Goal: Task Accomplishment & Management: Manage account settings

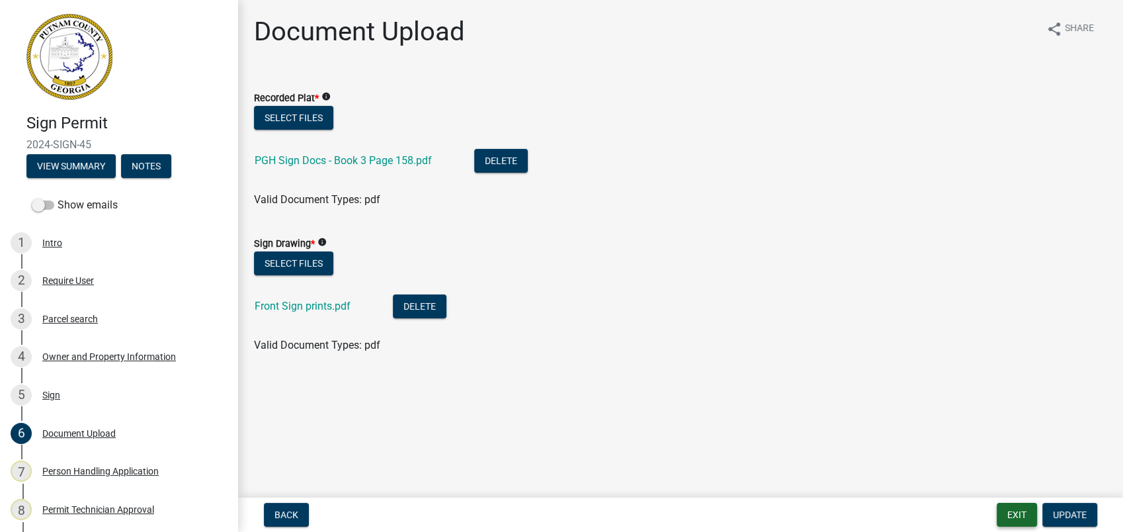
click at [1011, 518] on button "Exit" at bounding box center [1017, 515] width 40 height 24
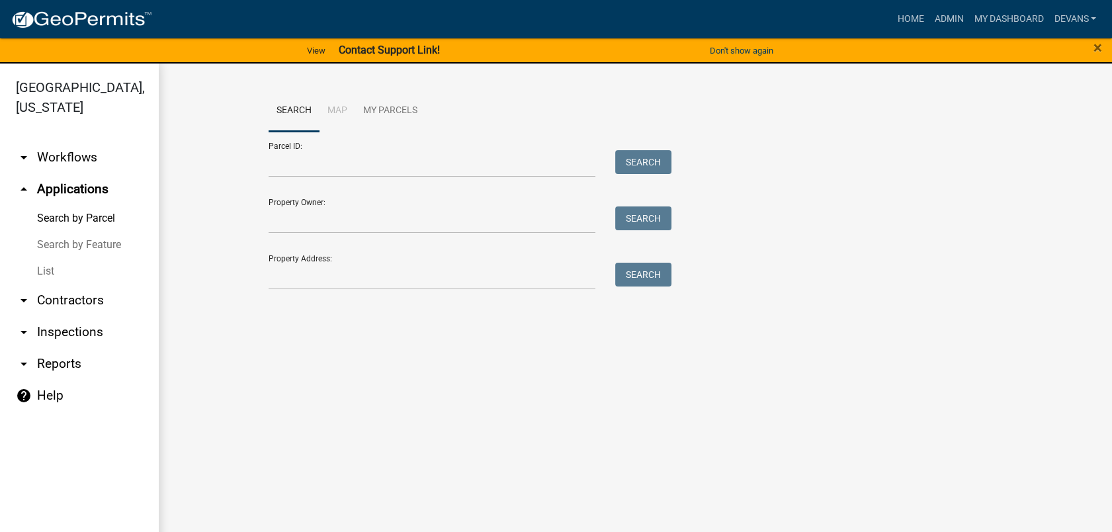
click at [40, 271] on link "List" at bounding box center [79, 271] width 159 height 26
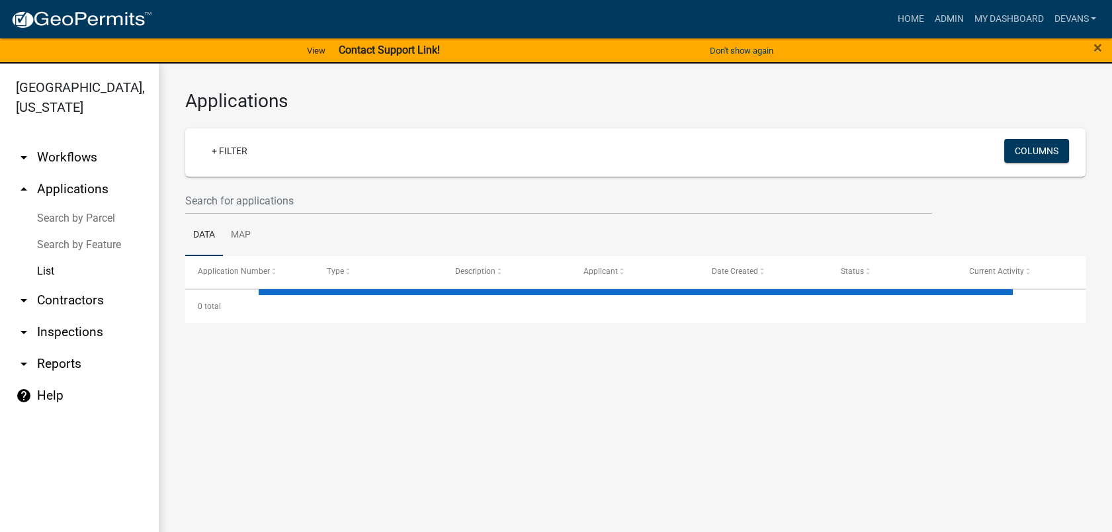
select select "1: 25"
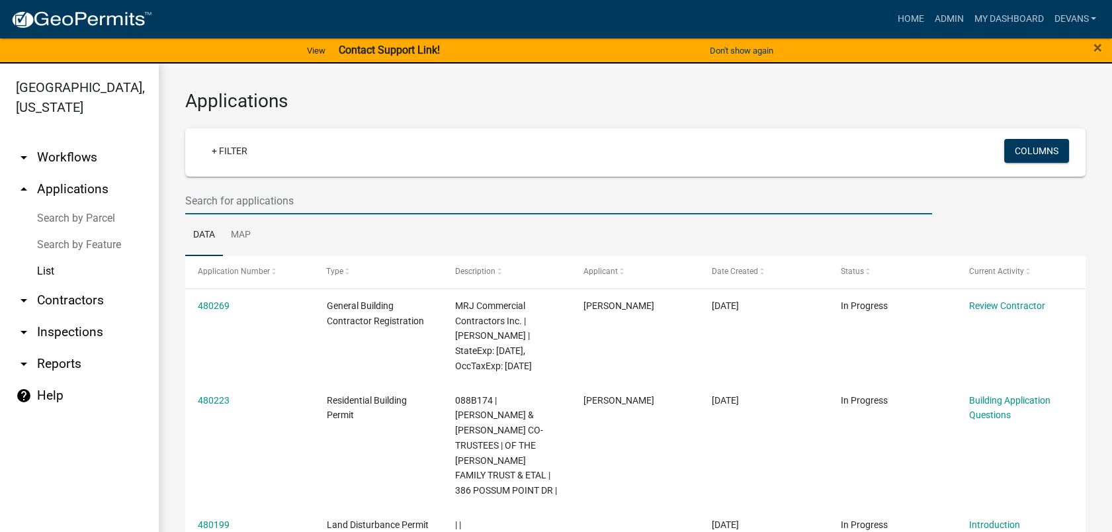
click at [243, 196] on input "text" at bounding box center [558, 200] width 747 height 27
type input "2025-plum-187"
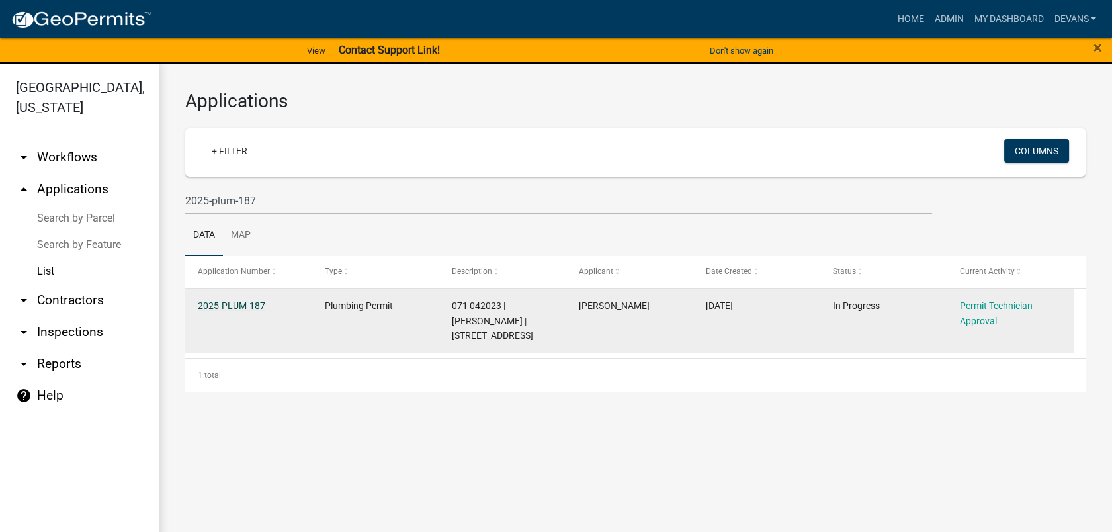
click at [243, 300] on link "2025-PLUM-187" at bounding box center [231, 305] width 67 height 11
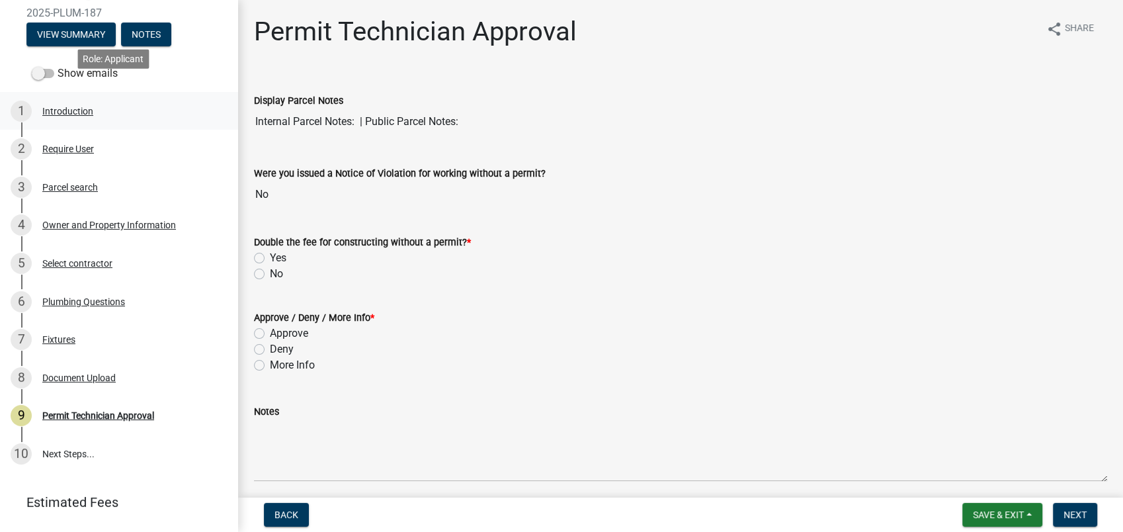
scroll to position [147, 0]
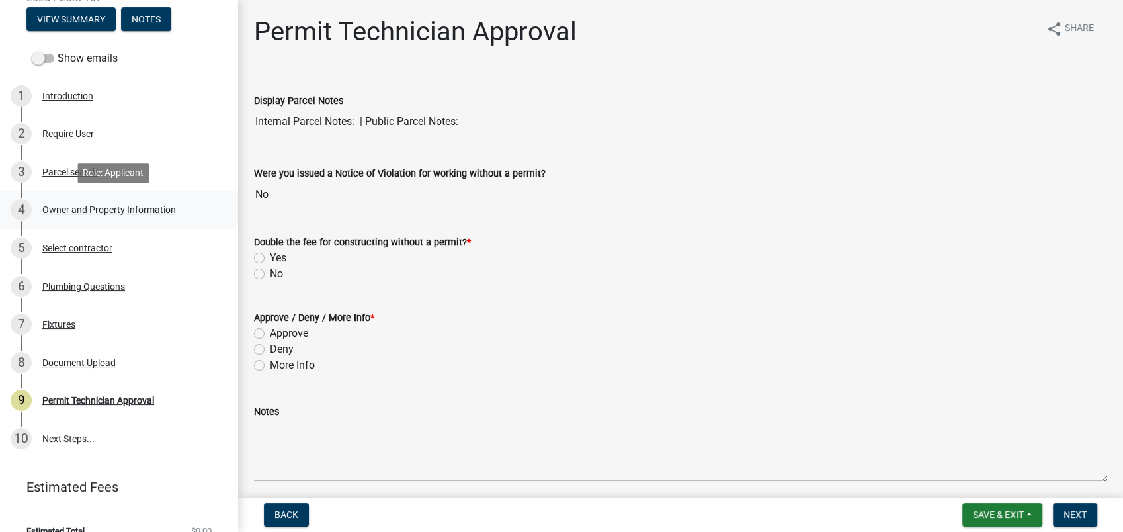
click at [104, 199] on div "4 Owner and Property Information" at bounding box center [114, 209] width 206 height 21
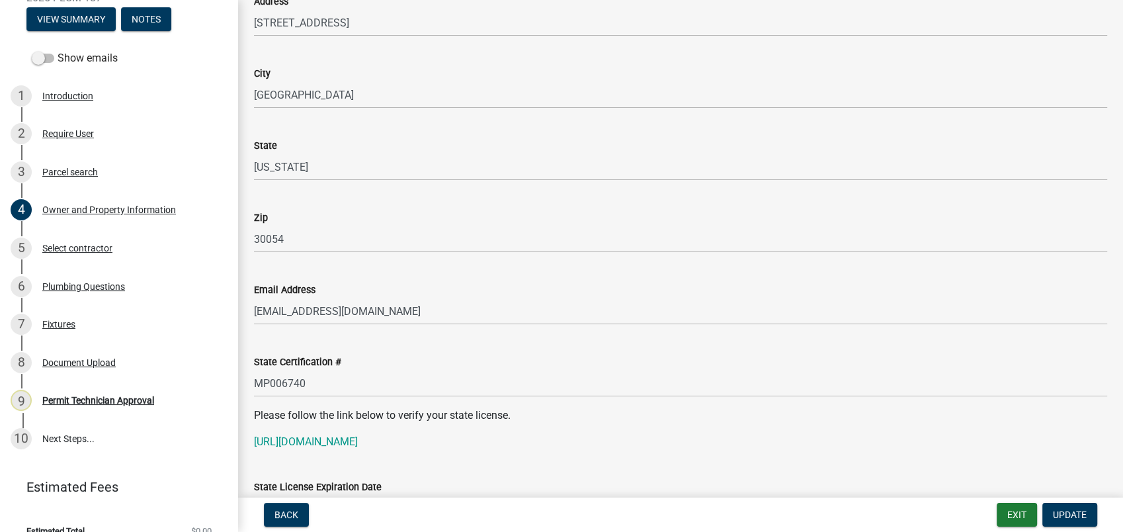
scroll to position [1470, 0]
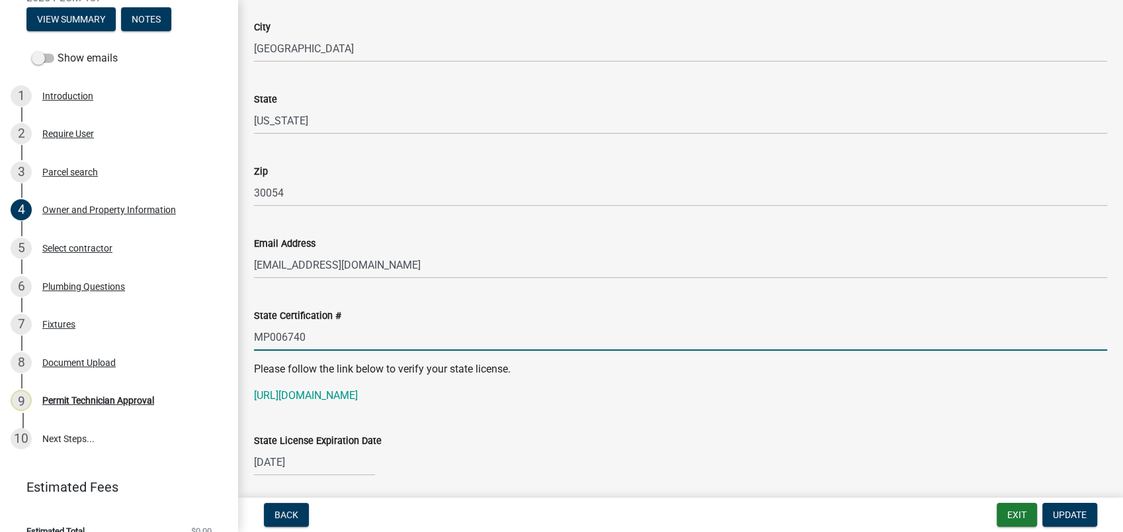
drag, startPoint x: 310, startPoint y: 341, endPoint x: 249, endPoint y: 337, distance: 61.0
click at [249, 337] on div "State Certification # MP006740" at bounding box center [680, 320] width 873 height 62
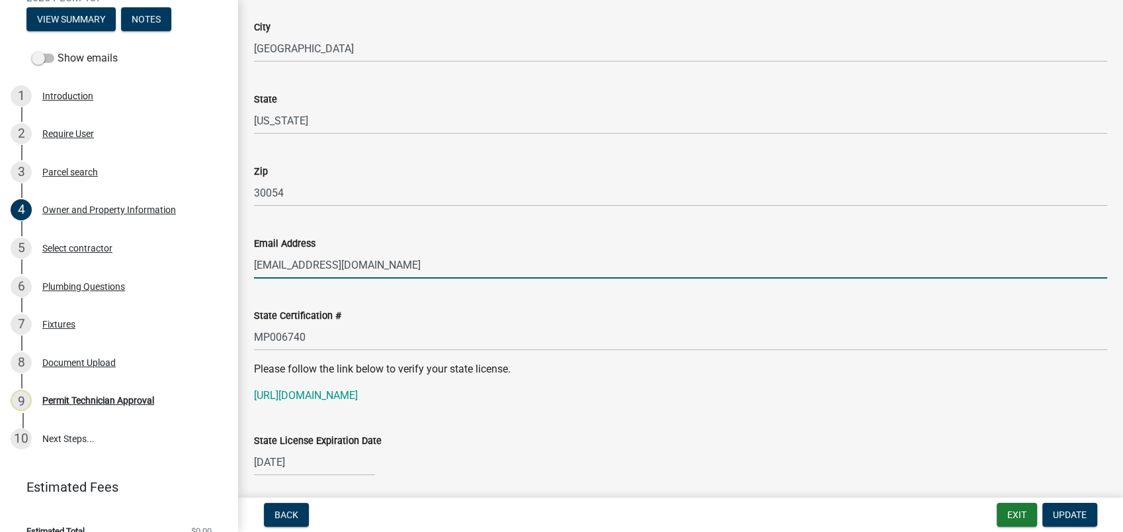
click at [684, 251] on input "Office@Darellyoungplumbing.com" at bounding box center [680, 264] width 853 height 27
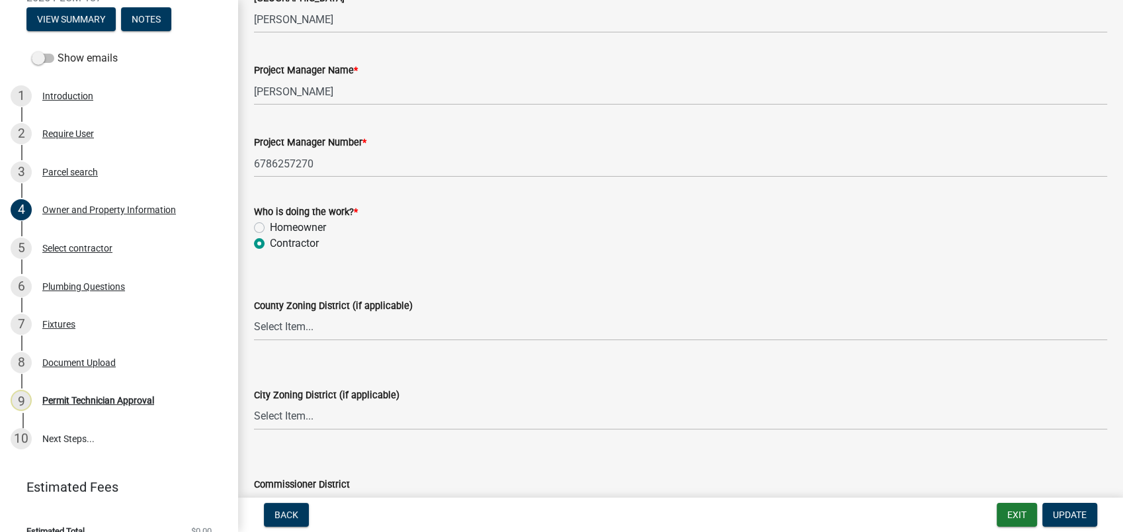
scroll to position [2278, 0]
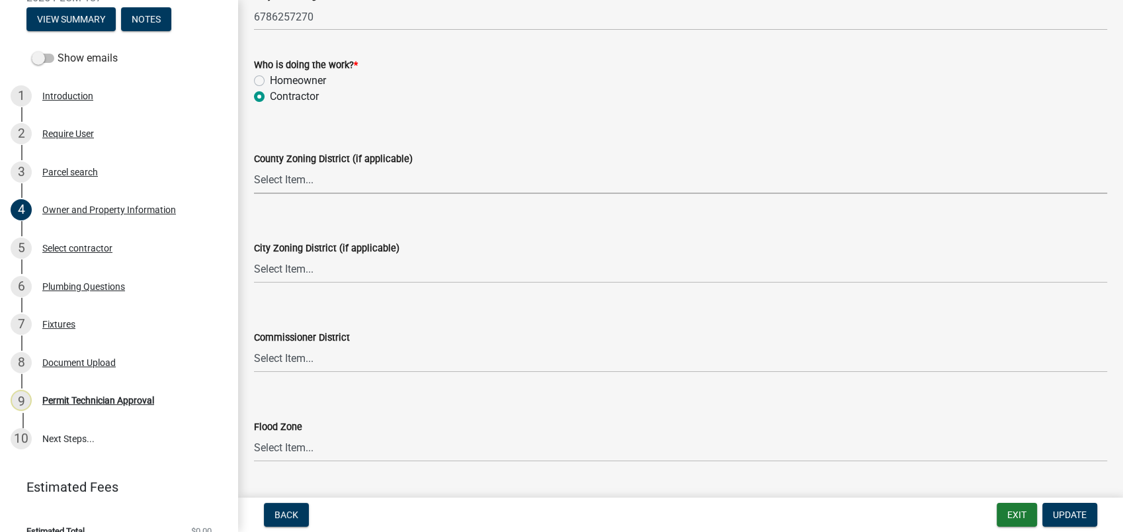
click at [286, 179] on select "Select Item... AG-1 R-1R R-1 R-2 MHP RM-1 RM-3 C-1 C-2 I-M PUD N/A" at bounding box center [680, 180] width 853 height 27
click at [254, 167] on select "Select Item... AG-1 R-1R R-1 R-2 MHP RM-1 RM-3 C-1 C-2 I-M PUD N/A" at bounding box center [680, 180] width 853 height 27
select select "a4366e26-0f82-401b-a682-956e4112ff86"
click at [302, 270] on select "Select Item... A-1 A-2 R-1 R-2 R-3 R-4 MHP C-1 C-2 I-1 I-2 DB FH H-P N/A" at bounding box center [680, 269] width 853 height 27
click at [254, 256] on select "Select Item... A-1 A-2 R-1 R-2 R-3 R-4 MHP C-1 C-2 I-1 I-2 DB FH H-P N/A" at bounding box center [680, 269] width 853 height 27
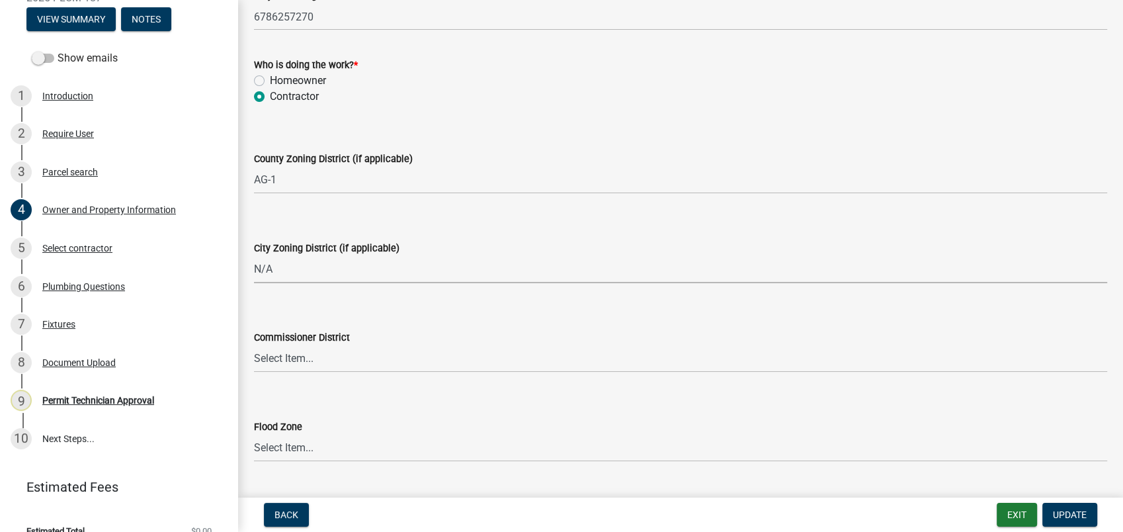
select select "83394b22-4a11-496c-8e5c-75ade2e72faf"
click at [296, 357] on select "Select Item... District 1 District 2 District 3 District 4" at bounding box center [680, 358] width 853 height 27
click at [254, 345] on select "Select Item... District 1 District 2 District 3 District 4" at bounding box center [680, 358] width 853 height 27
select select "ece5c1a9-df30-4702-9587-5deee23533b7"
click at [1061, 512] on span "Update" at bounding box center [1070, 514] width 34 height 11
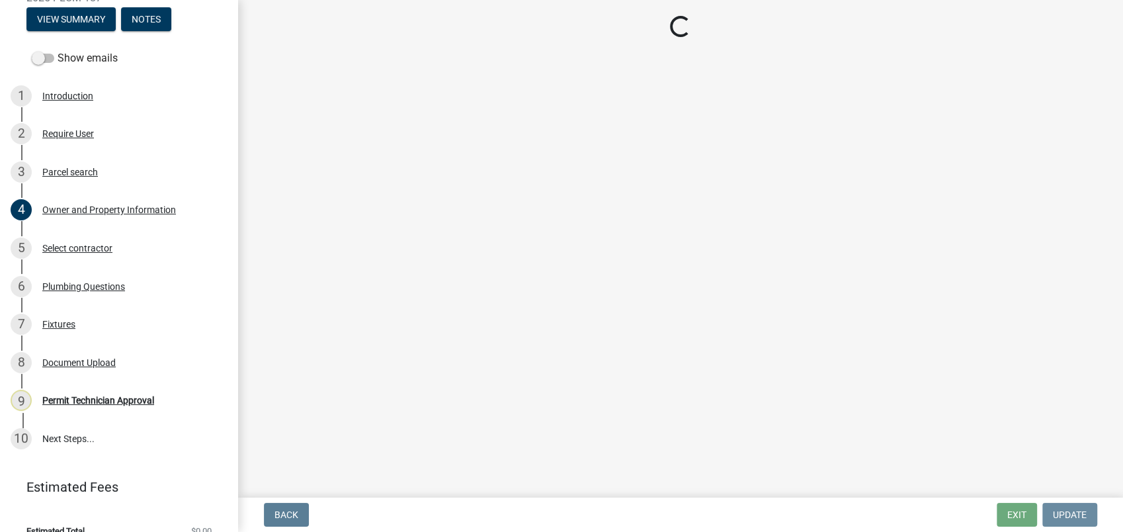
scroll to position [0, 0]
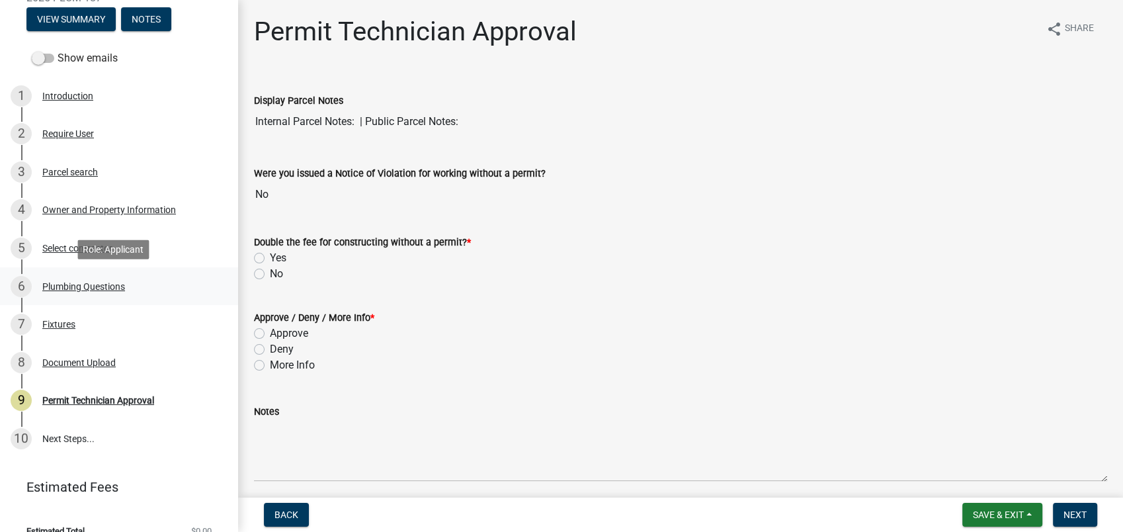
click at [63, 296] on div "6 Plumbing Questions" at bounding box center [114, 286] width 206 height 21
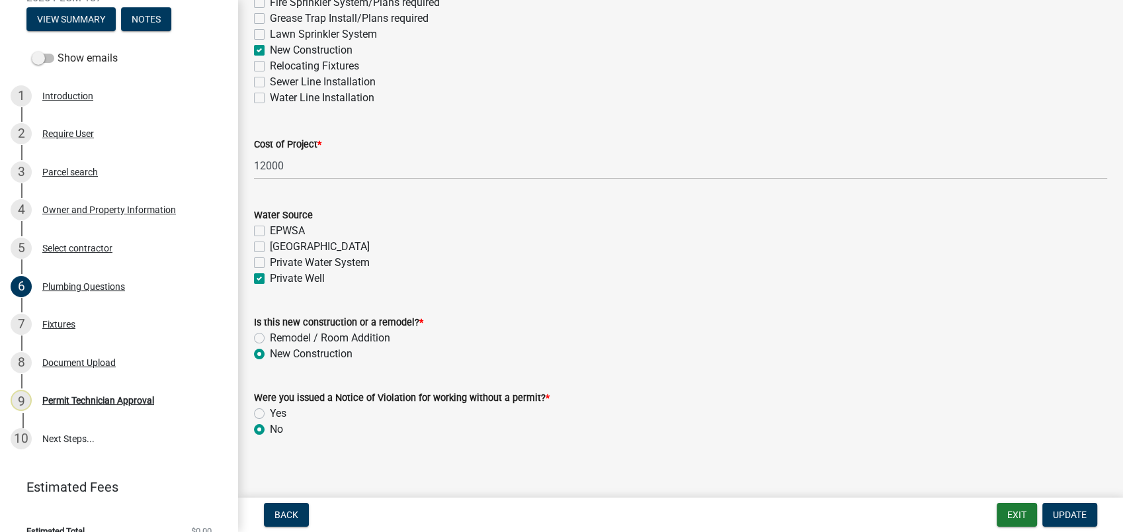
scroll to position [460, 0]
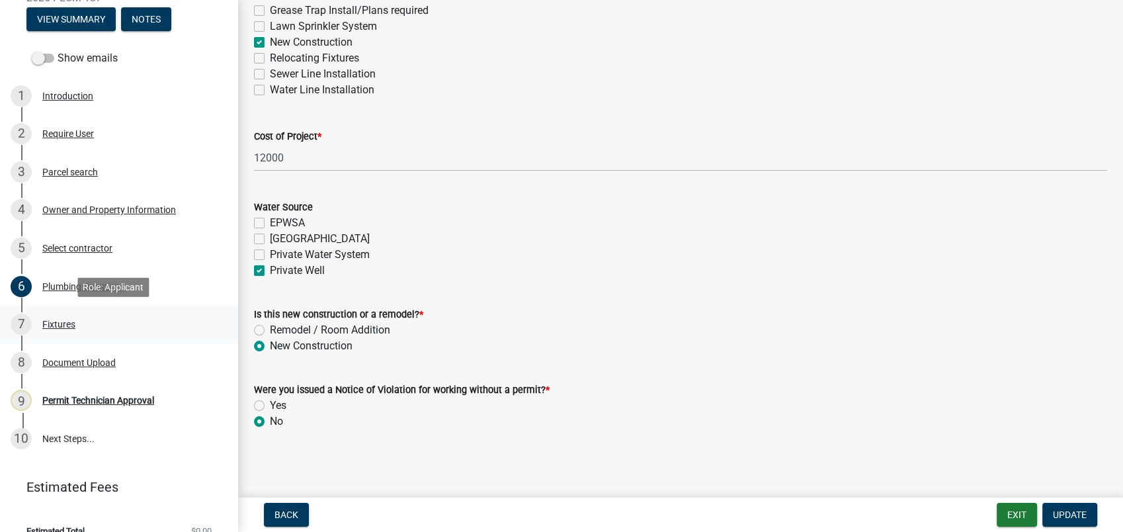
click at [69, 322] on div "Fixtures" at bounding box center [58, 324] width 33 height 9
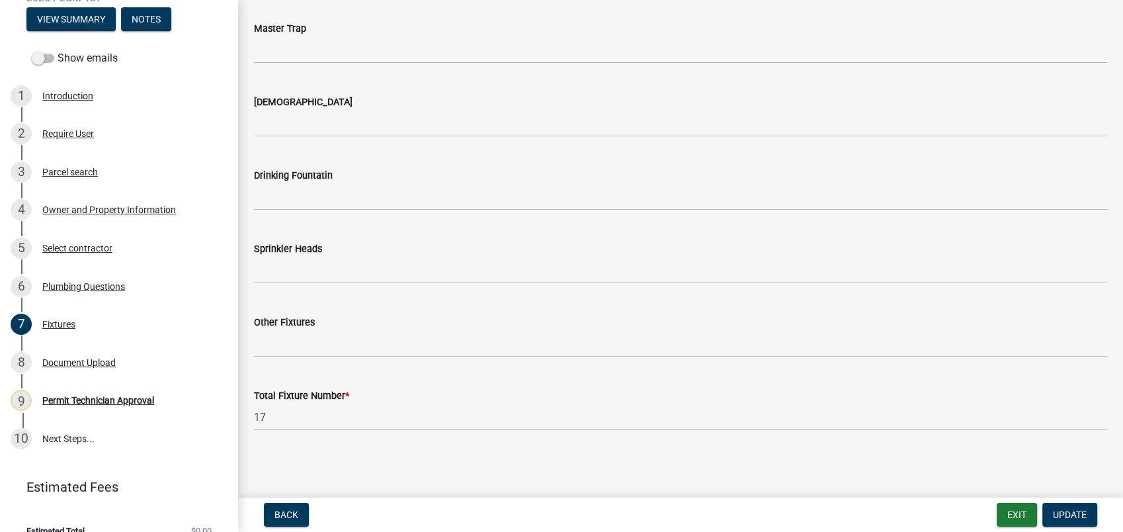
scroll to position [1428, 0]
click at [54, 370] on div "8 Document Upload" at bounding box center [114, 362] width 206 height 21
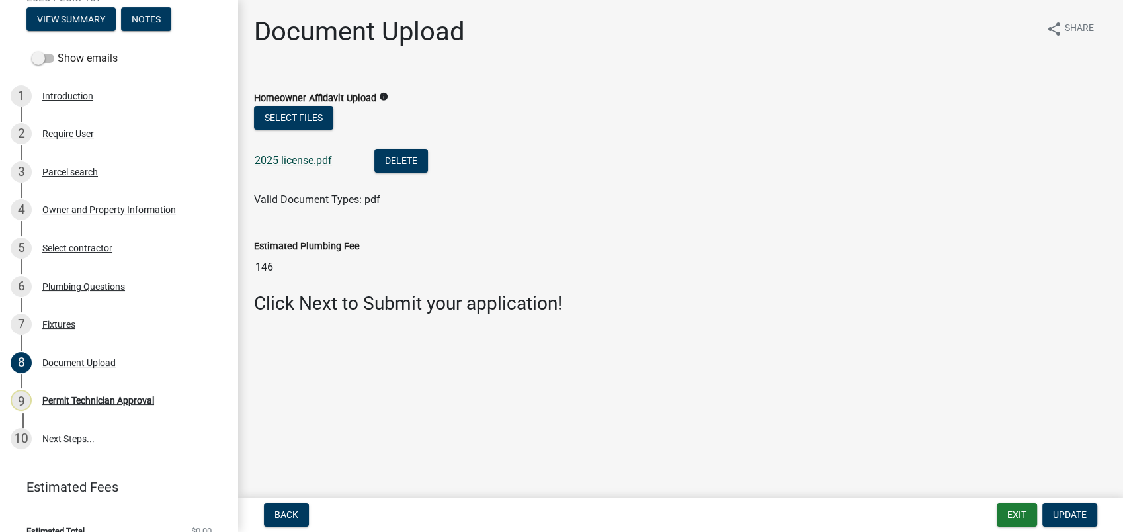
click at [293, 161] on link "2025 license.pdf" at bounding box center [293, 160] width 77 height 13
click at [98, 398] on div "Permit Technician Approval" at bounding box center [98, 400] width 112 height 9
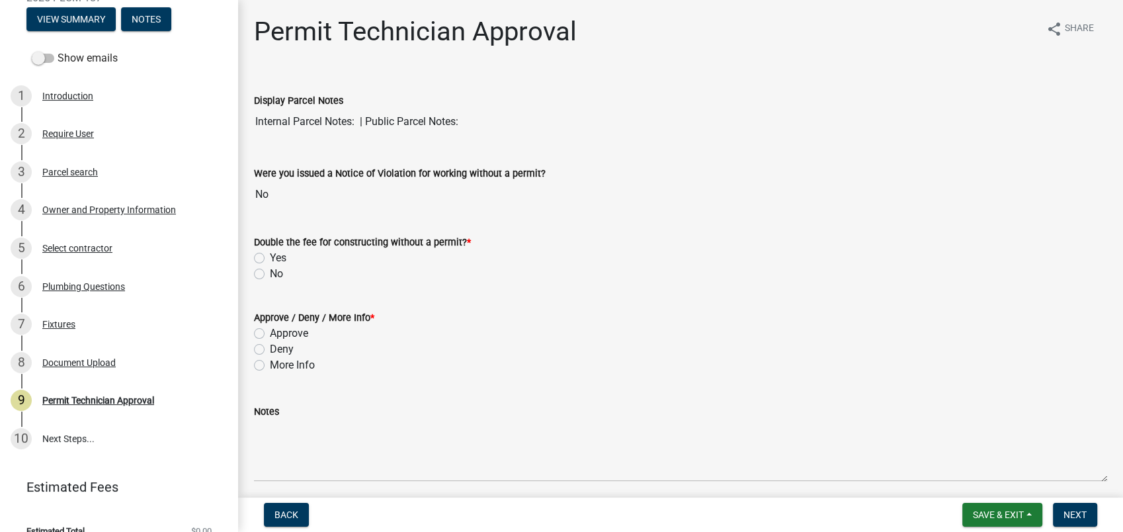
click at [270, 273] on label "No" at bounding box center [276, 274] width 13 height 16
click at [270, 273] on input "No" at bounding box center [274, 270] width 9 height 9
radio input "true"
click at [270, 334] on label "Approve" at bounding box center [289, 333] width 38 height 16
click at [270, 334] on input "Approve" at bounding box center [274, 329] width 9 height 9
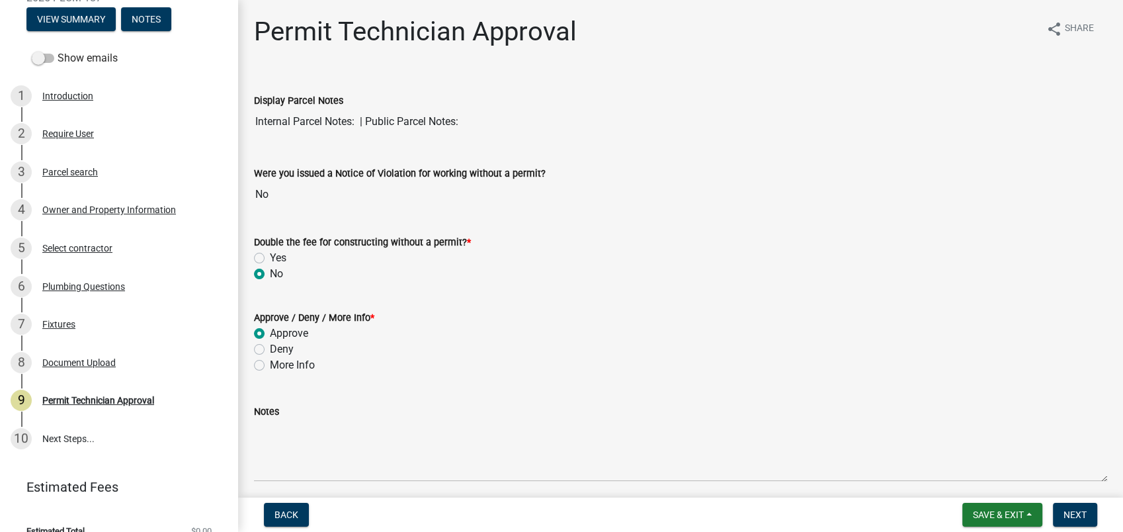
radio input "true"
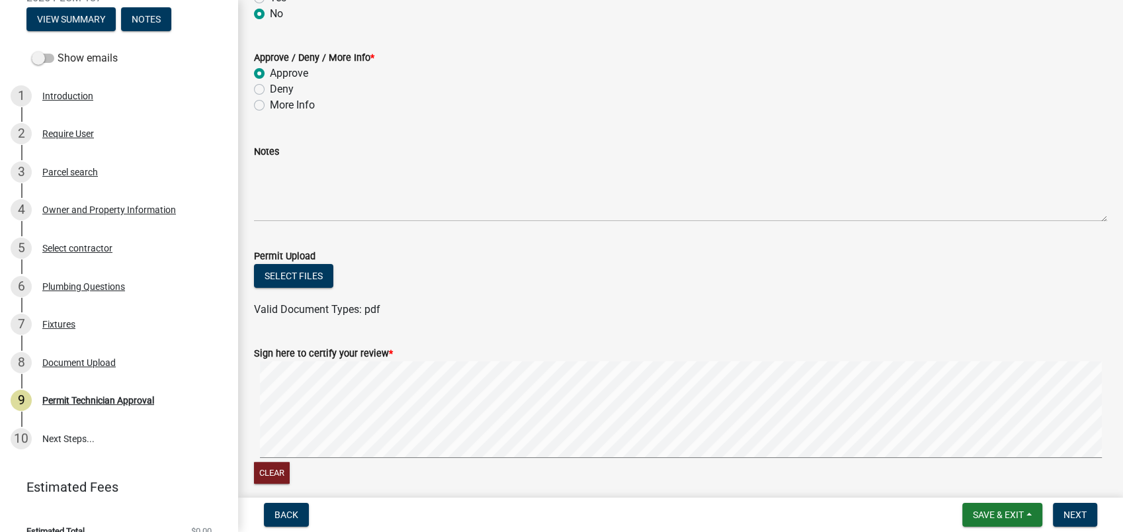
scroll to position [294, 0]
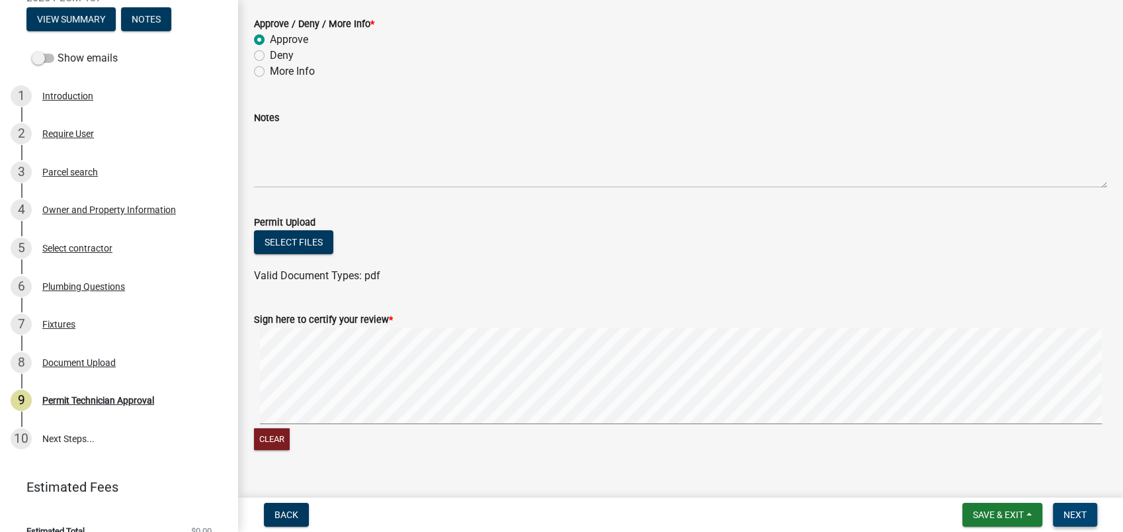
click at [1068, 518] on span "Next" at bounding box center [1075, 514] width 23 height 11
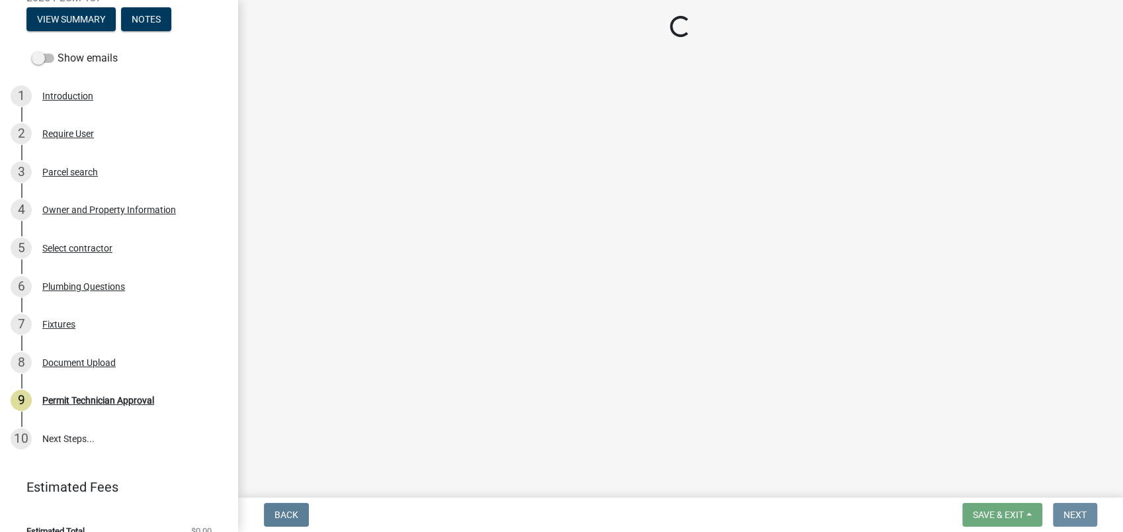
scroll to position [0, 0]
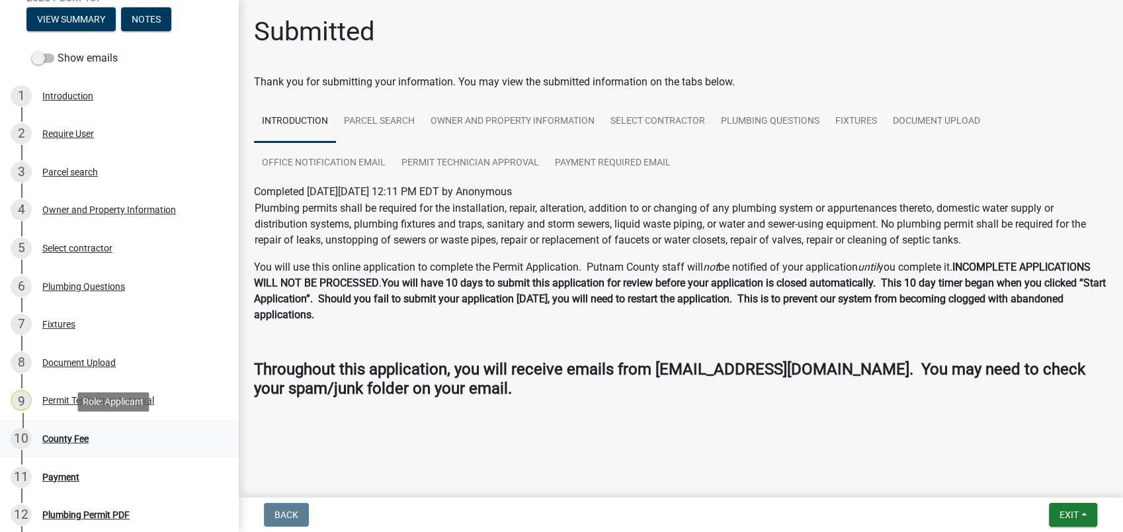
click at [79, 440] on div "County Fee" at bounding box center [65, 438] width 46 height 9
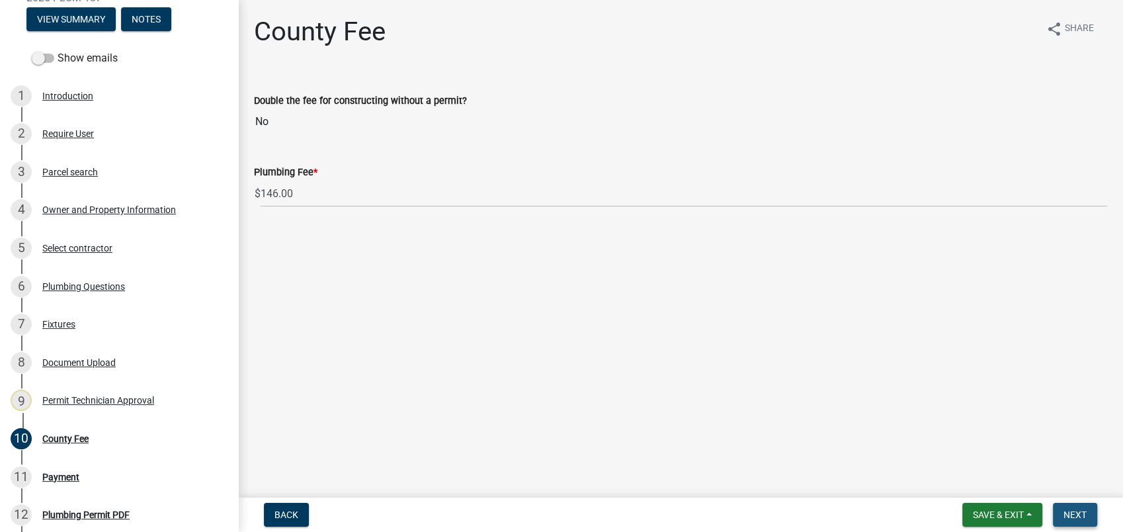
drag, startPoint x: 1090, startPoint y: 506, endPoint x: 1084, endPoint y: 513, distance: 9.0
click at [1086, 509] on button "Next" at bounding box center [1075, 515] width 44 height 24
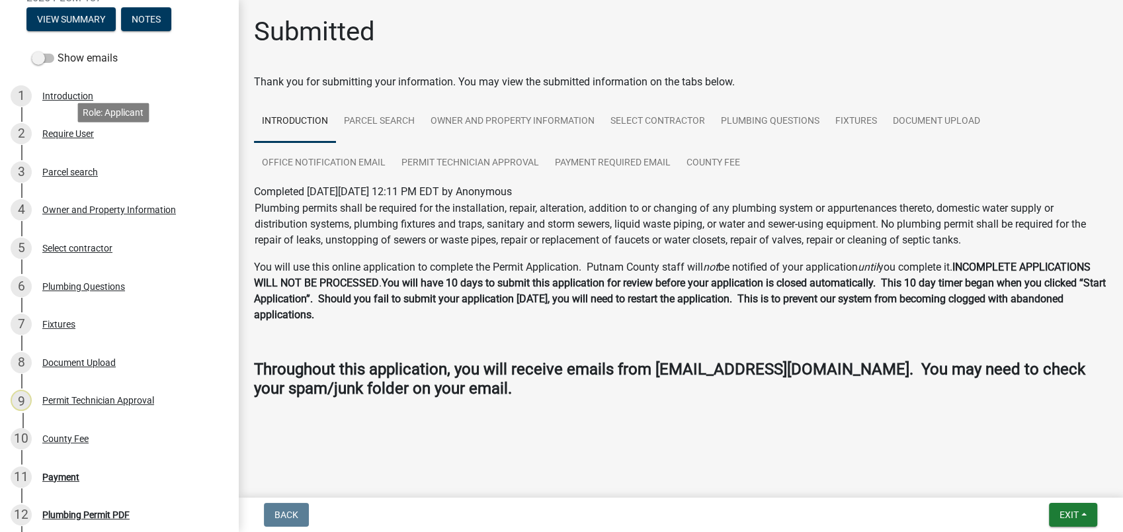
scroll to position [367, 0]
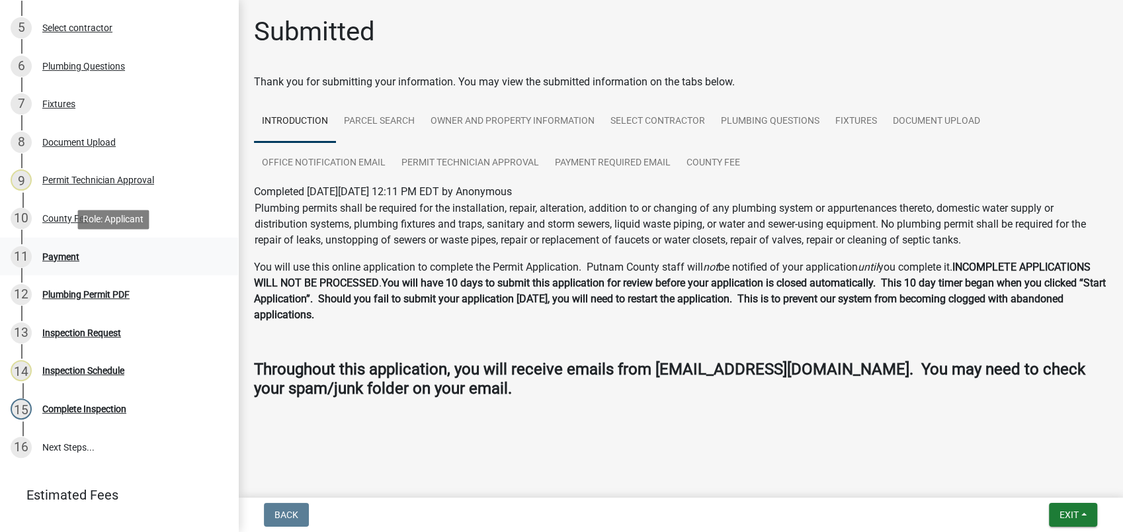
click at [49, 255] on div "Payment" at bounding box center [60, 256] width 37 height 9
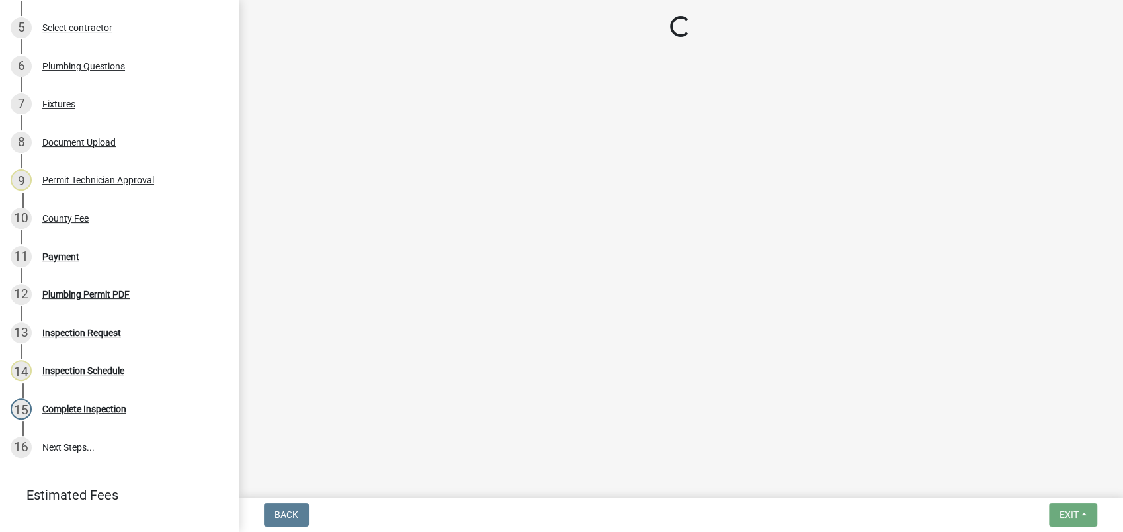
select select "3: 3"
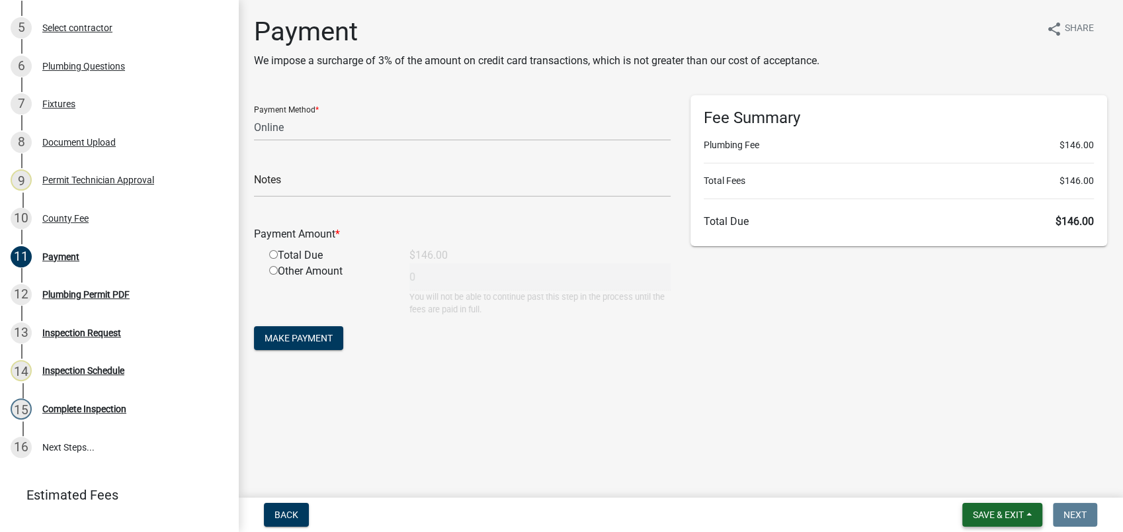
click at [966, 509] on button "Save & Exit" at bounding box center [1003, 515] width 80 height 24
click at [974, 478] on button "Save & Exit" at bounding box center [990, 480] width 106 height 32
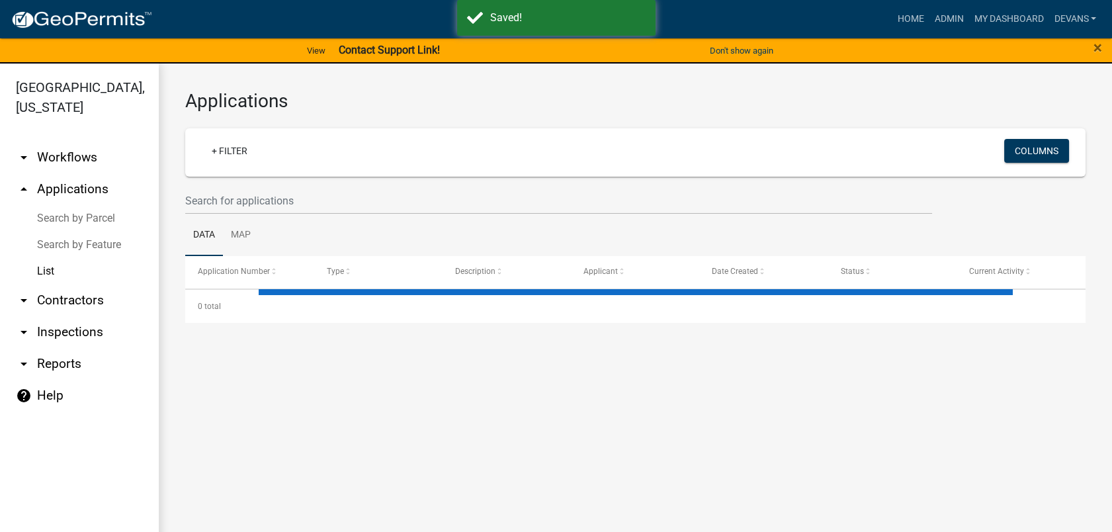
select select "1: 25"
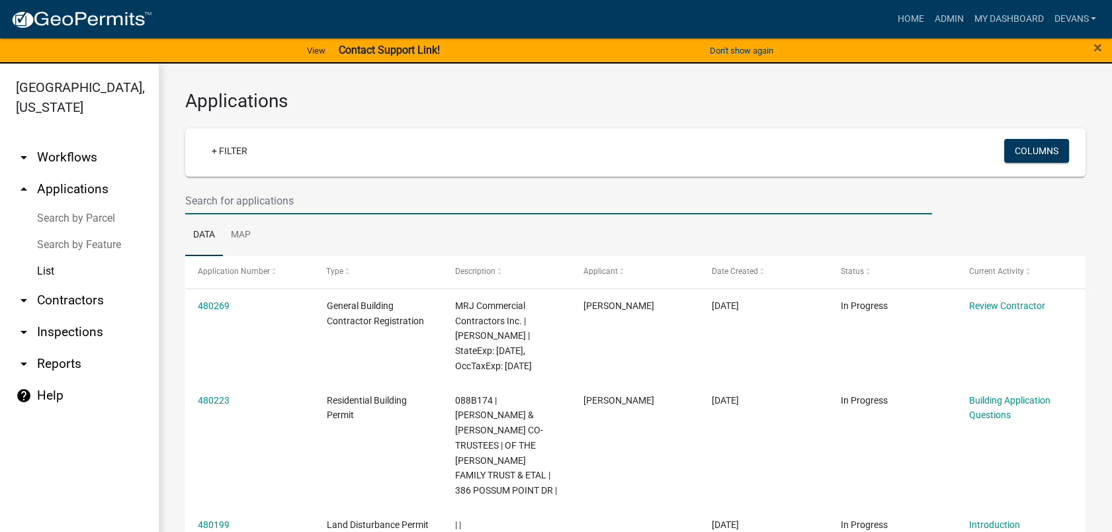
click at [261, 194] on input "text" at bounding box center [558, 200] width 747 height 27
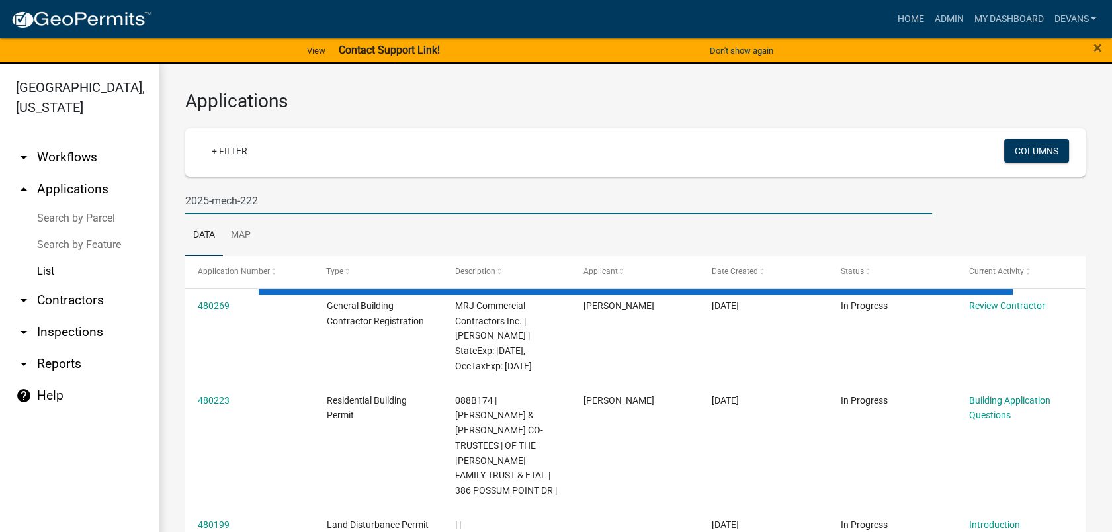
type input "2025-mech-222"
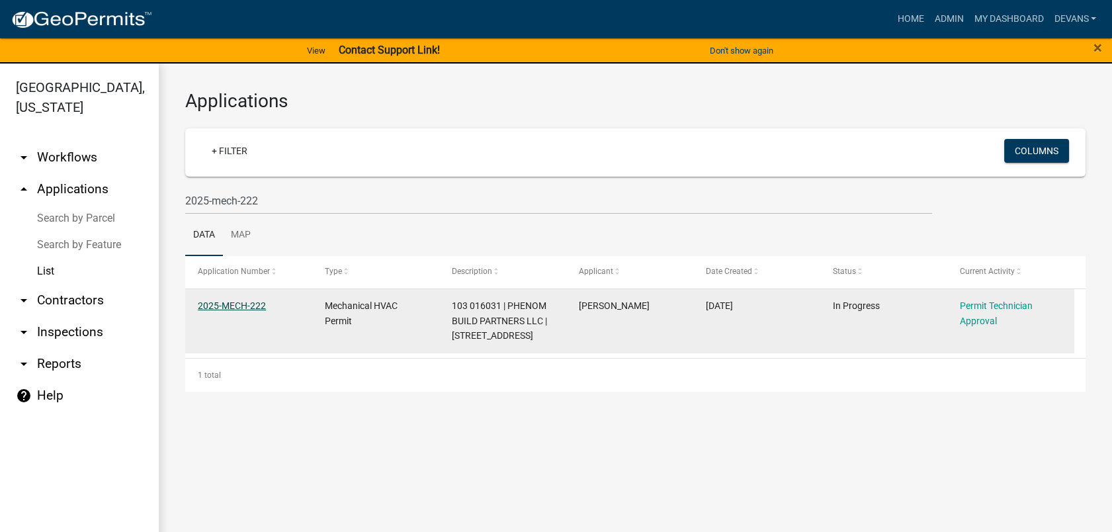
click at [212, 302] on link "2025-MECH-222" at bounding box center [232, 305] width 68 height 11
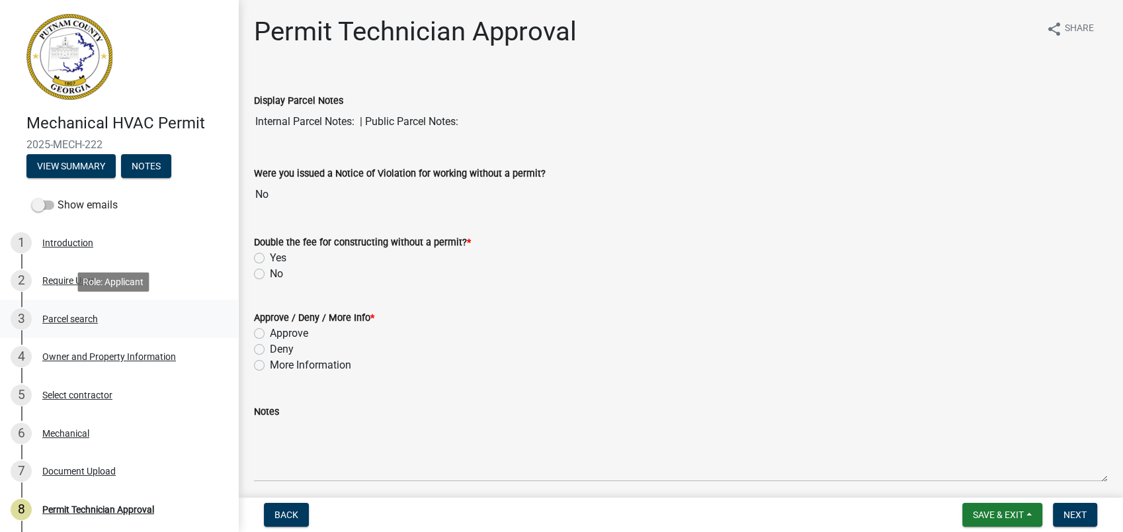
click at [65, 323] on div "Parcel search" at bounding box center [70, 318] width 56 height 9
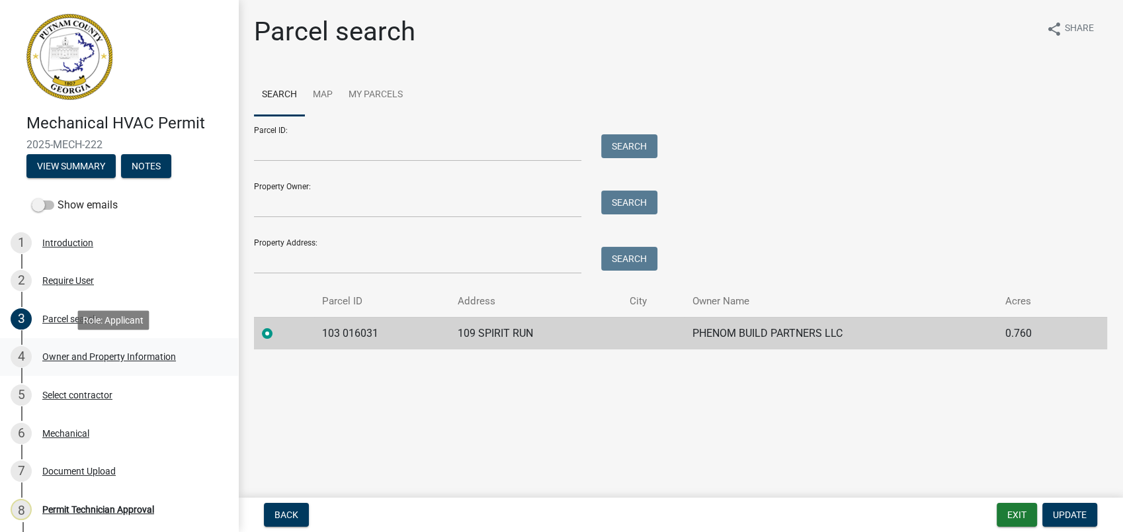
click at [74, 355] on div "Owner and Property Information" at bounding box center [109, 356] width 134 height 9
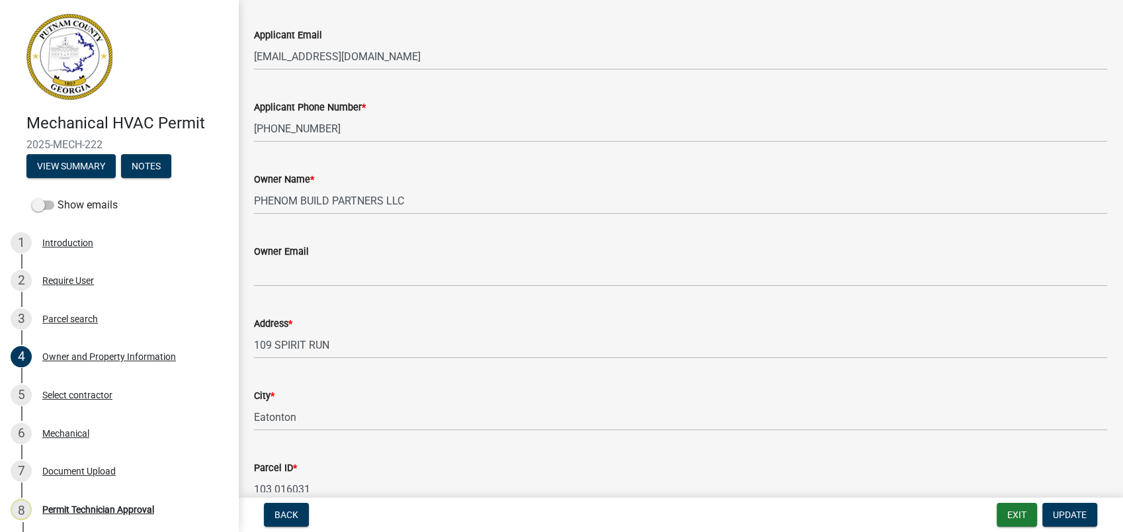
scroll to position [220, 0]
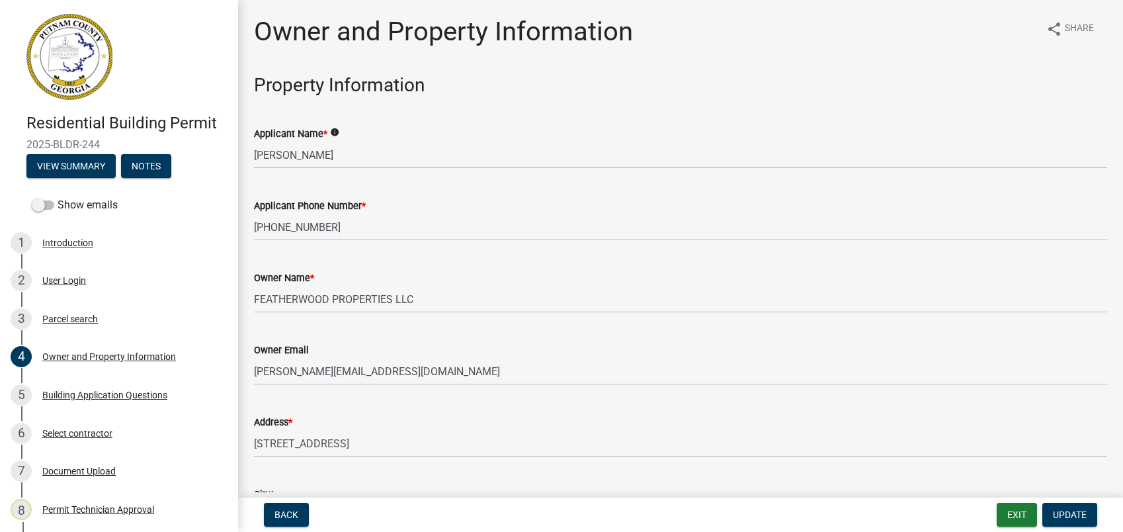
select select "a4366e26-0f82-401b-a682-956e4112ff86"
select select "83394b22-4a11-496c-8e5c-75ade2e72faf"
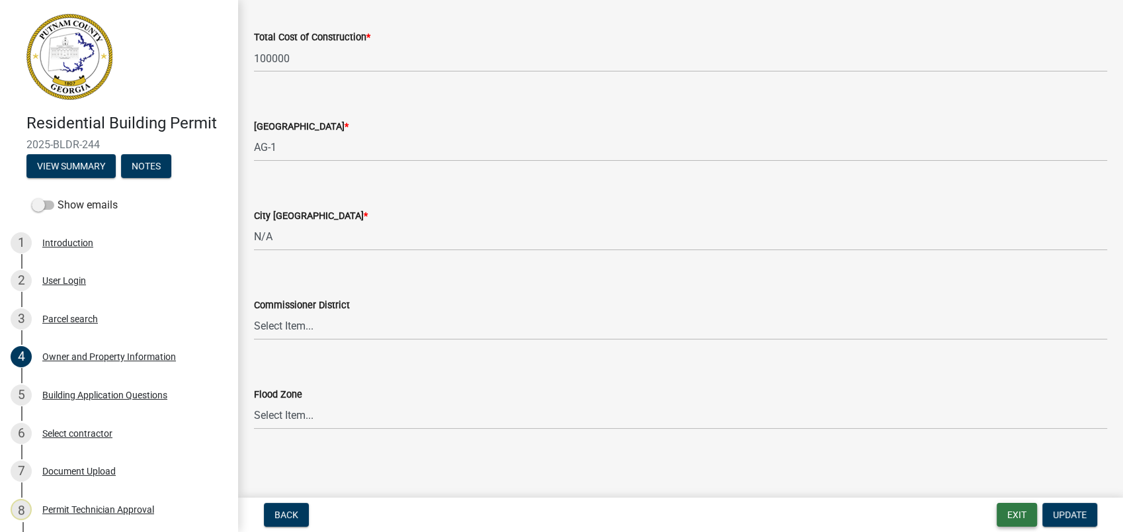
click at [1013, 519] on button "Exit" at bounding box center [1017, 515] width 40 height 24
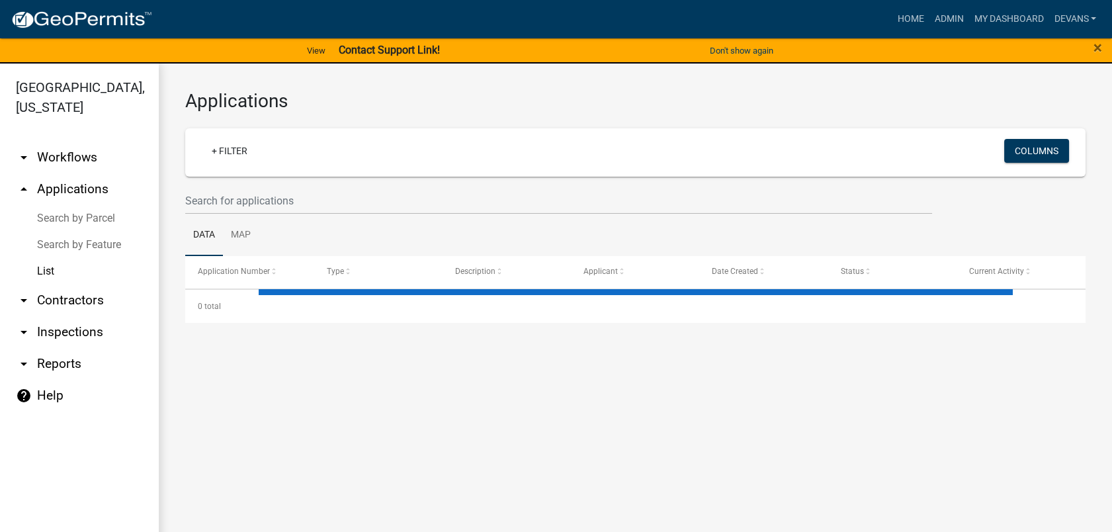
select select "1: 25"
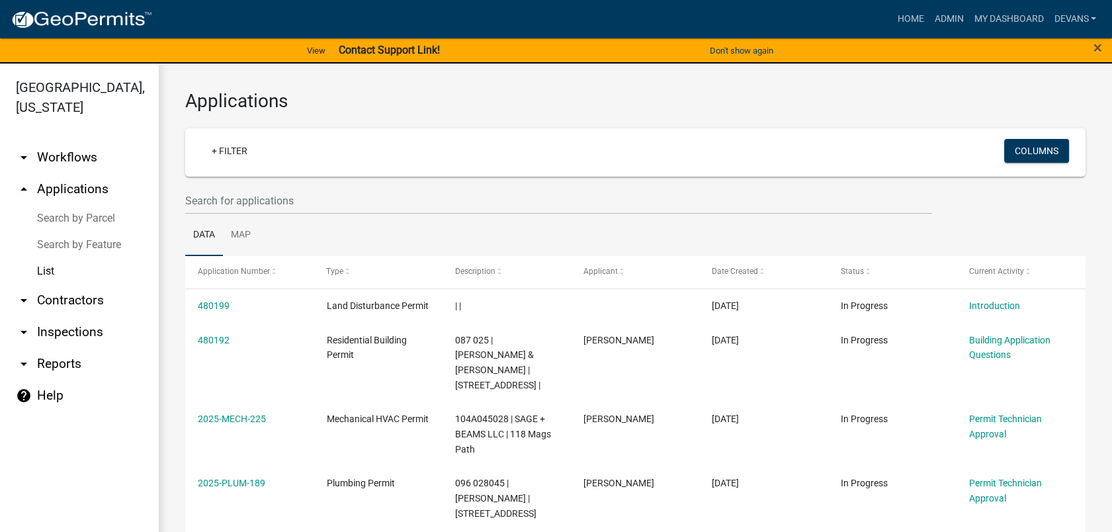
click at [57, 187] on link "arrow_drop_up Applications" at bounding box center [79, 189] width 159 height 32
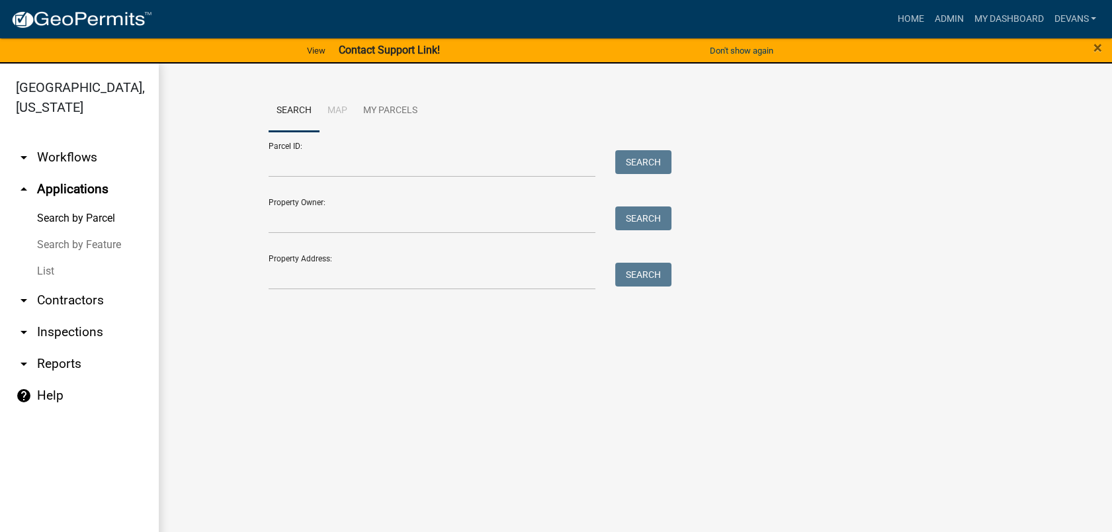
click at [46, 270] on link "List" at bounding box center [79, 271] width 159 height 26
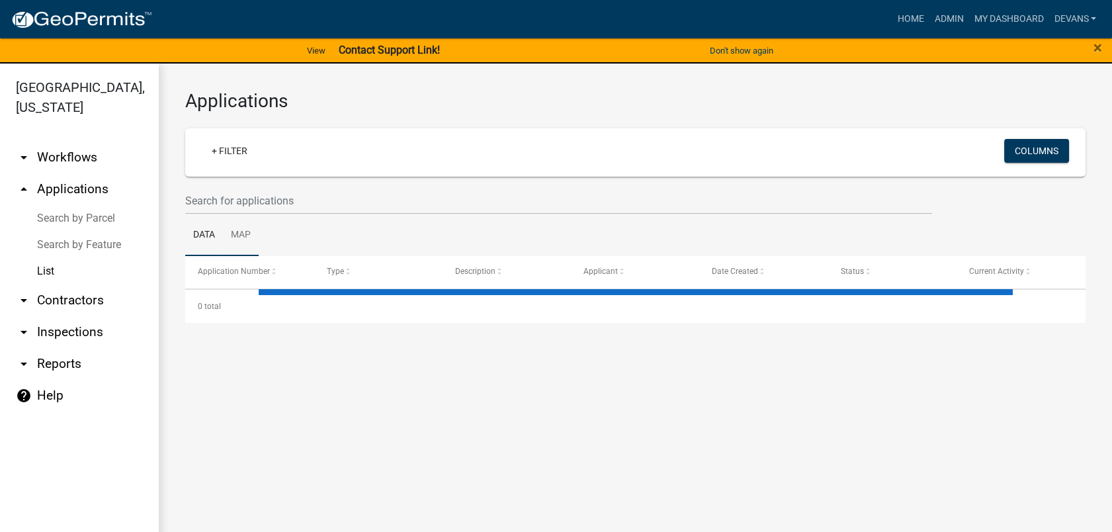
select select "1: 25"
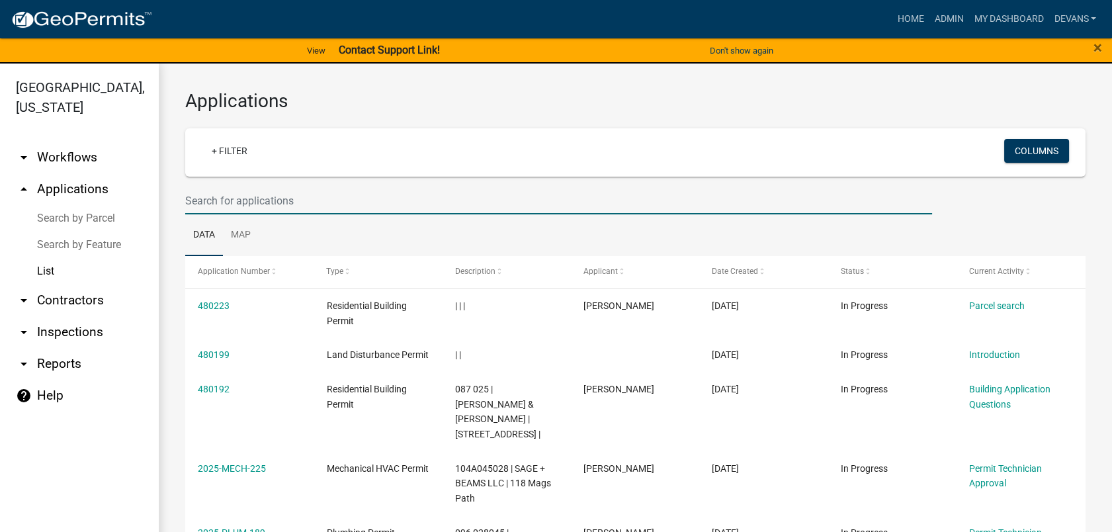
click at [254, 191] on input "text" at bounding box center [558, 200] width 747 height 27
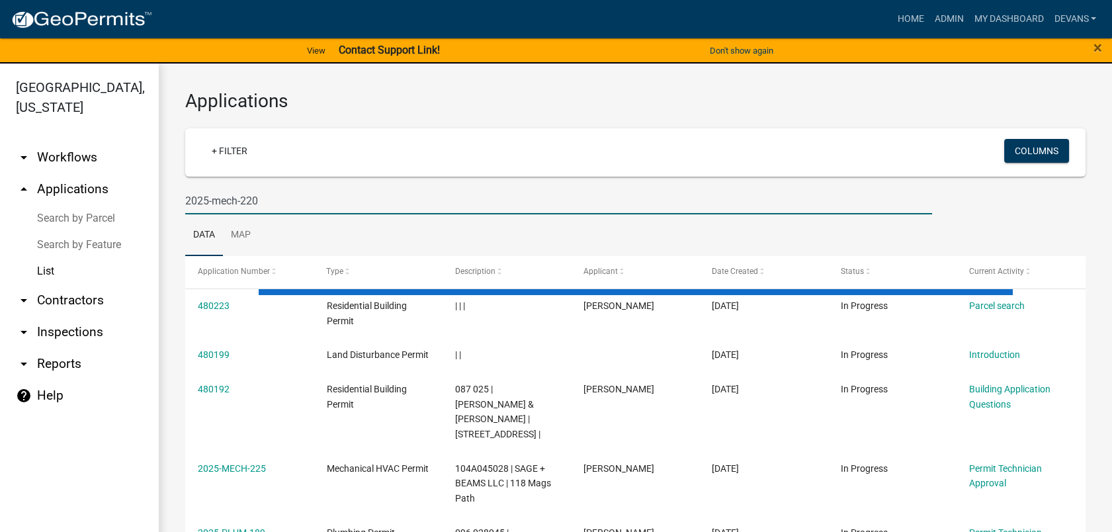
type input "2025-mech-220"
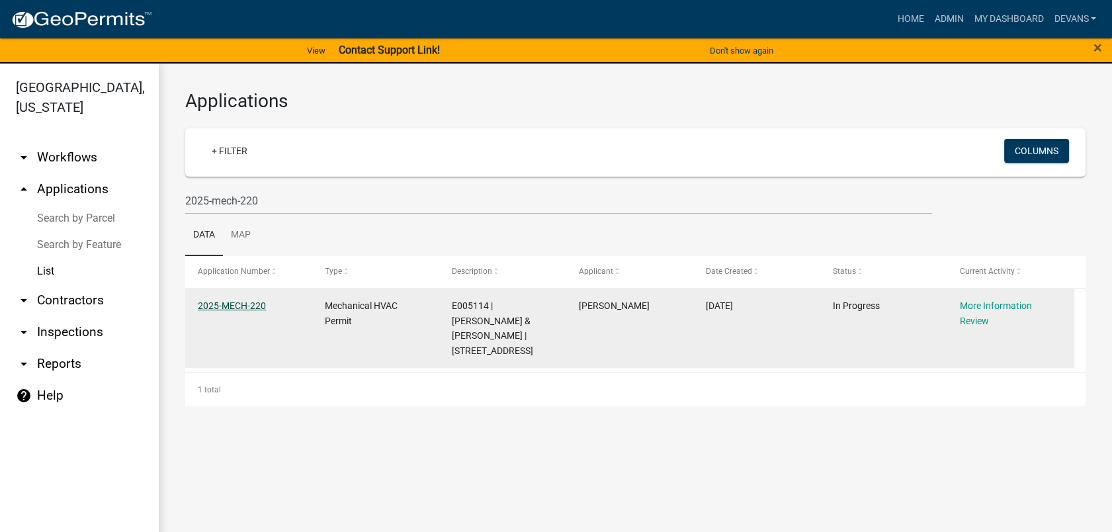
click at [226, 301] on link "2025-MECH-220" at bounding box center [232, 305] width 68 height 11
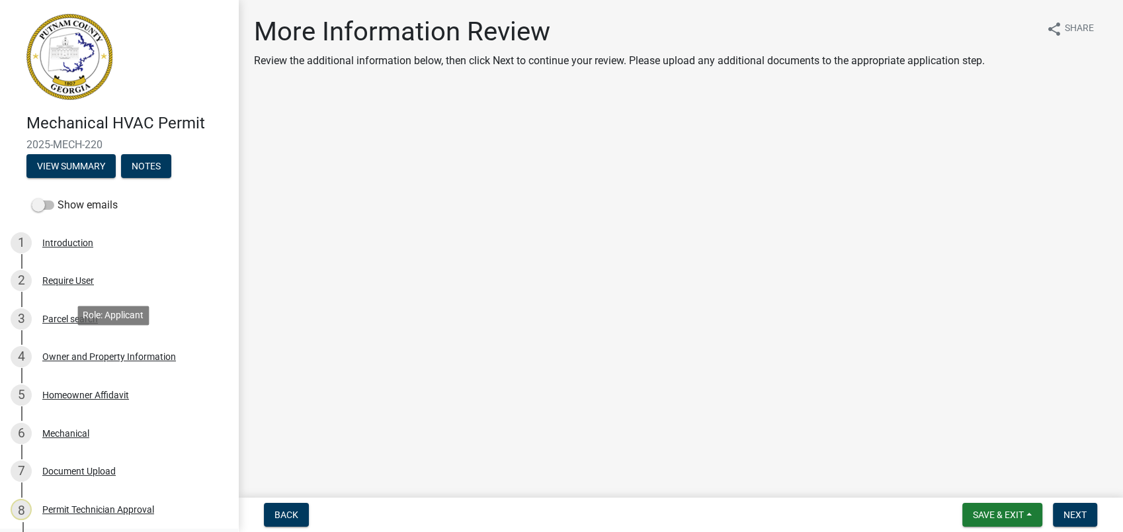
scroll to position [203, 0]
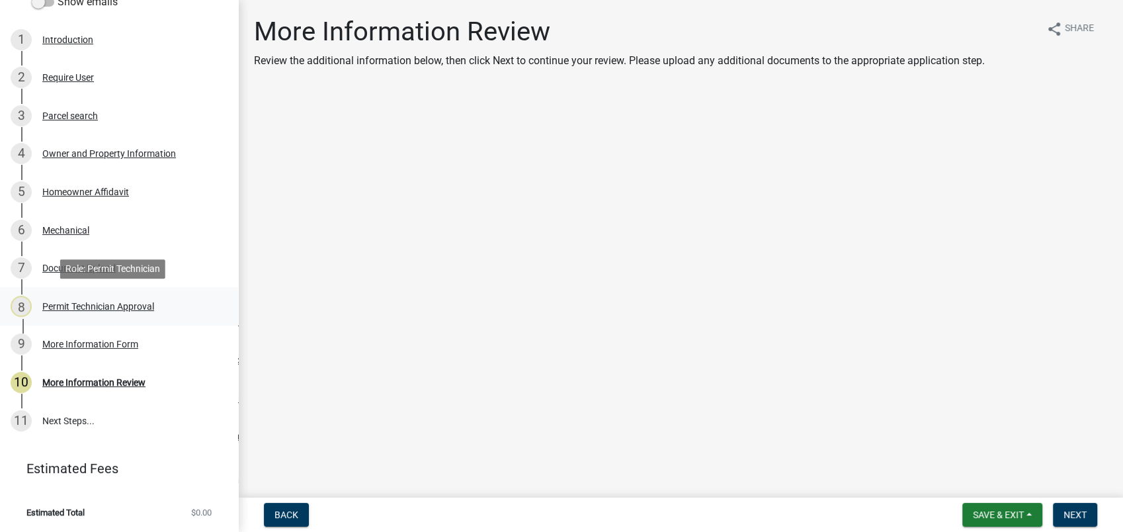
click at [116, 303] on div "Permit Technician Approval" at bounding box center [98, 306] width 112 height 9
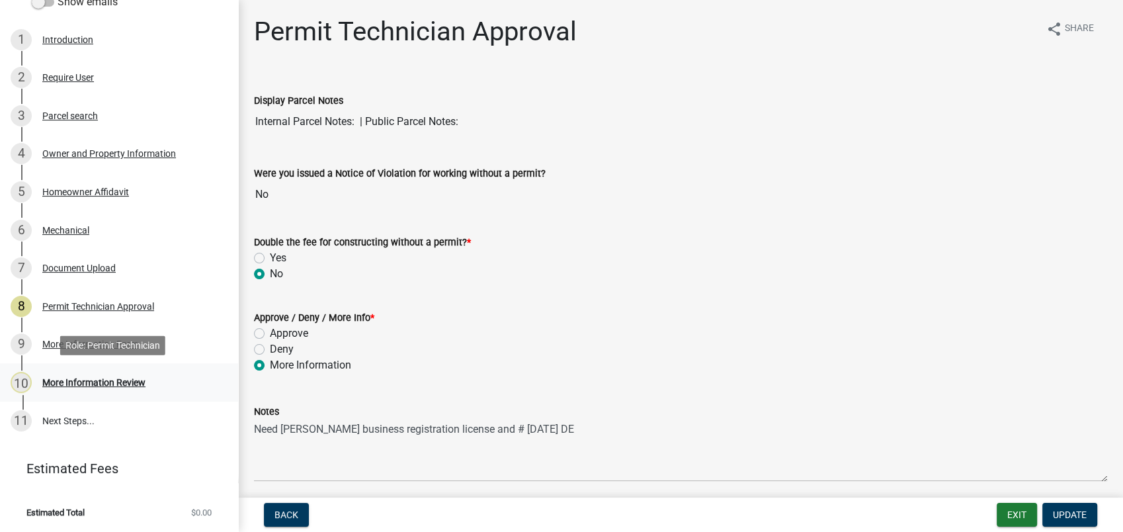
click at [97, 380] on div "More Information Review" at bounding box center [93, 382] width 103 height 9
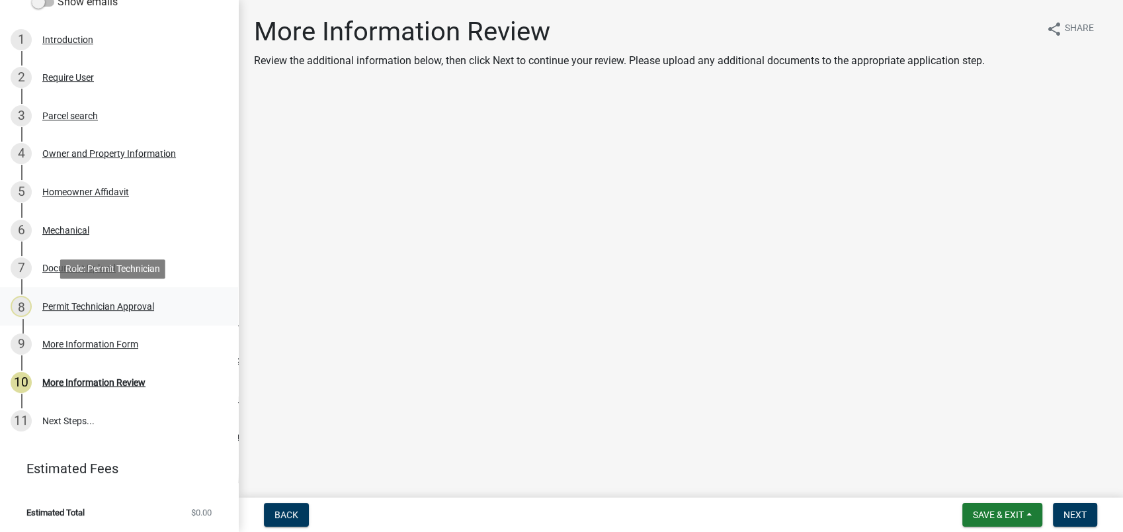
click at [93, 302] on div "Permit Technician Approval" at bounding box center [98, 306] width 112 height 9
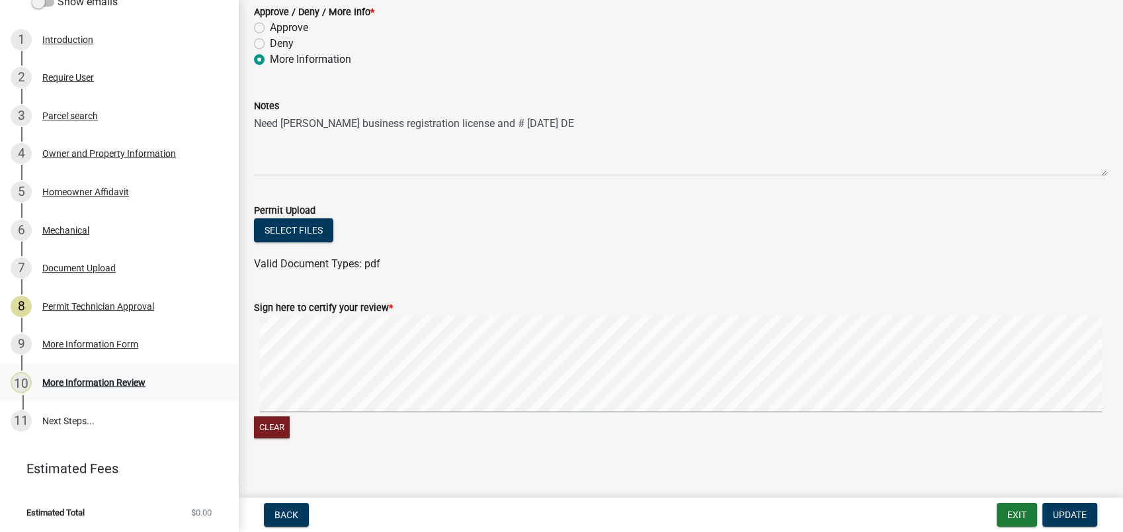
scroll to position [317, 0]
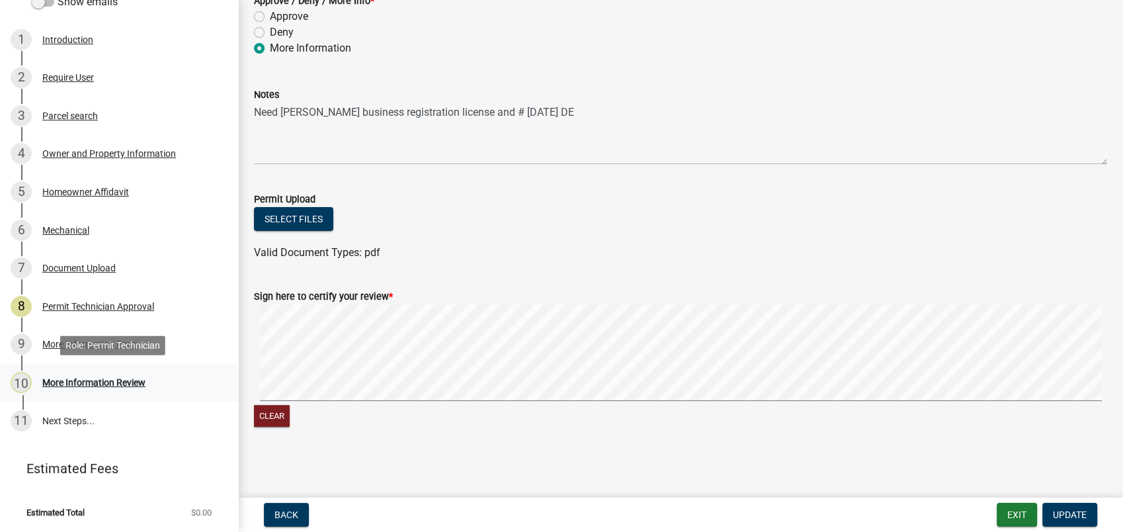
click at [144, 378] on div "More Information Review" at bounding box center [93, 382] width 103 height 9
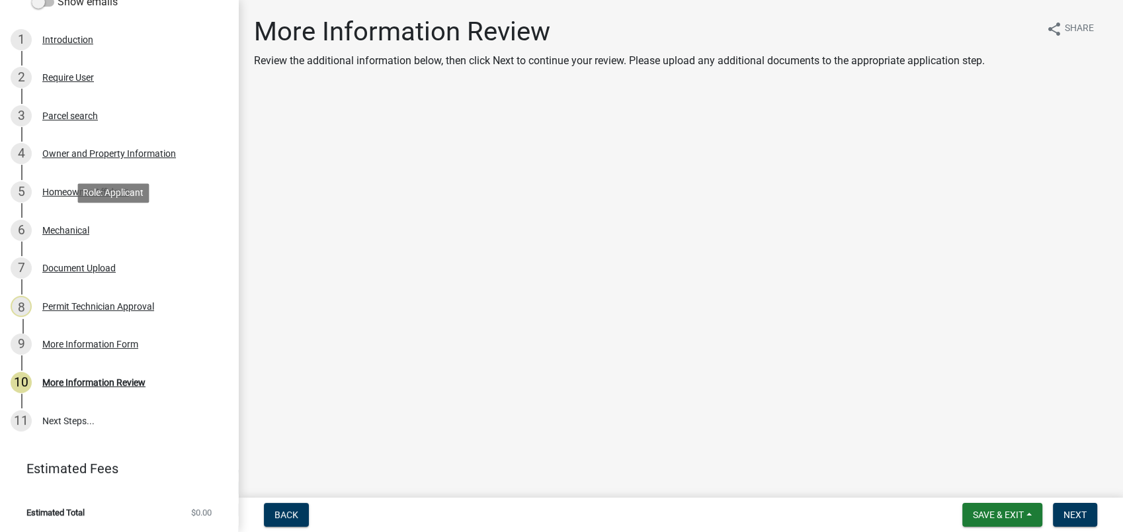
click at [108, 231] on div "6 Mechanical" at bounding box center [114, 230] width 206 height 21
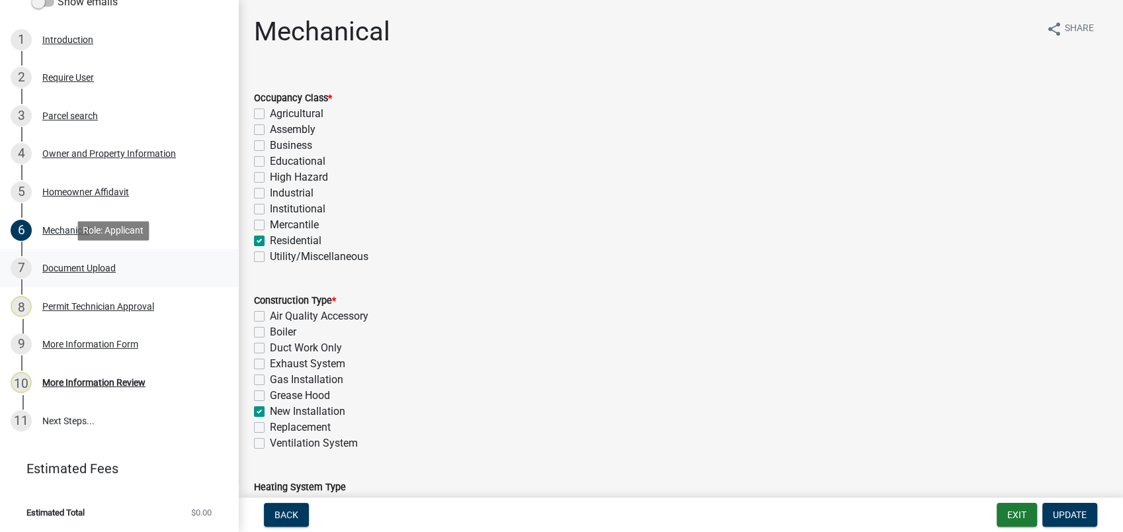
click at [148, 263] on div "7 Document Upload" at bounding box center [114, 267] width 206 height 21
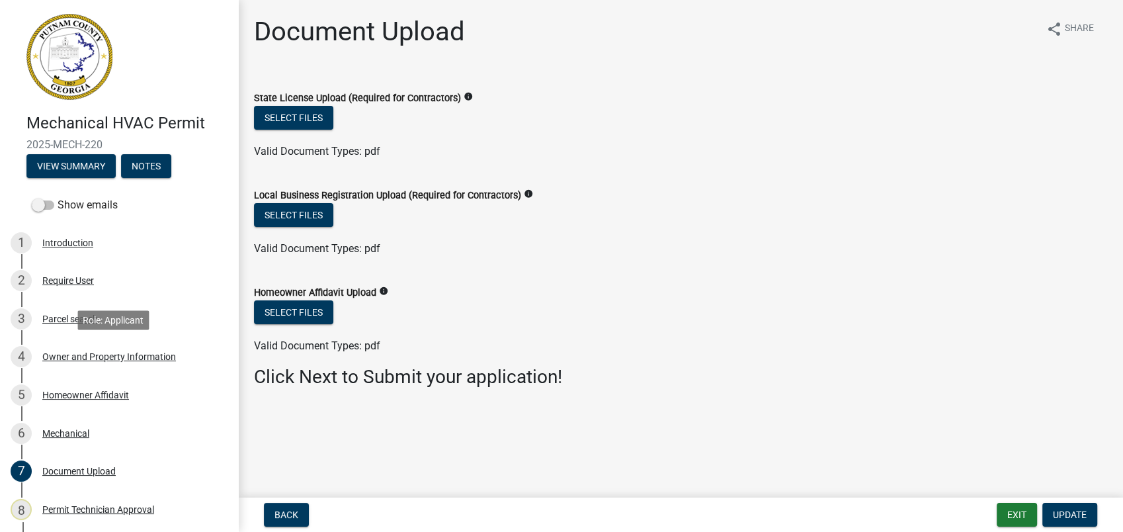
click at [114, 357] on div "Owner and Property Information" at bounding box center [109, 356] width 134 height 9
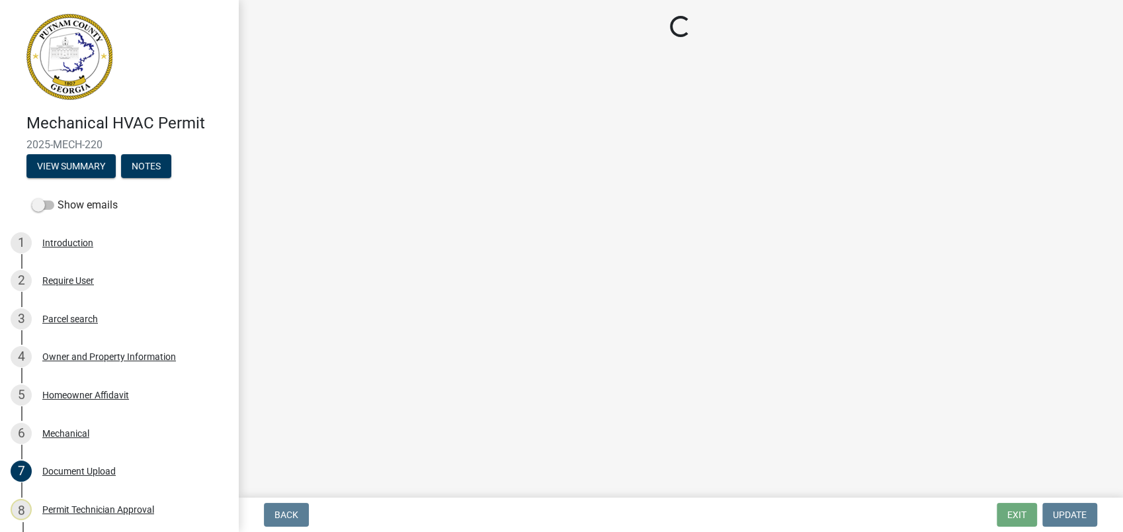
select select "ef7a1fc2-7a7a-426d-b1f0-c9b9b6ca7ff4"
select select "83394b22-4a11-496c-8e5c-75ade2e72faf"
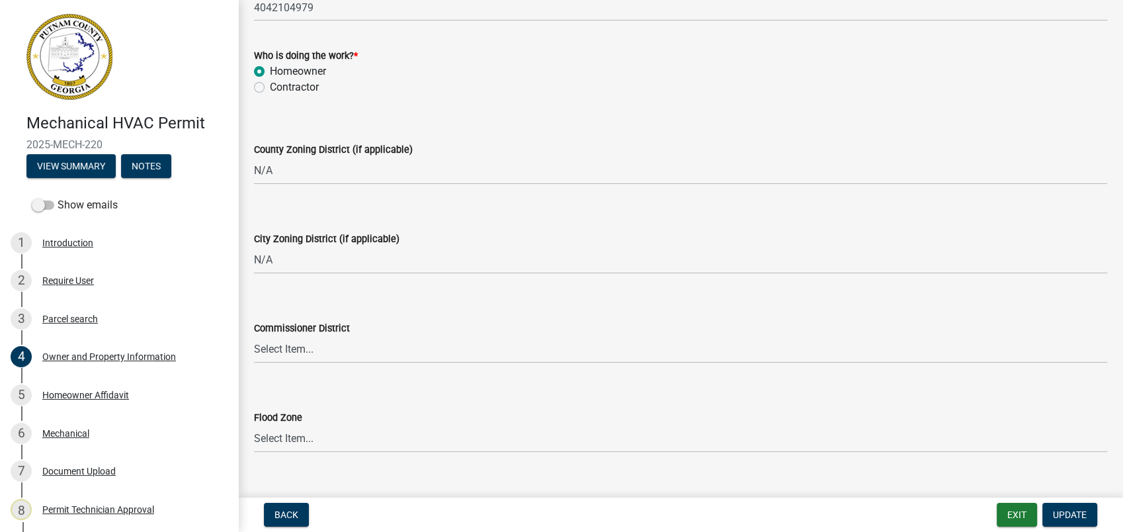
scroll to position [2311, 0]
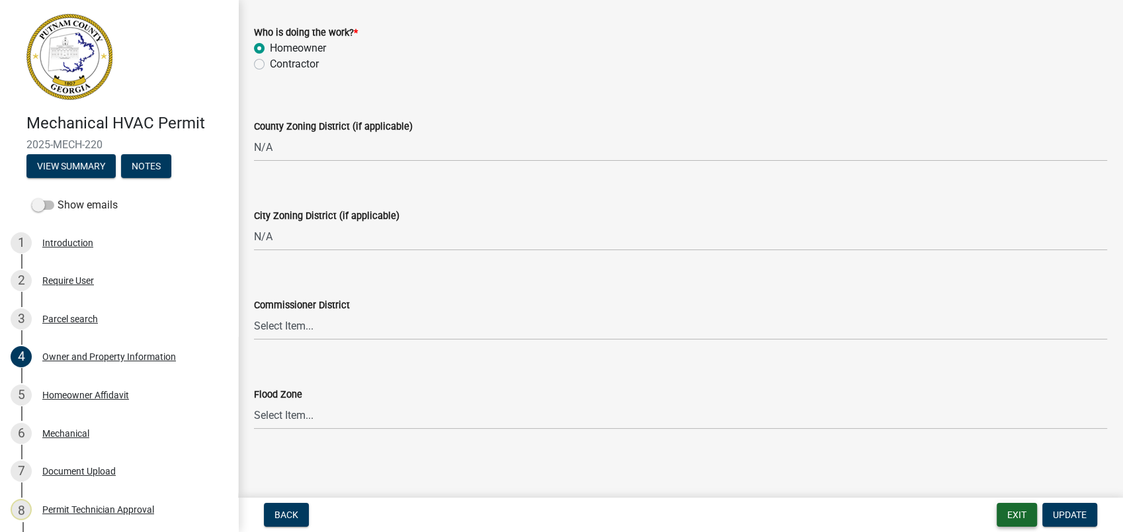
click at [1013, 513] on button "Exit" at bounding box center [1017, 515] width 40 height 24
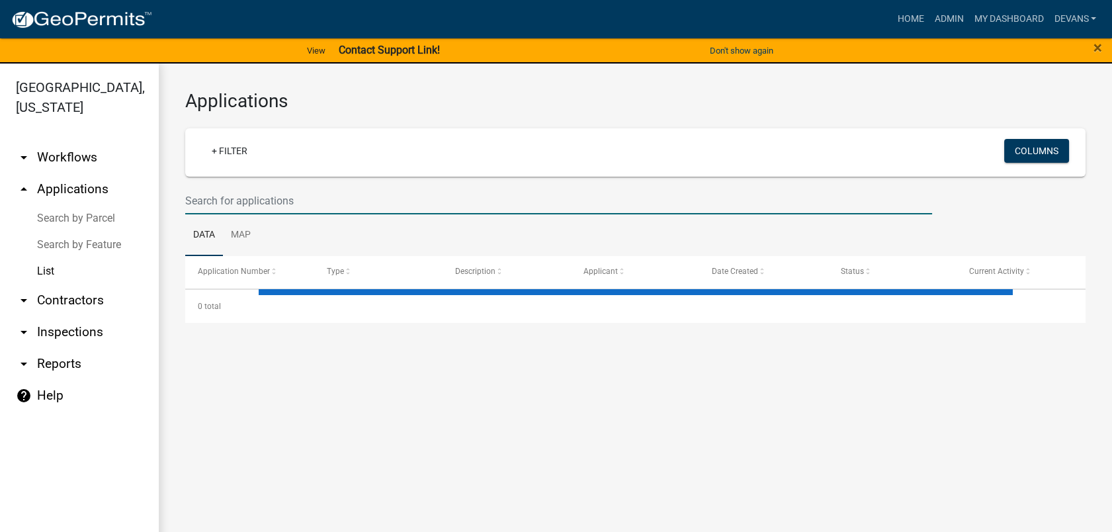
click at [205, 206] on input "text" at bounding box center [558, 200] width 747 height 27
type input "2025-mech-215"
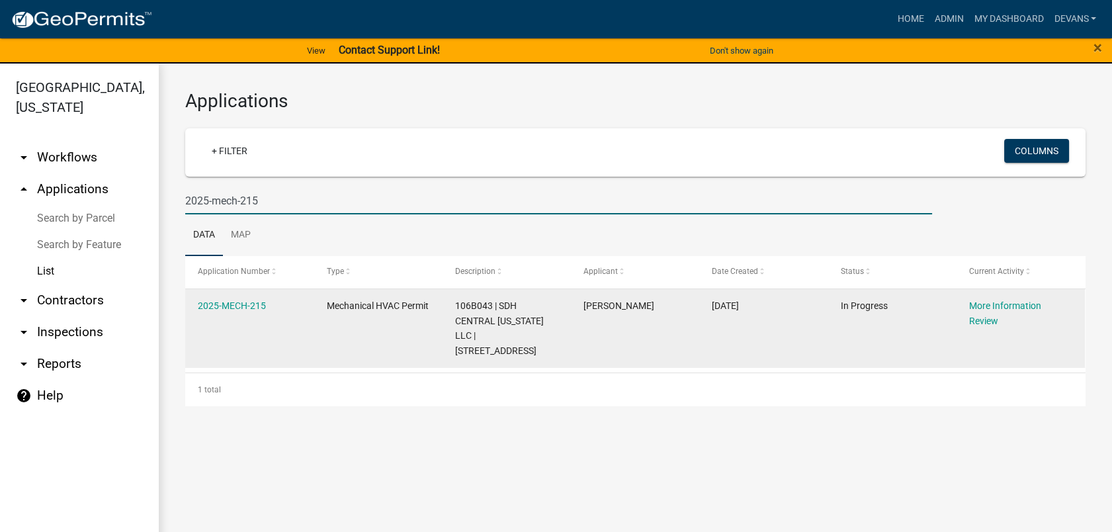
click at [206, 296] on datatable-body-cell "2025-MECH-215" at bounding box center [249, 328] width 128 height 79
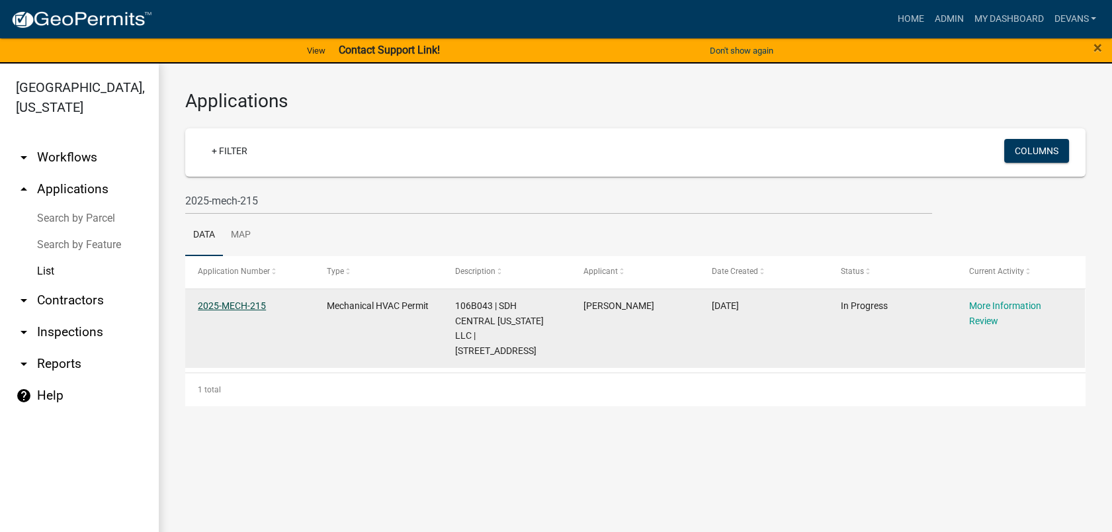
click at [212, 300] on link "2025-MECH-215" at bounding box center [232, 305] width 68 height 11
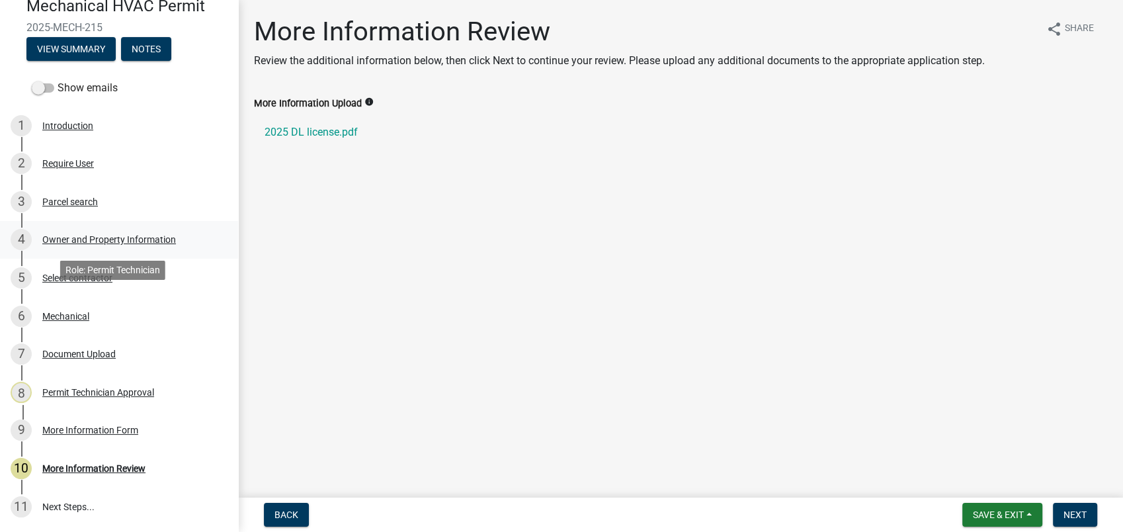
scroll to position [203, 0]
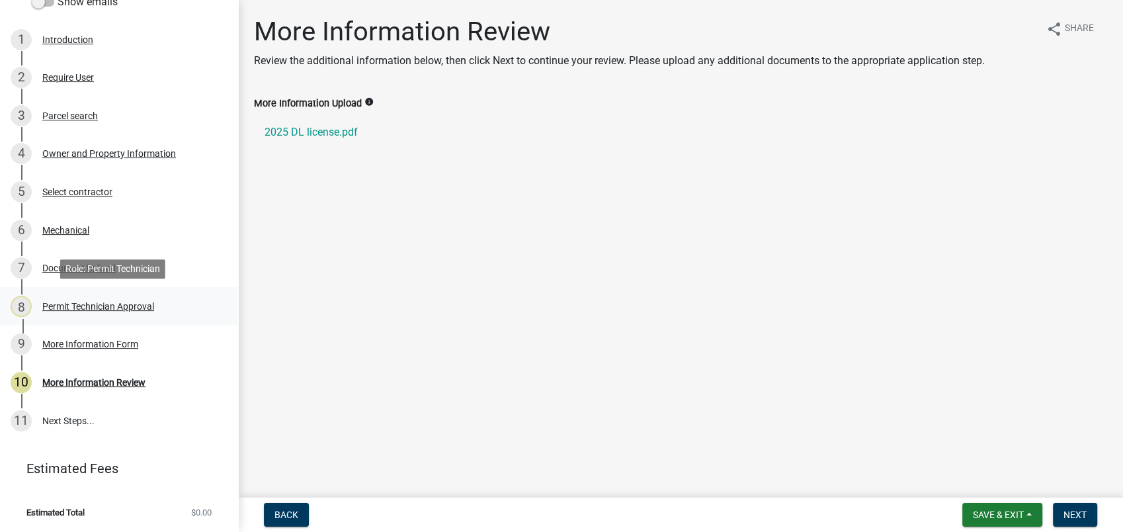
click at [107, 307] on div "Permit Technician Approval" at bounding box center [98, 306] width 112 height 9
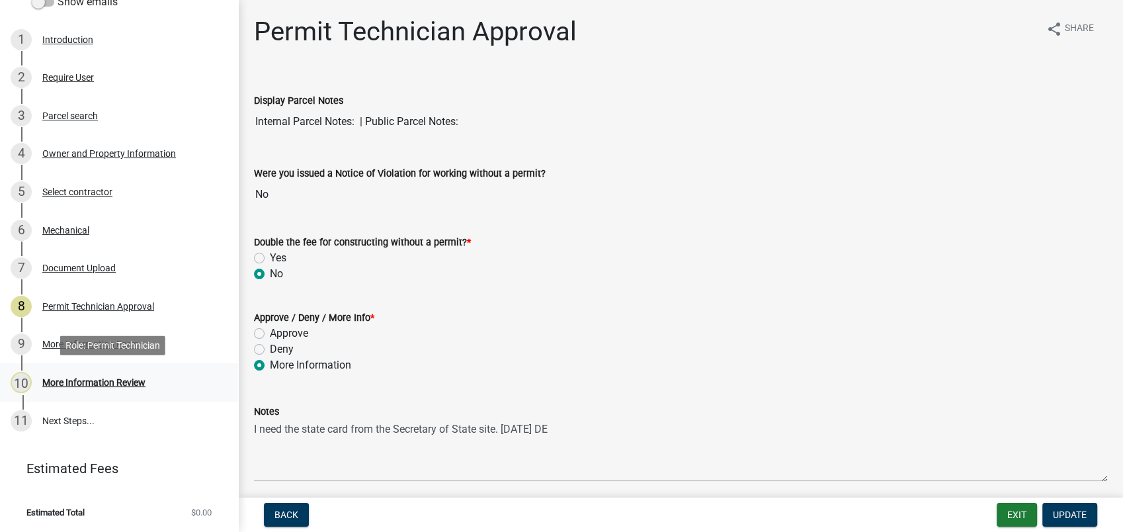
click at [101, 384] on div "More Information Review" at bounding box center [93, 382] width 103 height 9
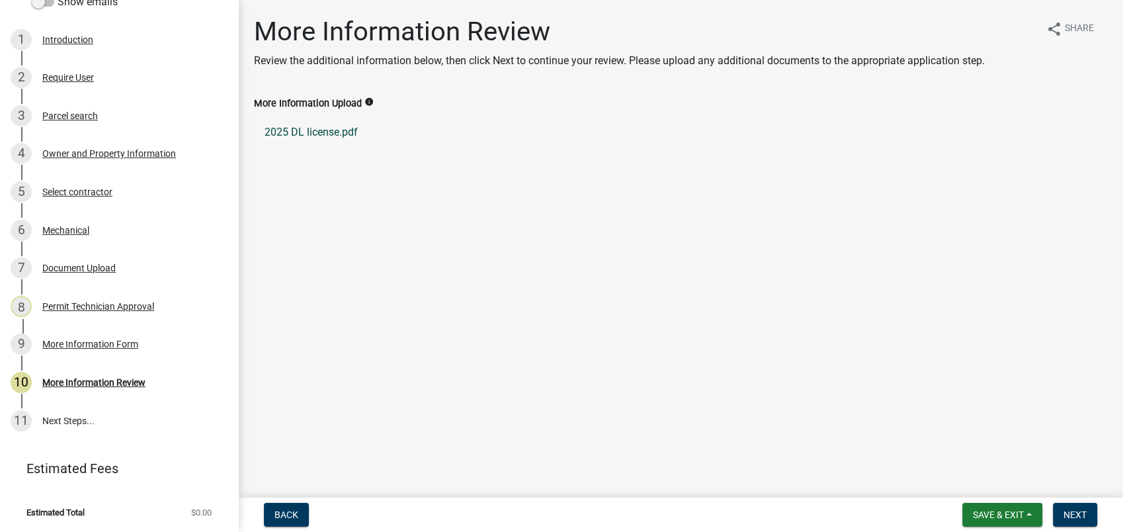
click at [311, 130] on link "2025 DL license.pdf" at bounding box center [680, 132] width 853 height 32
click at [318, 132] on link "2025 DL license.pdf" at bounding box center [680, 132] width 853 height 32
click at [80, 269] on div "Document Upload" at bounding box center [78, 267] width 73 height 9
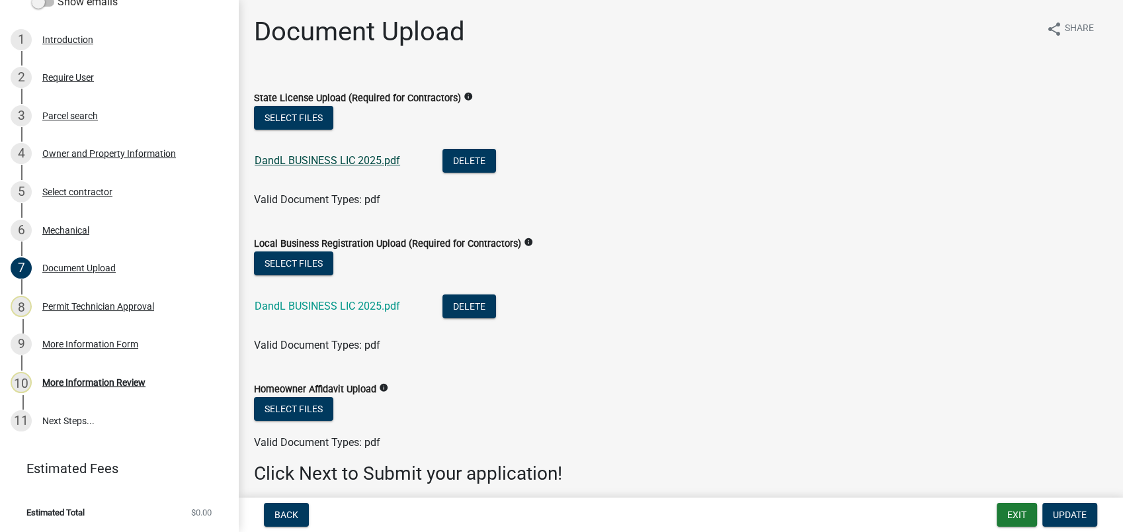
click at [284, 155] on link "DandL BUSINESS LIC 2025.pdf" at bounding box center [328, 160] width 146 height 13
click at [347, 308] on link "DandL BUSINESS LIC 2025.pdf" at bounding box center [328, 306] width 146 height 13
click at [282, 265] on button "Select files" at bounding box center [293, 263] width 79 height 24
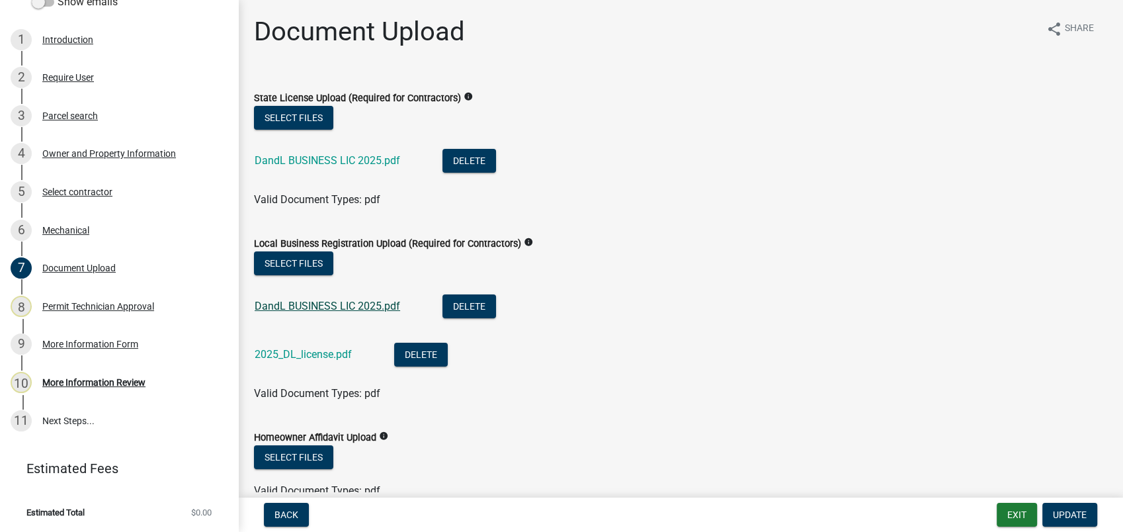
click at [336, 304] on link "DandL BUSINESS LIC 2025.pdf" at bounding box center [328, 306] width 146 height 13
click at [476, 308] on button "Delete" at bounding box center [470, 306] width 54 height 24
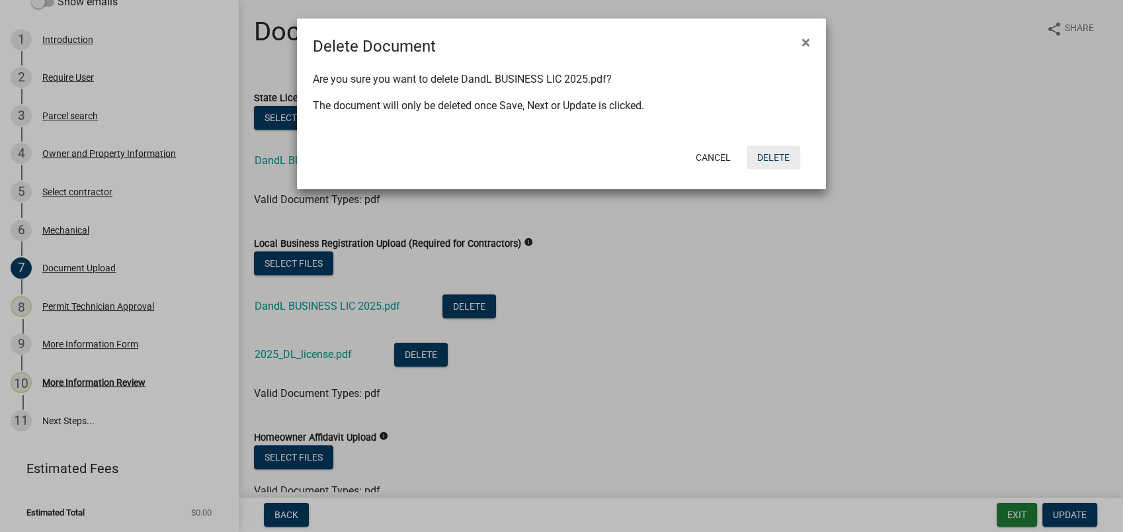
click at [765, 159] on button "Delete" at bounding box center [774, 158] width 54 height 24
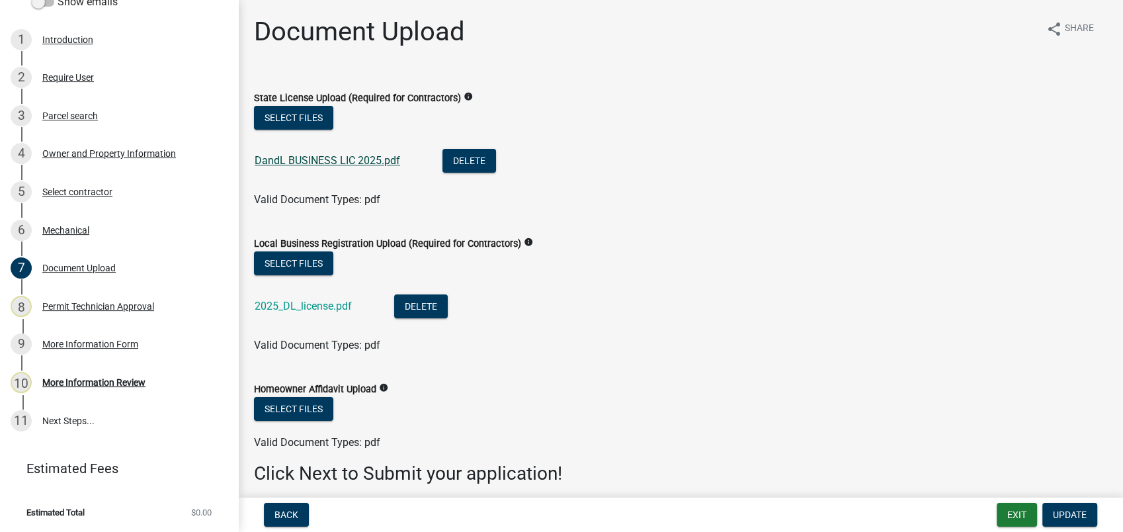
click at [291, 164] on link "DandL BUSINESS LIC 2025.pdf" at bounding box center [328, 160] width 146 height 13
click at [323, 307] on link "2025_DL_license.pdf" at bounding box center [303, 306] width 97 height 13
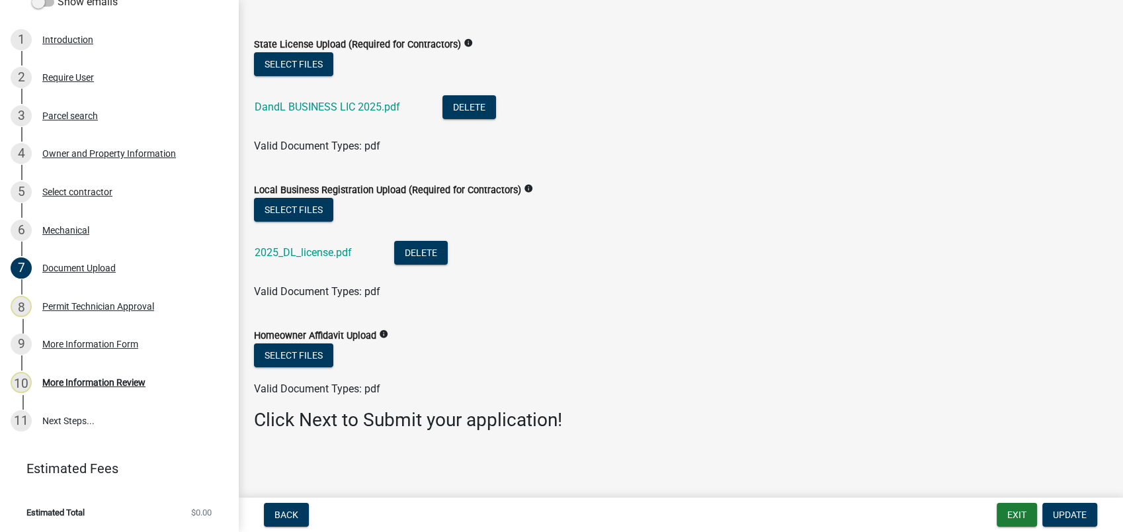
scroll to position [0, 0]
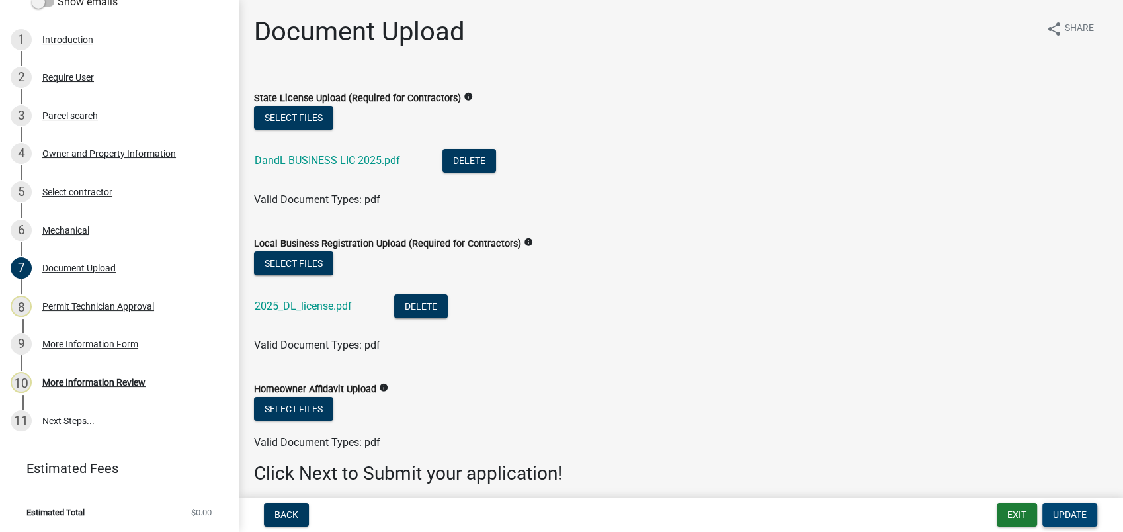
click at [1069, 509] on span "Update" at bounding box center [1070, 514] width 34 height 11
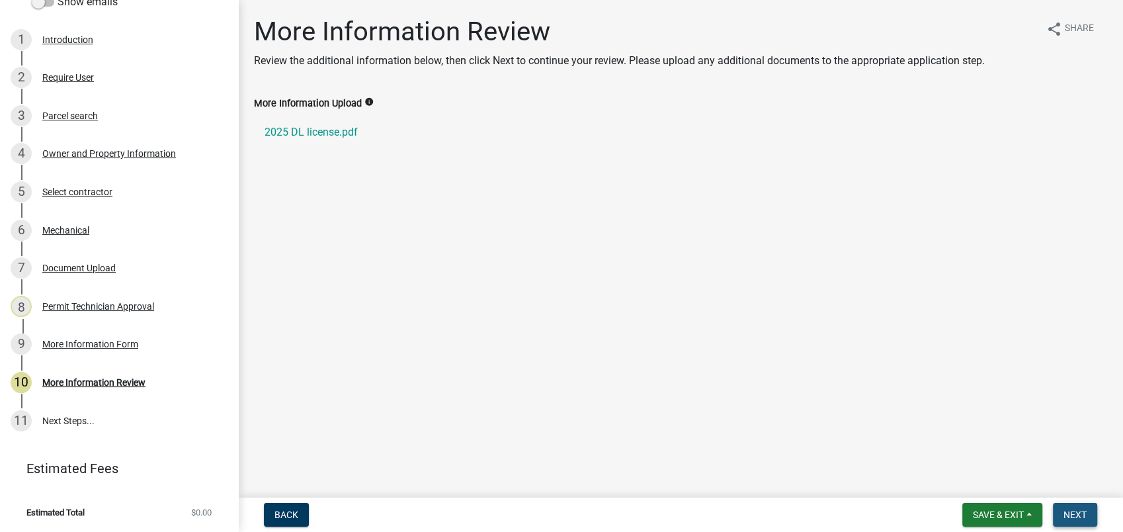
click at [1074, 518] on span "Next" at bounding box center [1075, 514] width 23 height 11
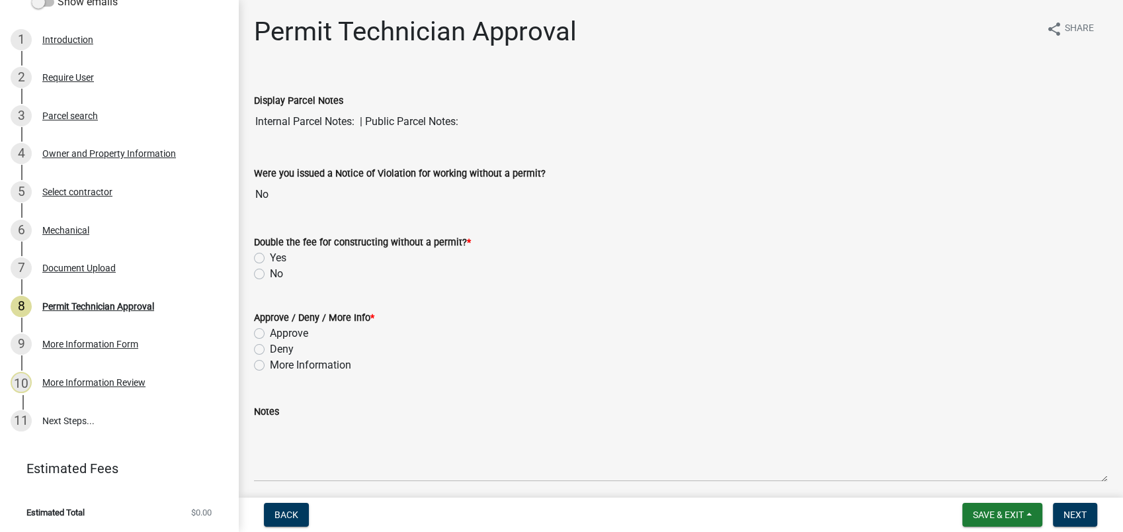
click at [270, 274] on label "No" at bounding box center [276, 274] width 13 height 16
click at [270, 274] on input "No" at bounding box center [274, 270] width 9 height 9
radio input "true"
click at [270, 333] on label "Approve" at bounding box center [289, 333] width 38 height 16
click at [270, 333] on input "Approve" at bounding box center [274, 329] width 9 height 9
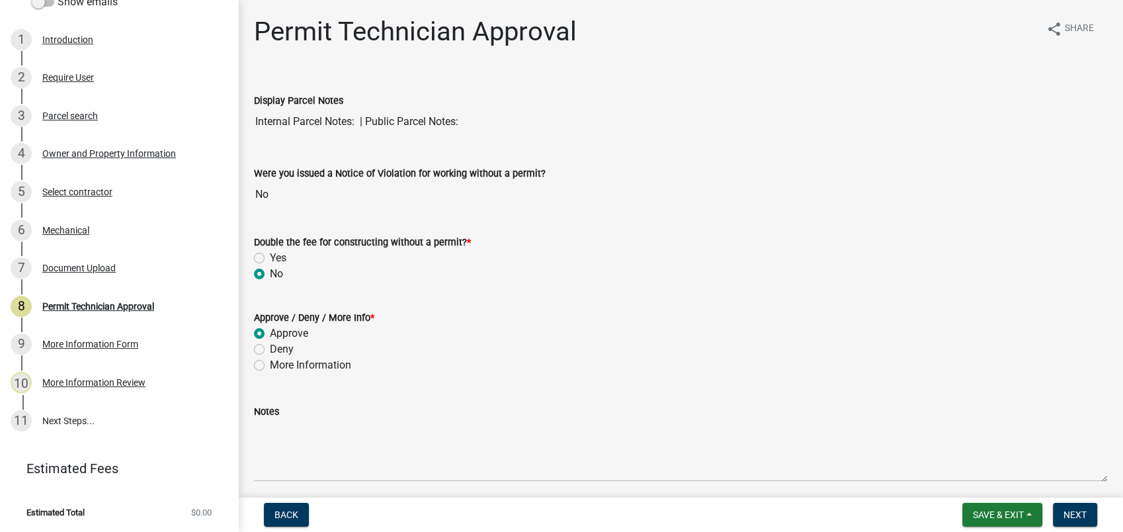
radio input "true"
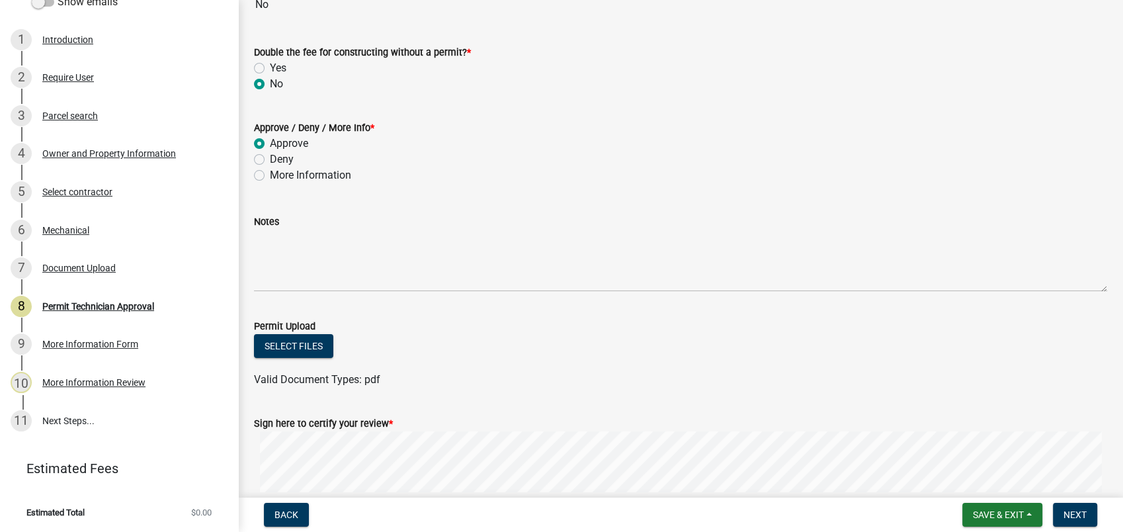
scroll to position [317, 0]
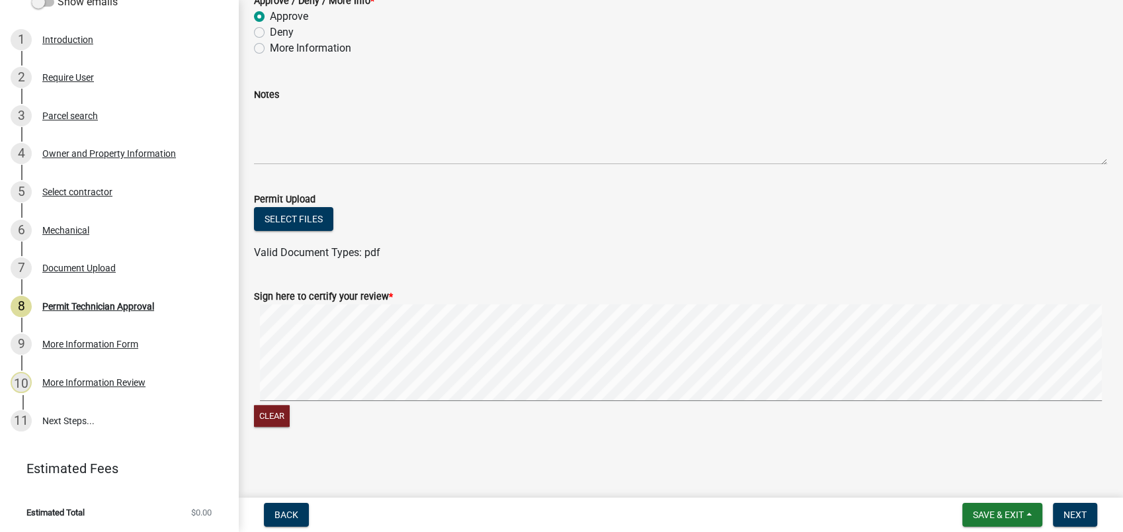
click at [716, 391] on form "Sign here to certify your review * Clear" at bounding box center [680, 351] width 853 height 157
click at [1079, 503] on button "Next" at bounding box center [1075, 515] width 44 height 24
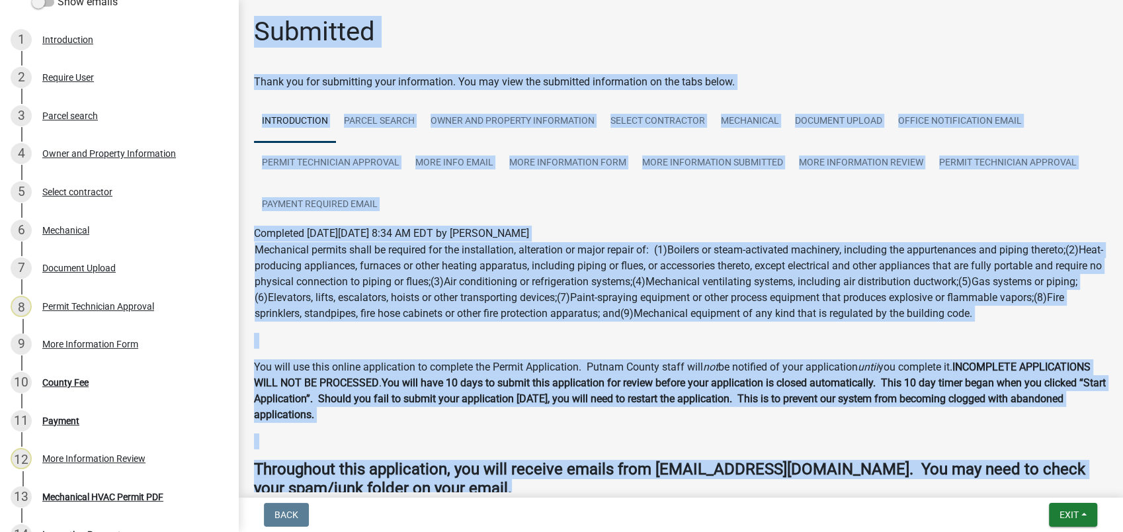
click at [665, 200] on ul "Introduction Parcel search Owner and Property Information Select contractor Mec…" at bounding box center [680, 163] width 853 height 125
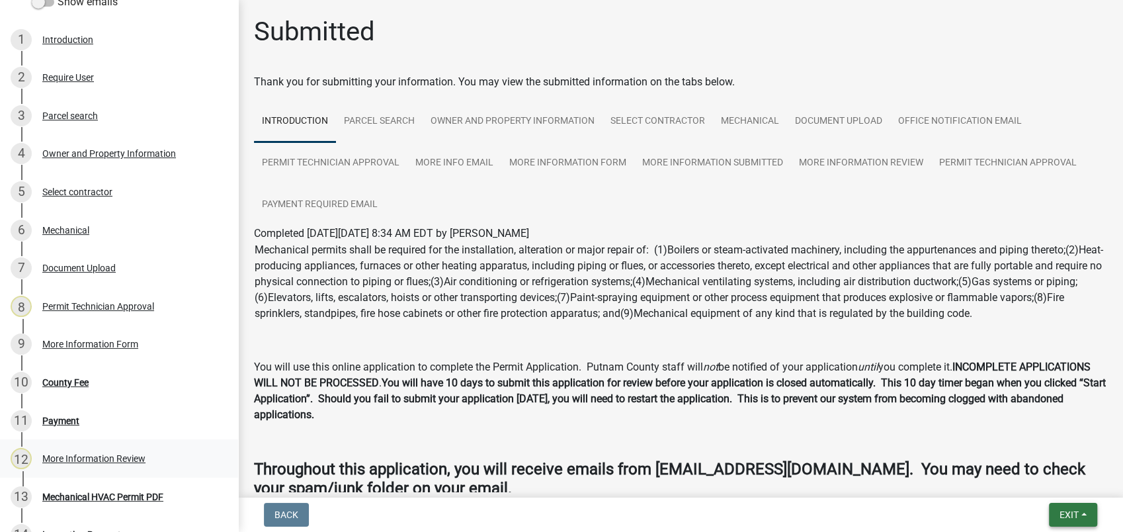
drag, startPoint x: 1064, startPoint y: 513, endPoint x: 12, endPoint y: 463, distance: 1053.7
click at [289, 531] on html "Internet Explorer does NOT work with GeoPermits. Get a new browser for more sec…" at bounding box center [561, 266] width 1123 height 532
click at [62, 375] on div "10 County Fee" at bounding box center [114, 382] width 206 height 21
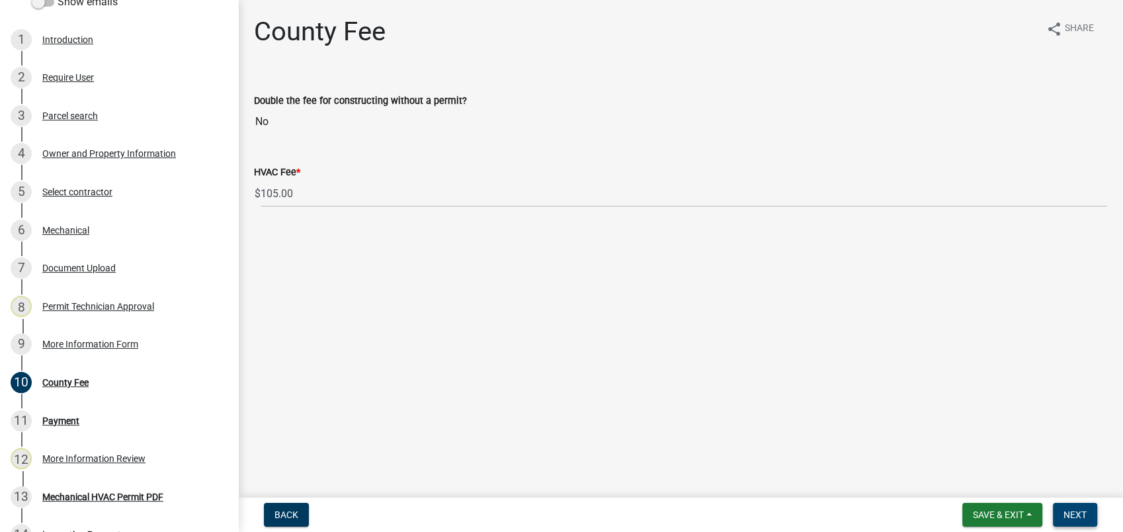
click at [1074, 509] on span "Next" at bounding box center [1075, 514] width 23 height 11
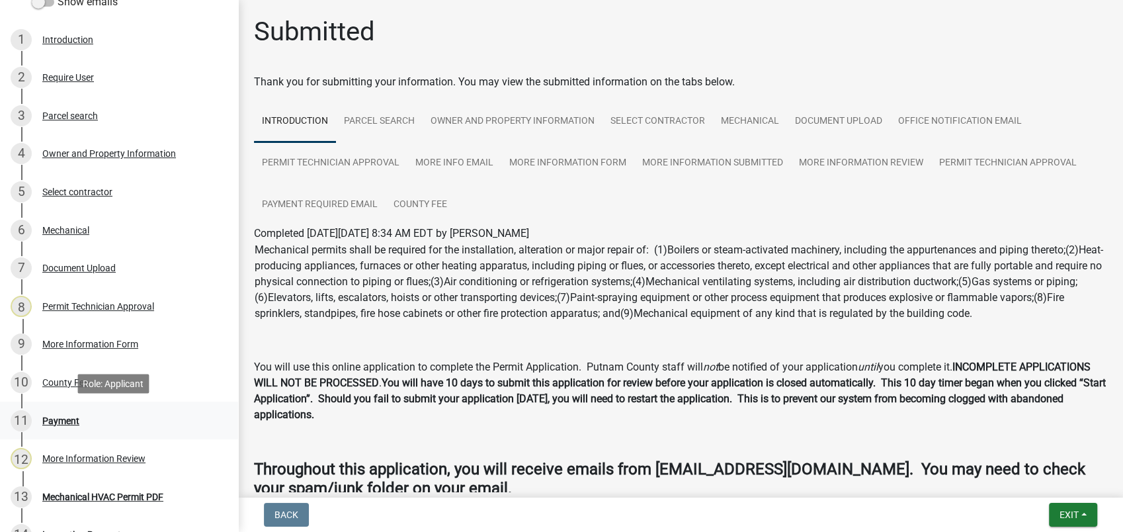
click at [69, 421] on div "Payment" at bounding box center [60, 420] width 37 height 9
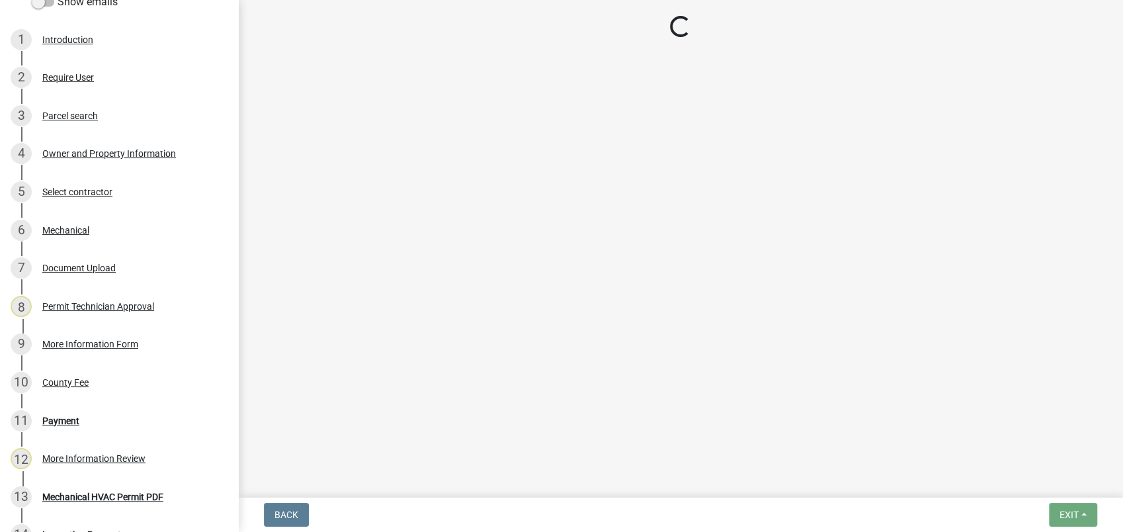
select select "3: 3"
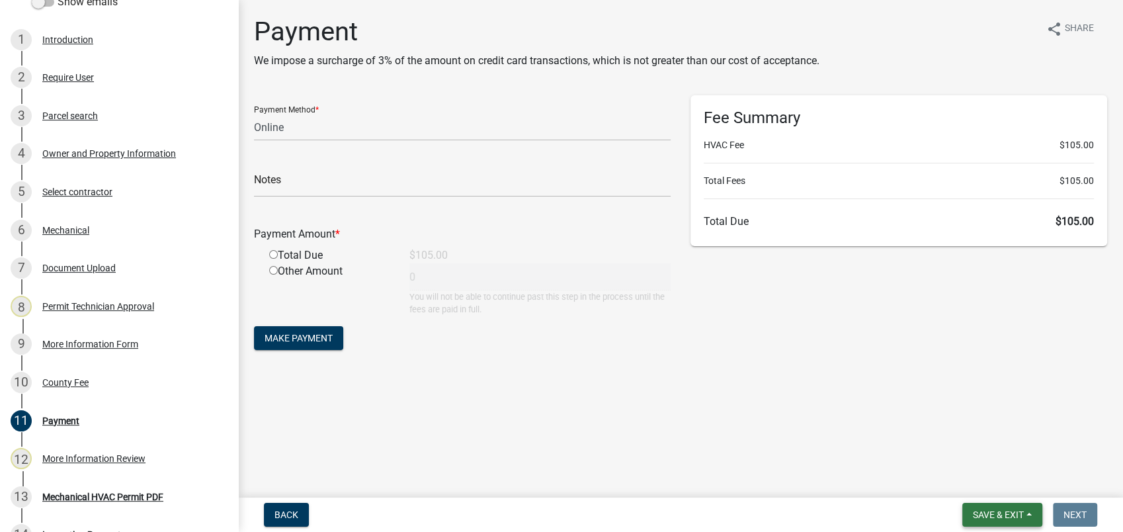
click at [965, 509] on button "Save & Exit" at bounding box center [1003, 515] width 80 height 24
click at [970, 484] on button "Save & Exit" at bounding box center [990, 480] width 106 height 32
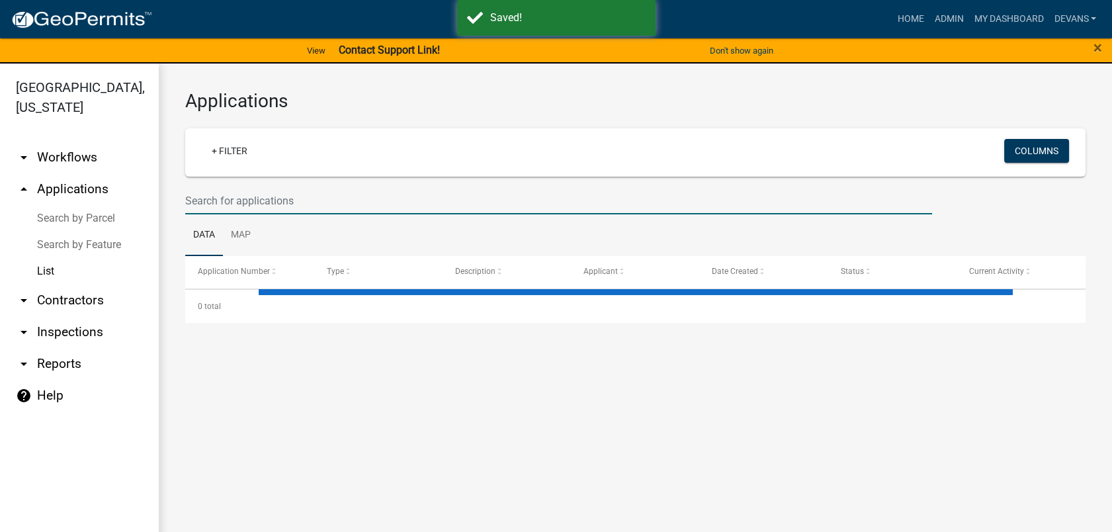
select select "1: 25"
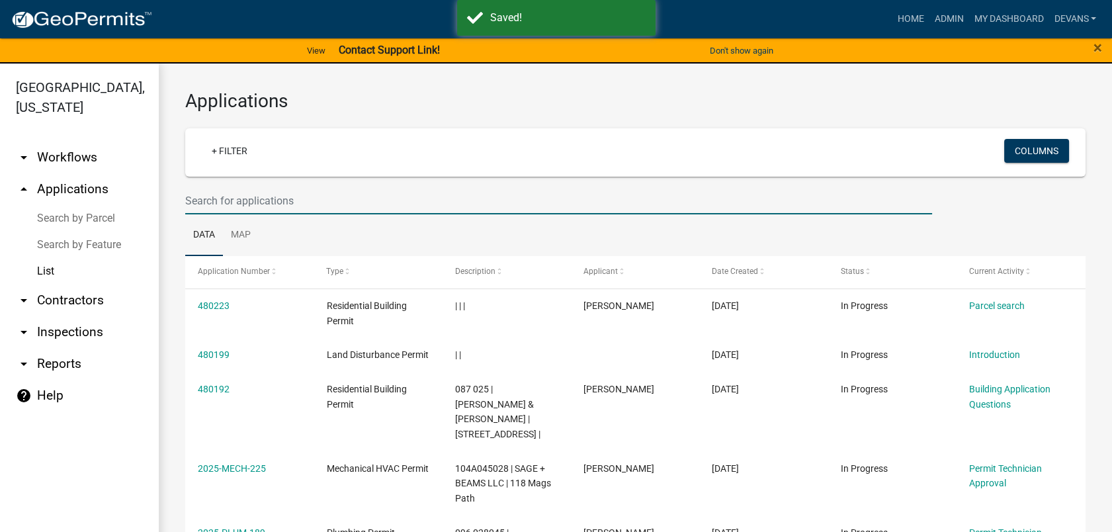
click at [314, 208] on input "text" at bounding box center [558, 200] width 747 height 27
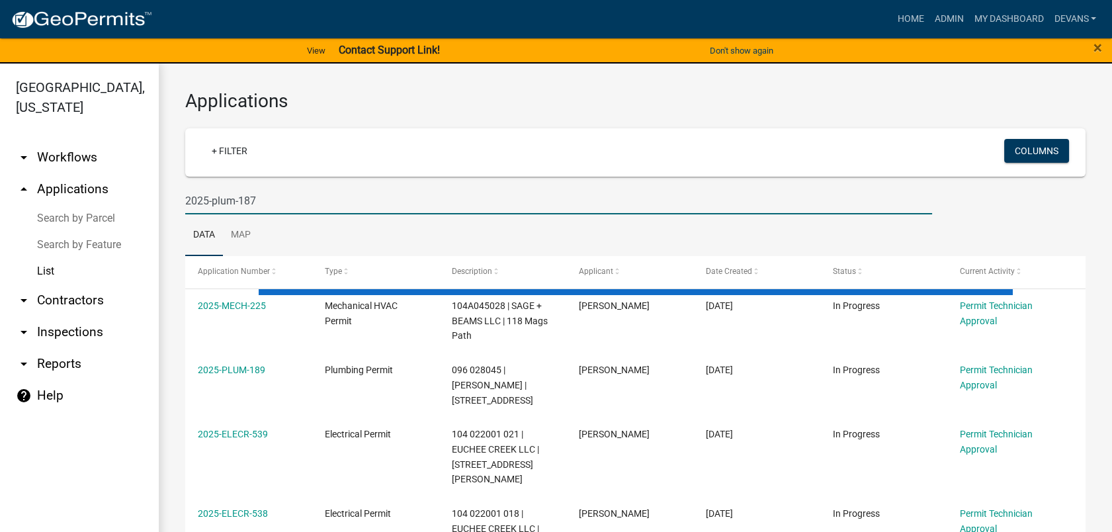
type input "2025-plum-187"
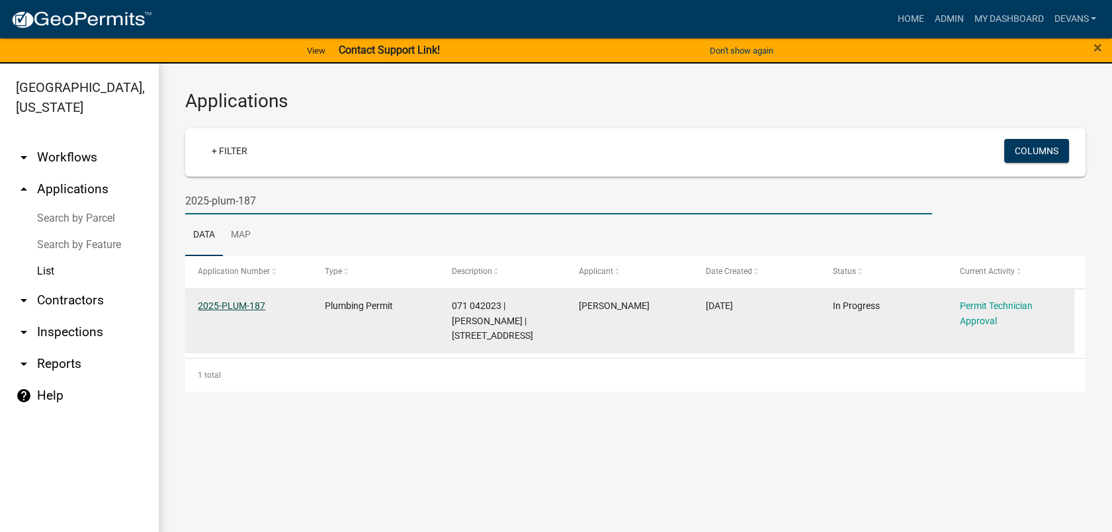
click at [224, 304] on link "2025-PLUM-187" at bounding box center [231, 305] width 67 height 11
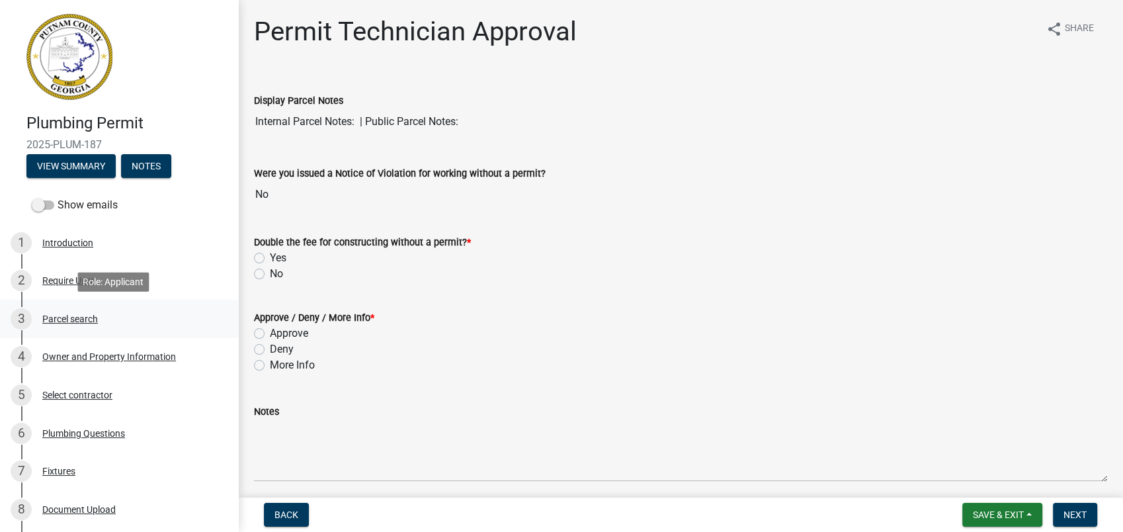
click at [45, 314] on div "Parcel search" at bounding box center [70, 318] width 56 height 9
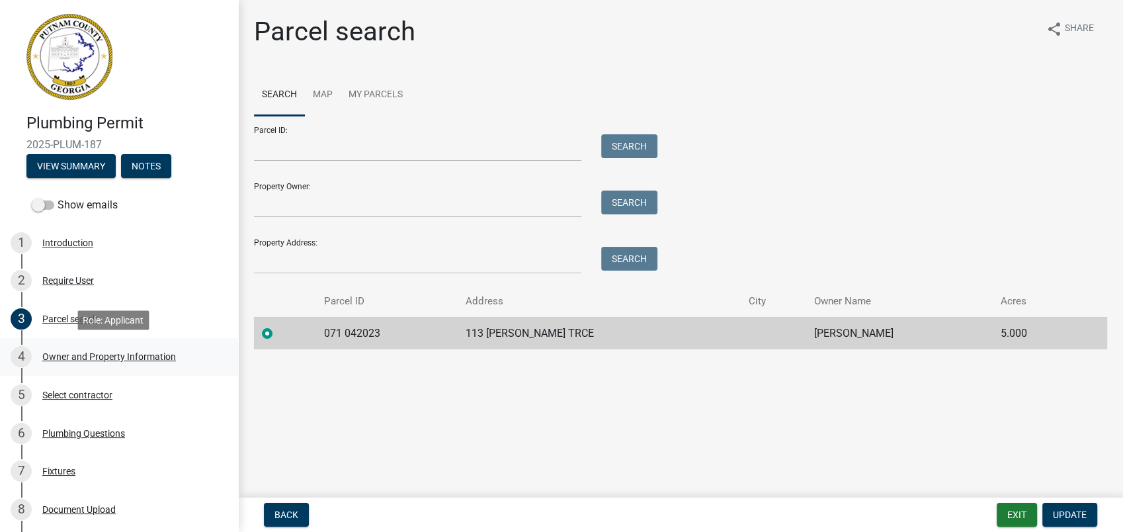
click at [127, 347] on div "4 Owner and Property Information" at bounding box center [114, 356] width 206 height 21
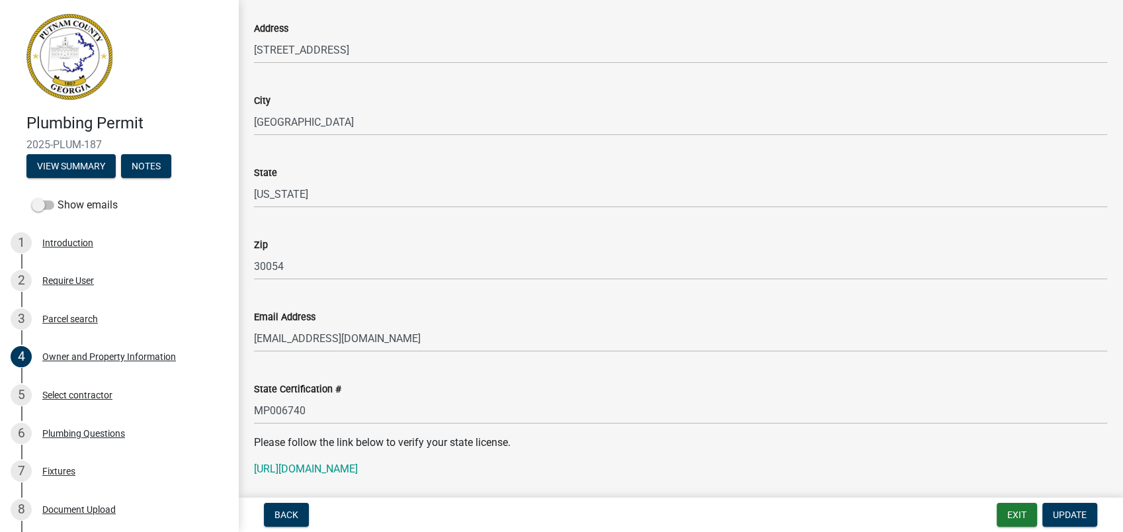
scroll to position [1470, 0]
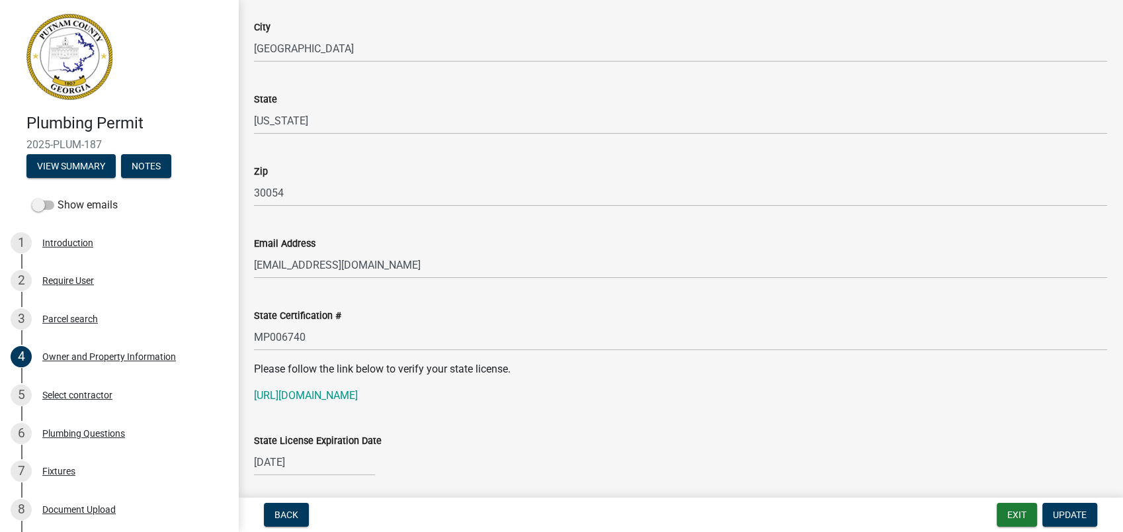
click at [278, 349] on wm-data-entity-input "State Certification # MP006740" at bounding box center [680, 325] width 853 height 72
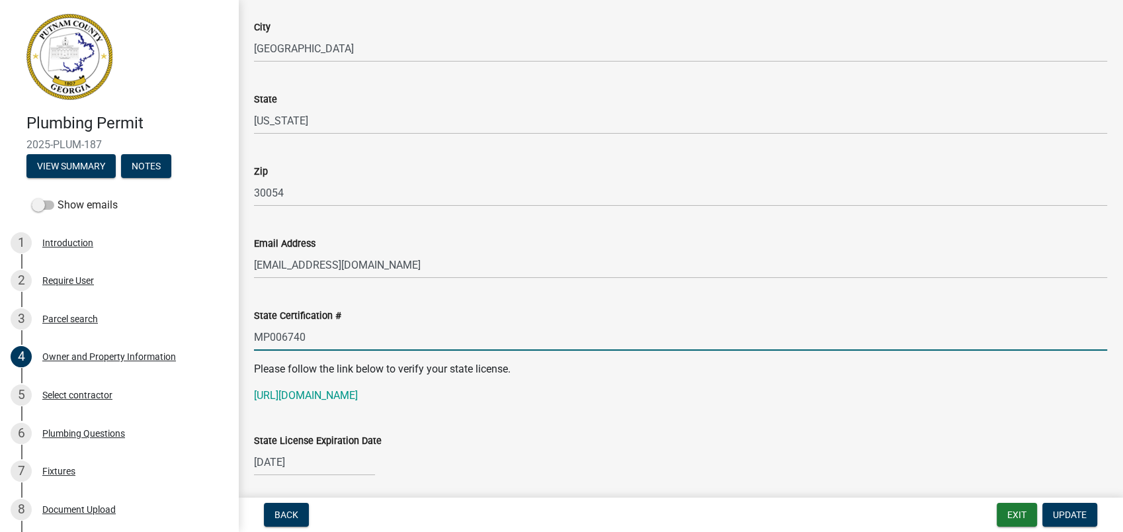
drag, startPoint x: 315, startPoint y: 342, endPoint x: 247, endPoint y: 332, distance: 68.2
click at [247, 332] on div "State Certification # MP006740" at bounding box center [680, 320] width 873 height 62
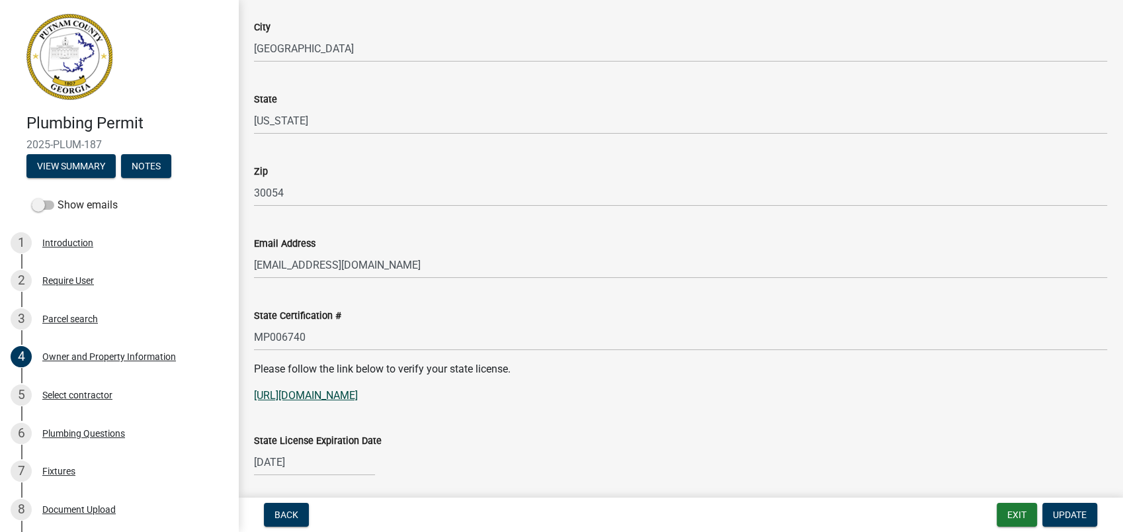
click at [358, 395] on link "https://goals.sos.ga.gov/GASOSOneStop/s/licensee-search" at bounding box center [306, 395] width 104 height 13
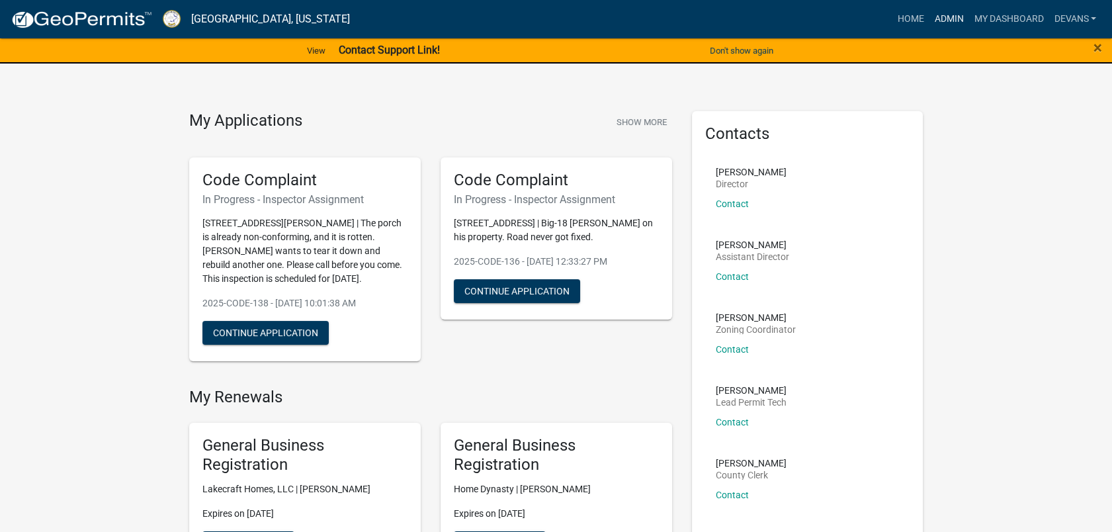
click at [958, 19] on link "Admin" at bounding box center [949, 19] width 40 height 25
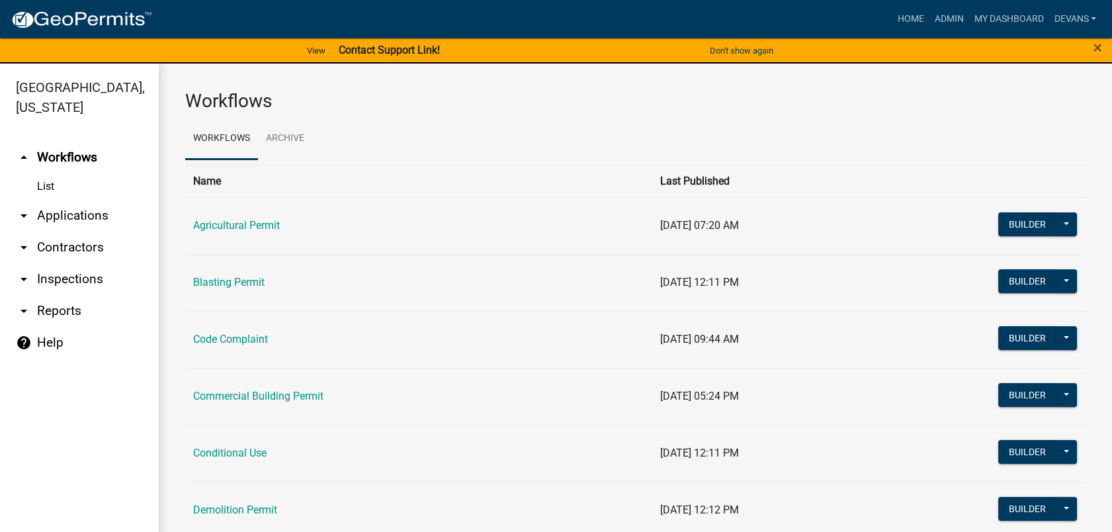
click at [78, 198] on link "List" at bounding box center [79, 186] width 159 height 26
click at [75, 211] on link "arrow_drop_down Applications" at bounding box center [79, 216] width 159 height 32
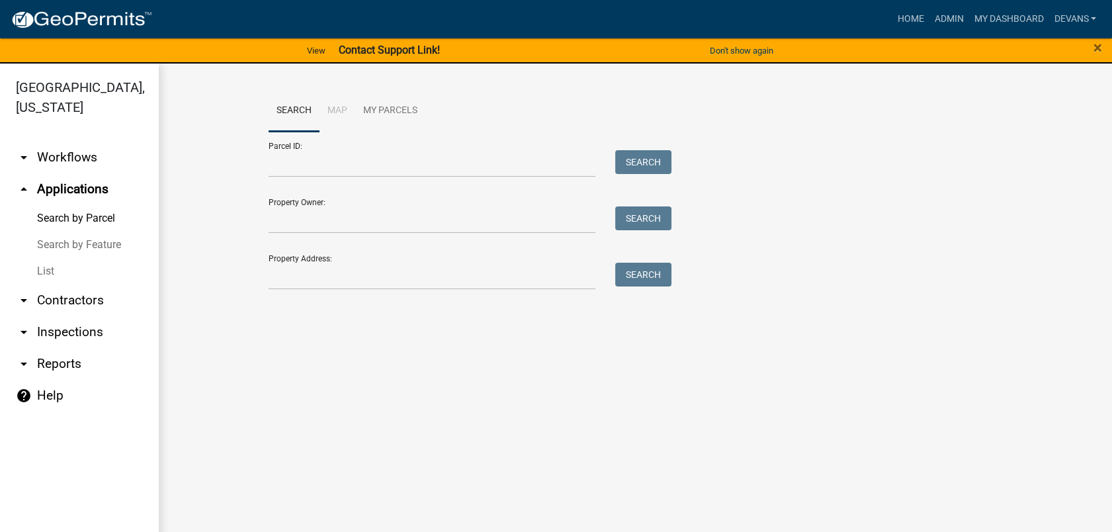
click at [49, 333] on link "arrow_drop_down Inspections" at bounding box center [79, 332] width 159 height 32
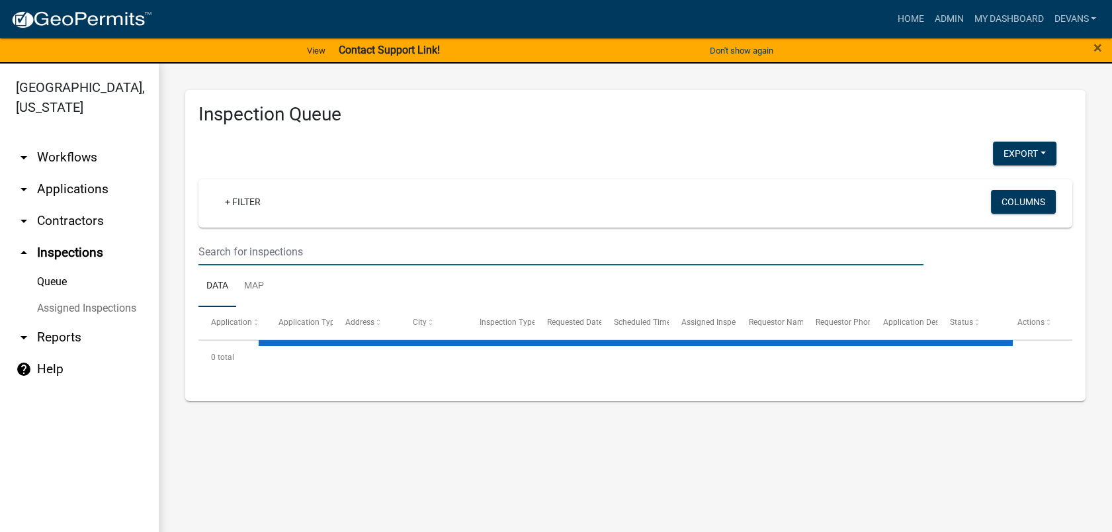
click at [286, 254] on input "text" at bounding box center [560, 251] width 725 height 27
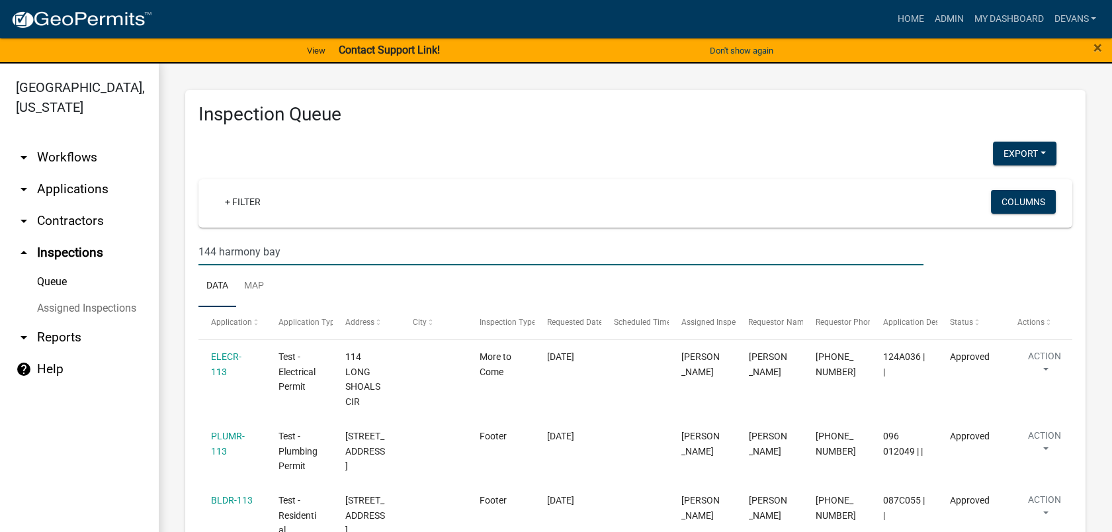
type input "144 harmony bay"
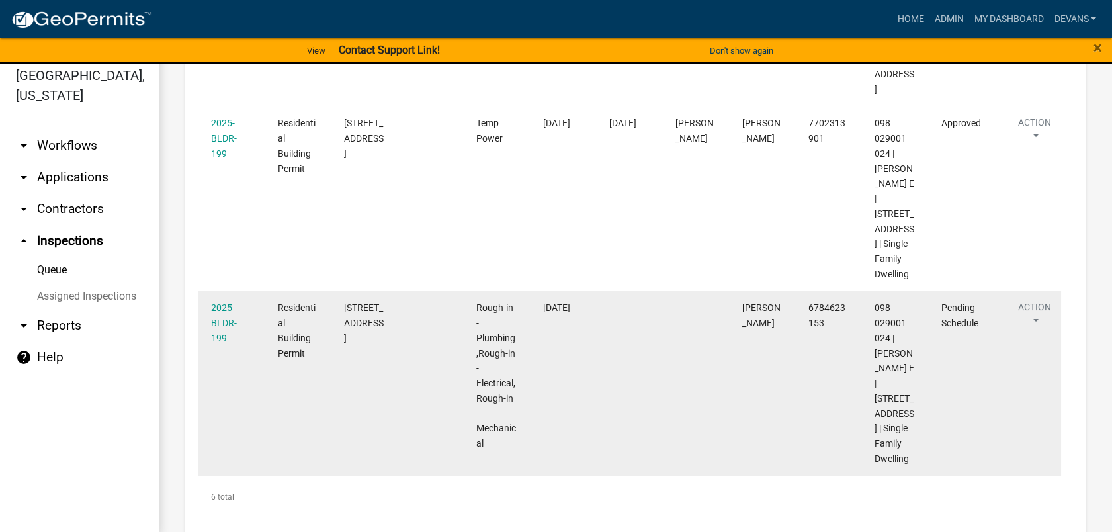
scroll to position [16, 0]
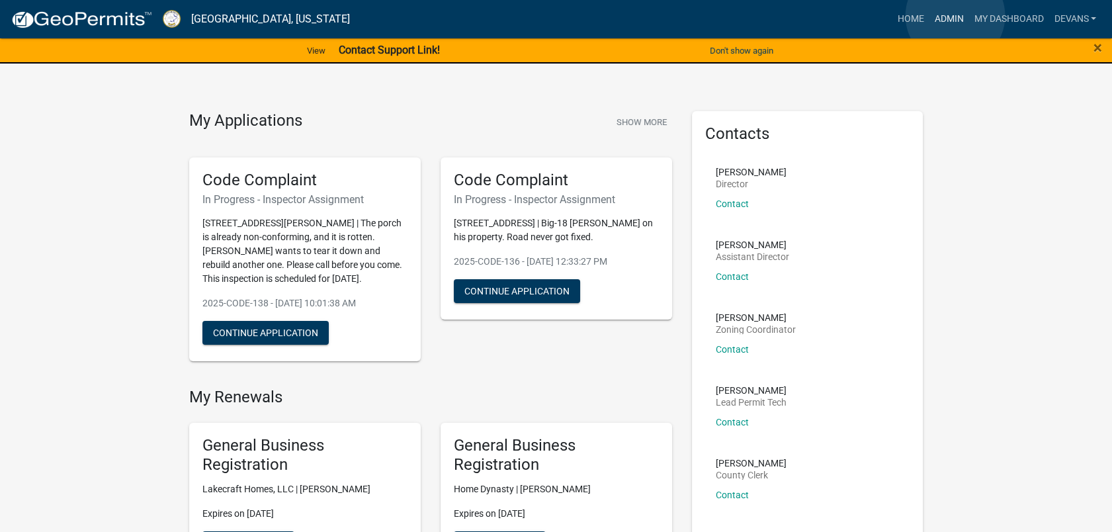
click at [955, 16] on link "Admin" at bounding box center [949, 19] width 40 height 25
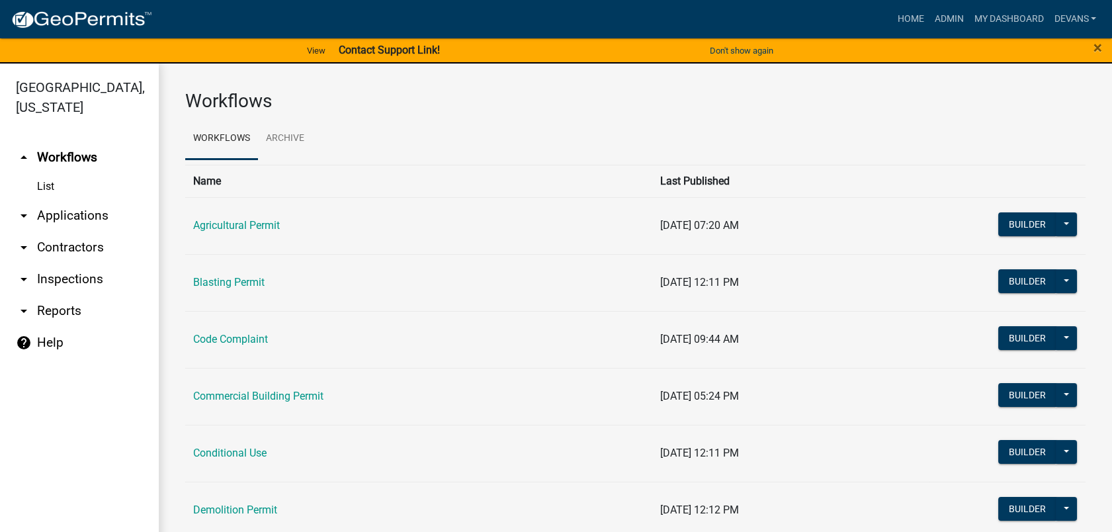
click at [92, 216] on link "arrow_drop_down Applications" at bounding box center [79, 216] width 159 height 32
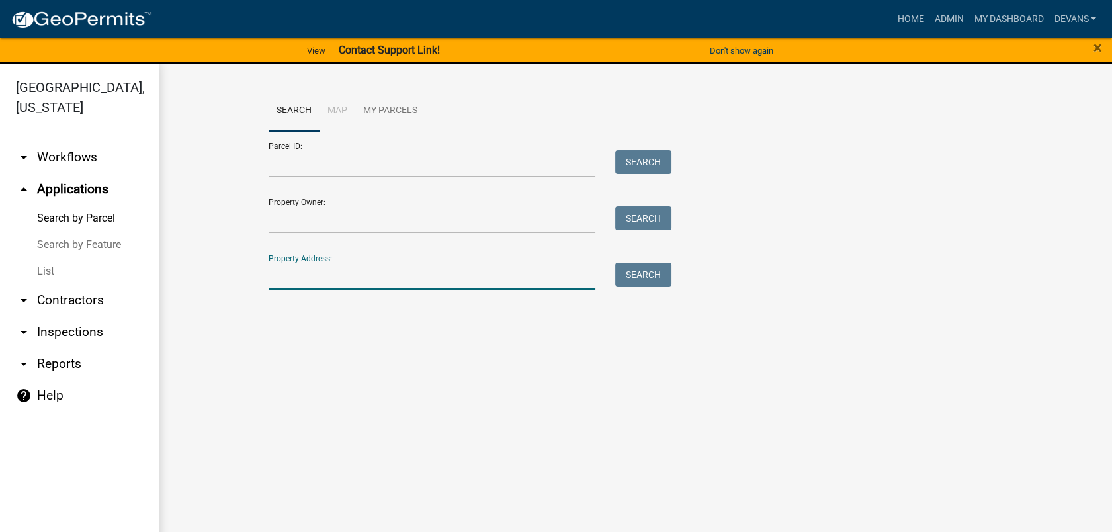
click at [377, 279] on input "Property Address:" at bounding box center [432, 276] width 327 height 27
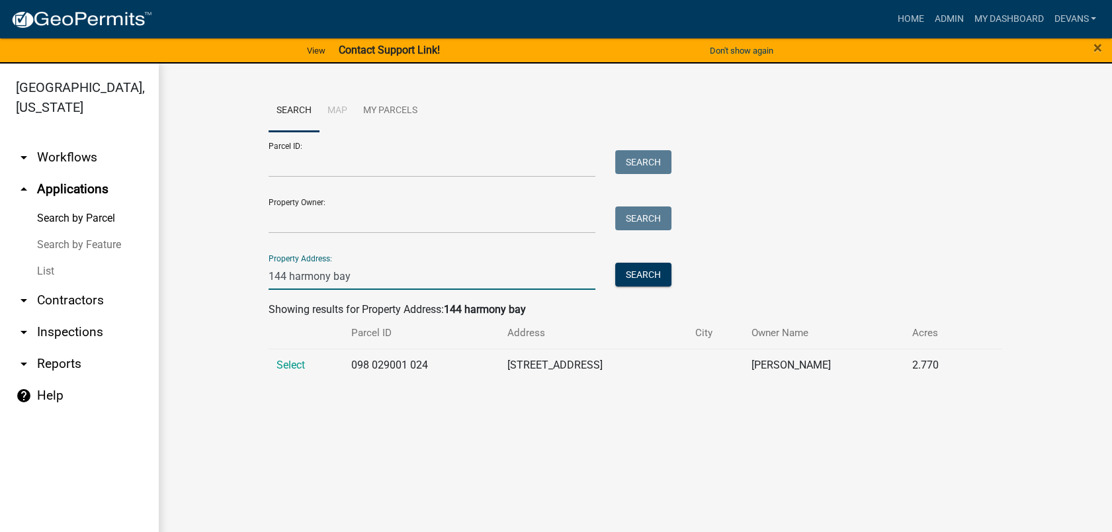
type input "144 harmony bay"
click at [287, 353] on td "Select" at bounding box center [306, 365] width 75 height 32
click at [290, 363] on span "Select" at bounding box center [291, 365] width 28 height 13
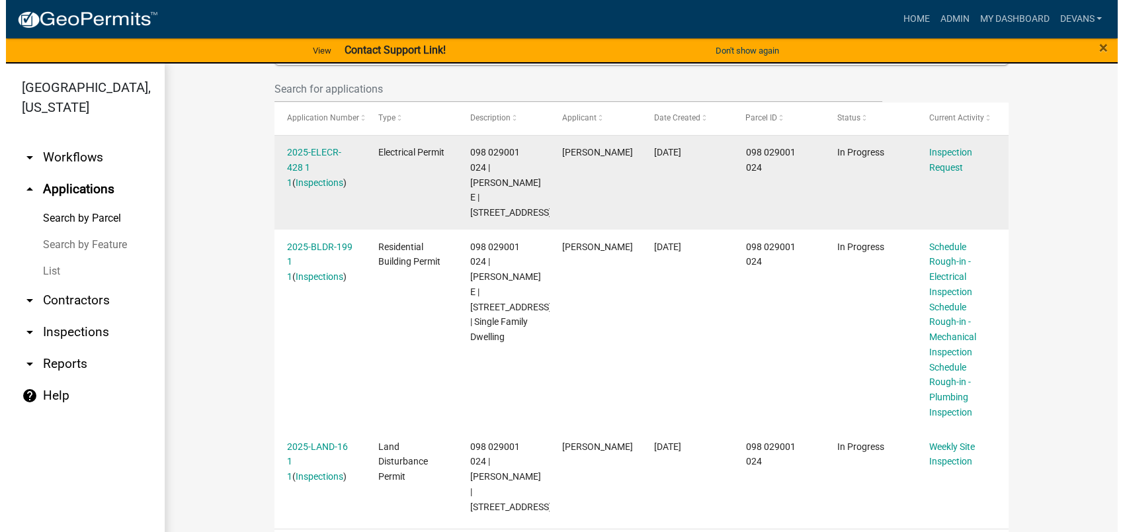
scroll to position [411, 0]
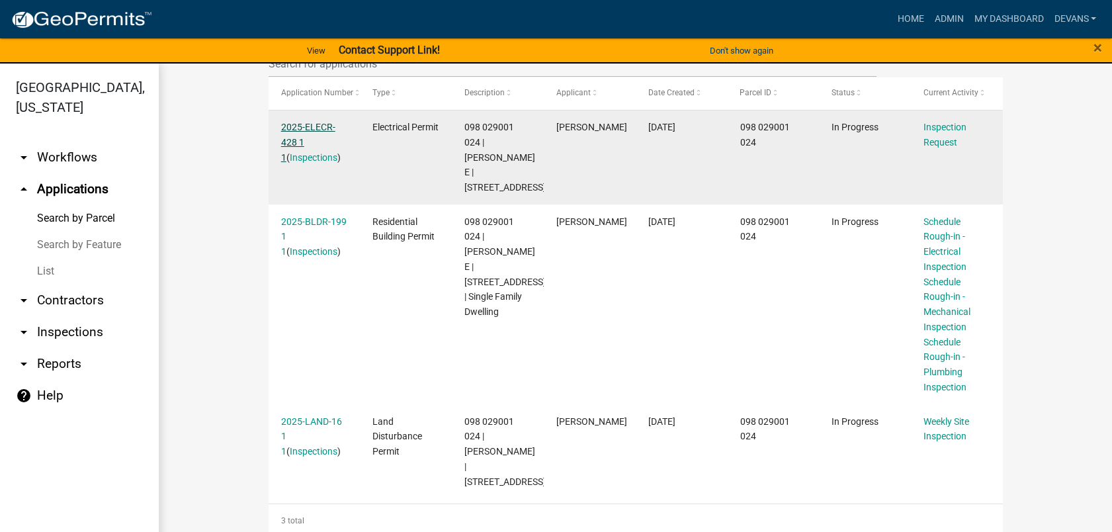
click at [291, 125] on link "2025-ELECR-428 1 1" at bounding box center [308, 142] width 54 height 41
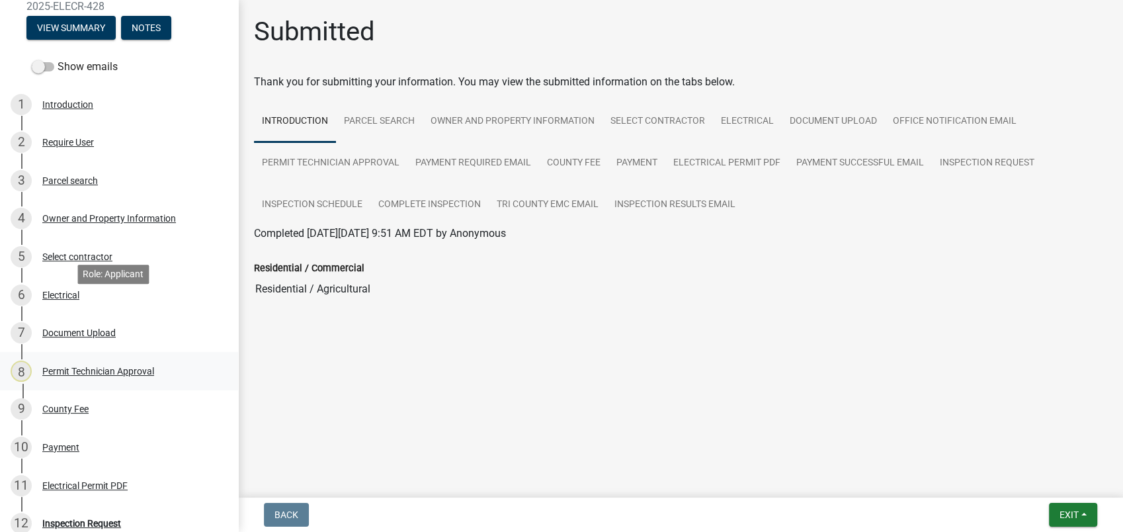
scroll to position [220, 0]
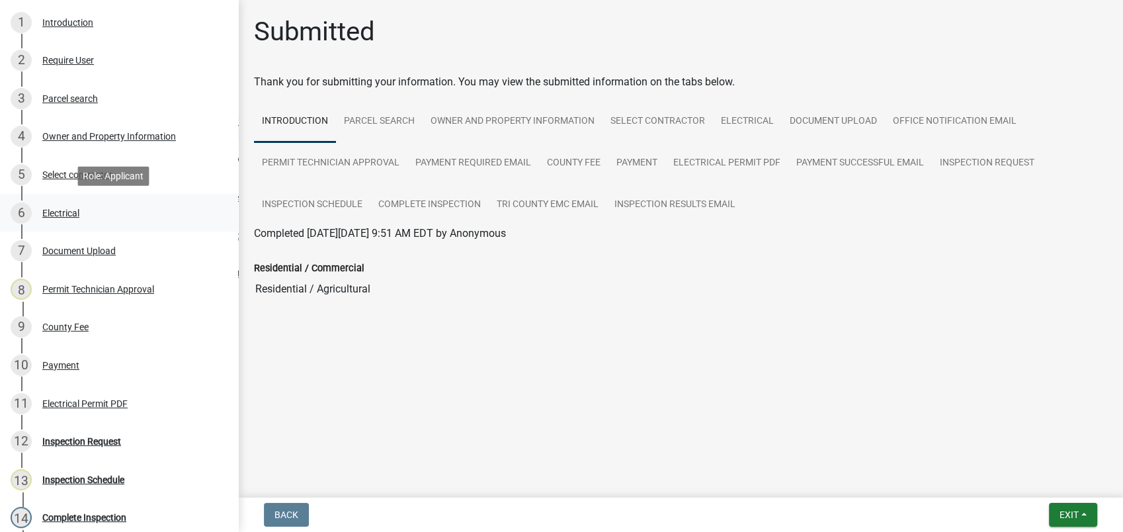
click at [79, 221] on div "6 Electrical" at bounding box center [114, 212] width 206 height 21
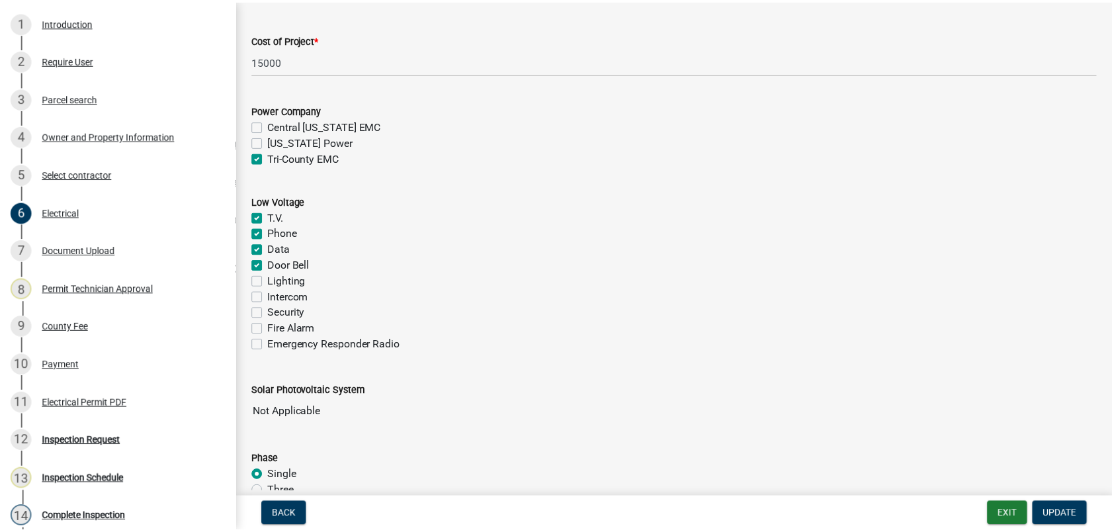
scroll to position [808, 0]
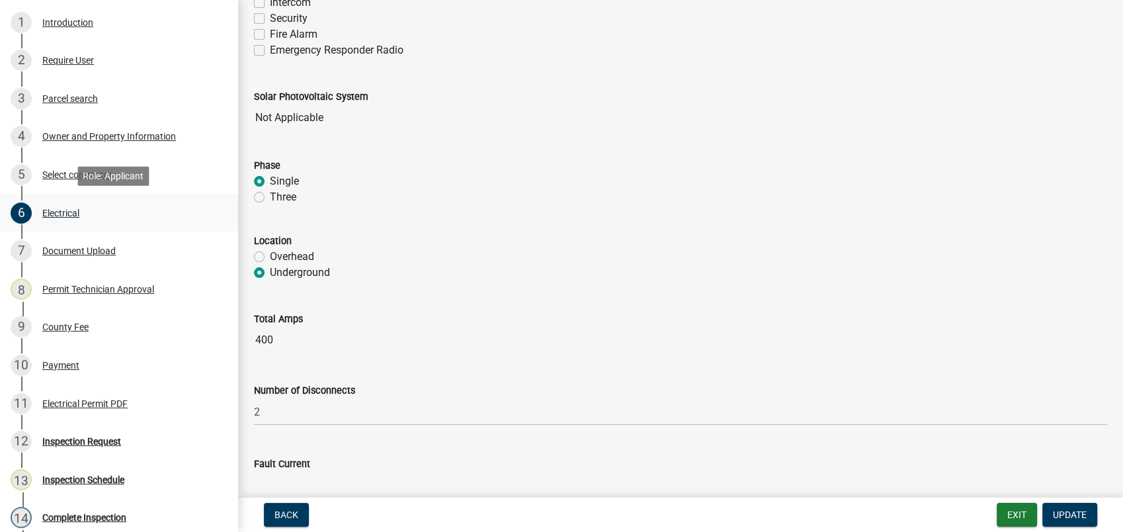
click at [75, 212] on div "Electrical" at bounding box center [60, 212] width 37 height 9
click at [1009, 511] on button "Exit" at bounding box center [1017, 515] width 40 height 24
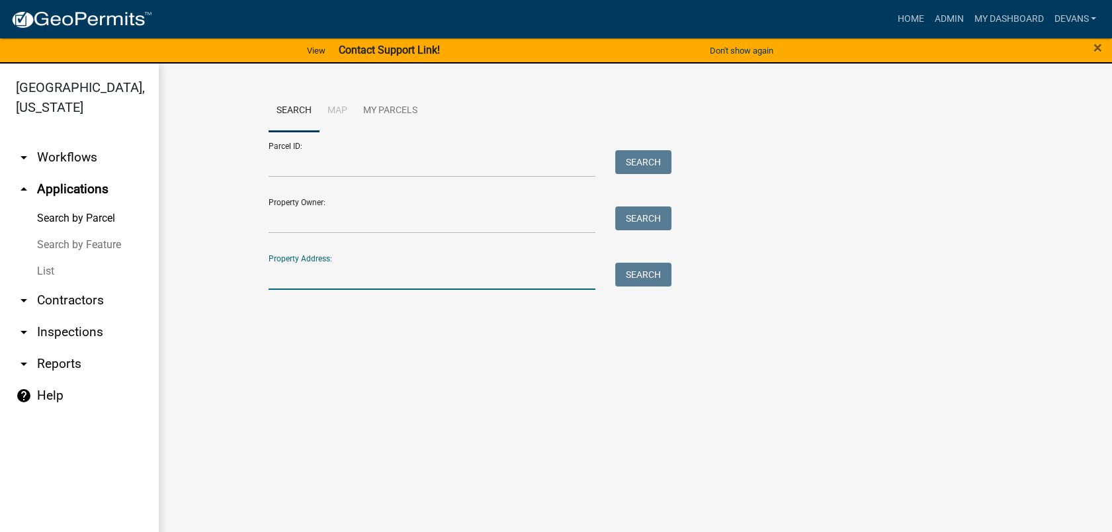
click at [294, 281] on input "Property Address:" at bounding box center [432, 276] width 327 height 27
type input "144 harmony bay"
click at [628, 273] on button "Search" at bounding box center [643, 275] width 56 height 24
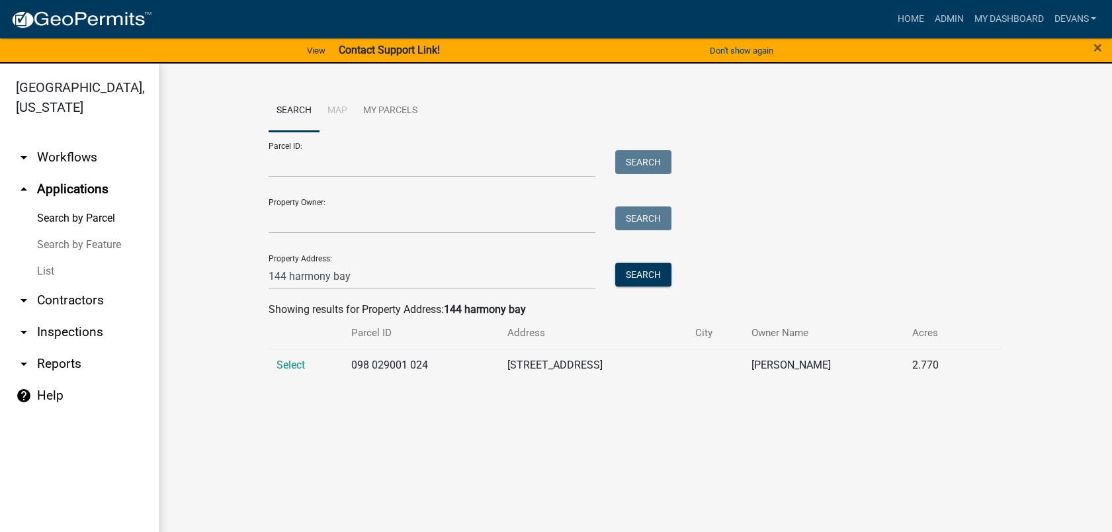
click at [281, 355] on td "Select" at bounding box center [306, 365] width 75 height 32
click at [280, 359] on span "Select" at bounding box center [291, 365] width 28 height 13
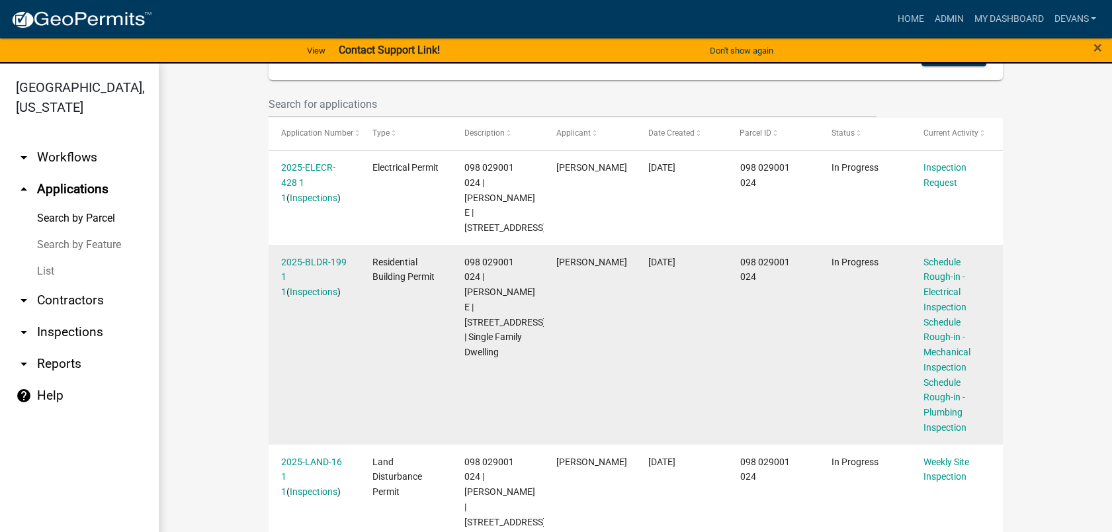
scroll to position [337, 0]
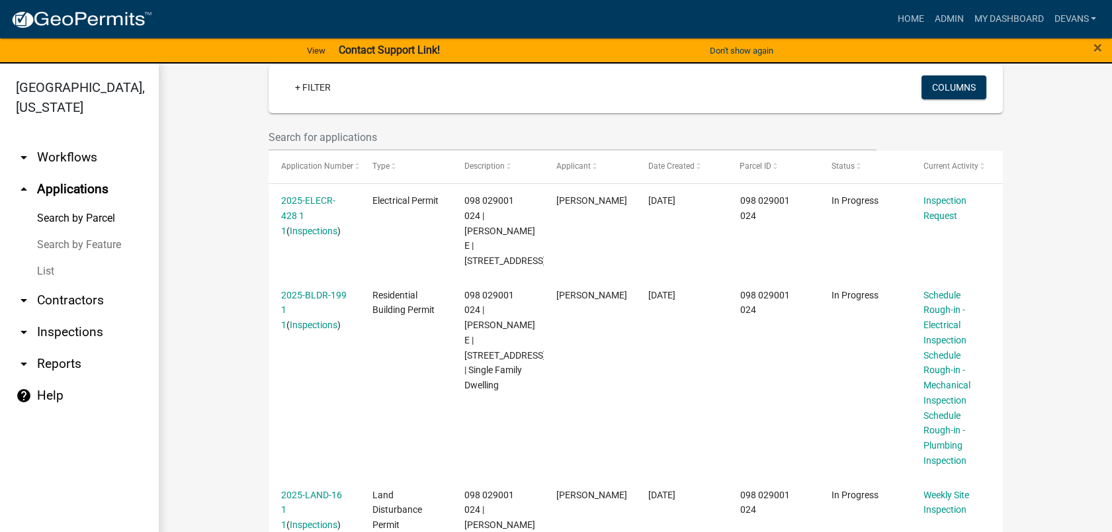
click at [69, 329] on link "arrow_drop_down Inspections" at bounding box center [79, 332] width 159 height 32
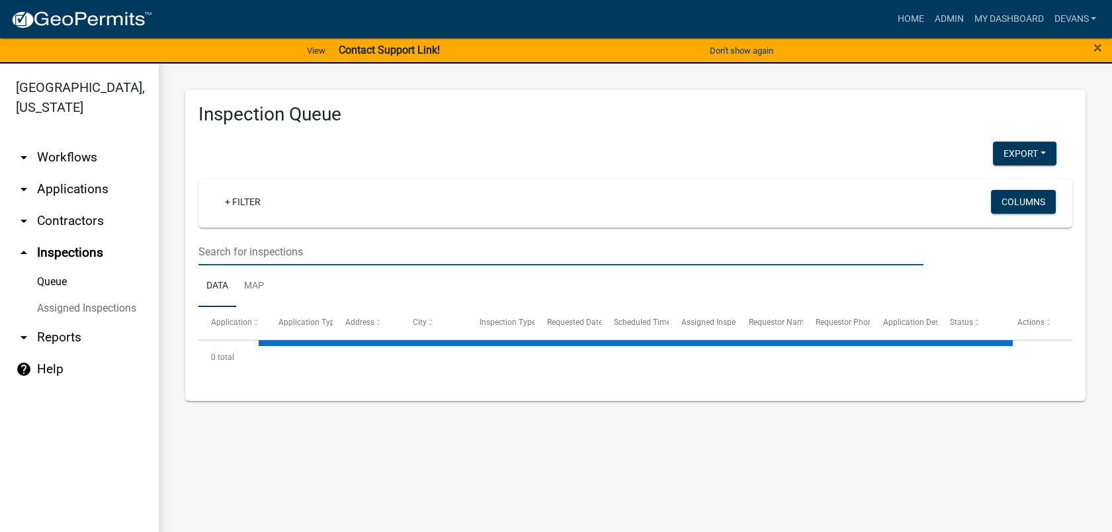
click at [270, 249] on input "text" at bounding box center [560, 251] width 725 height 27
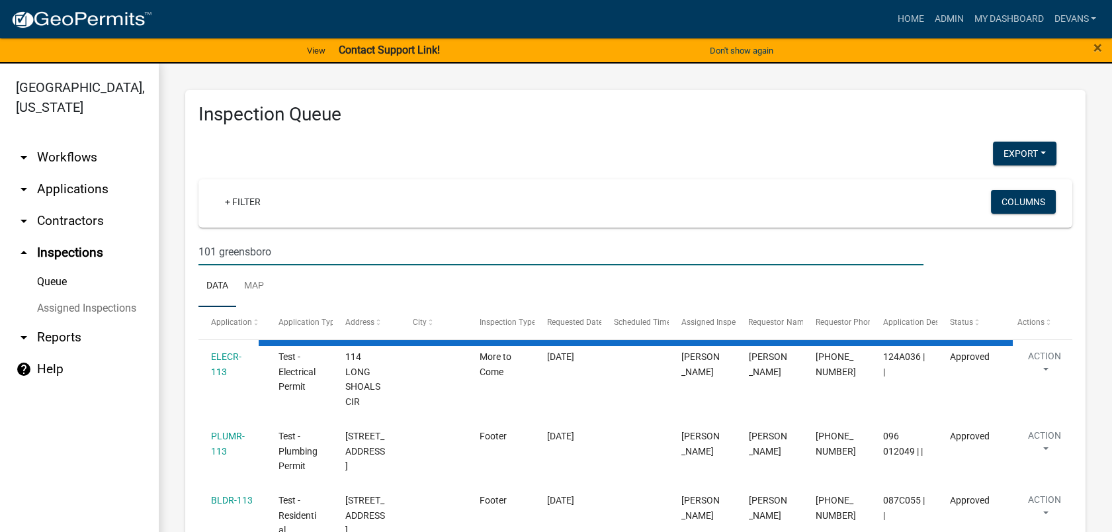
type input "101 greensboro"
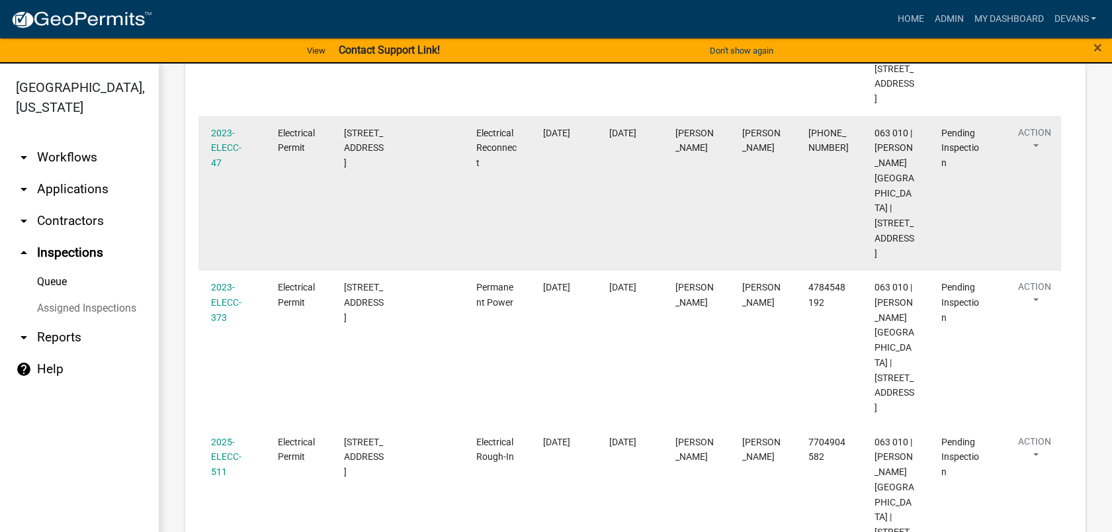
scroll to position [445, 0]
